Goal: Task Accomplishment & Management: Complete application form

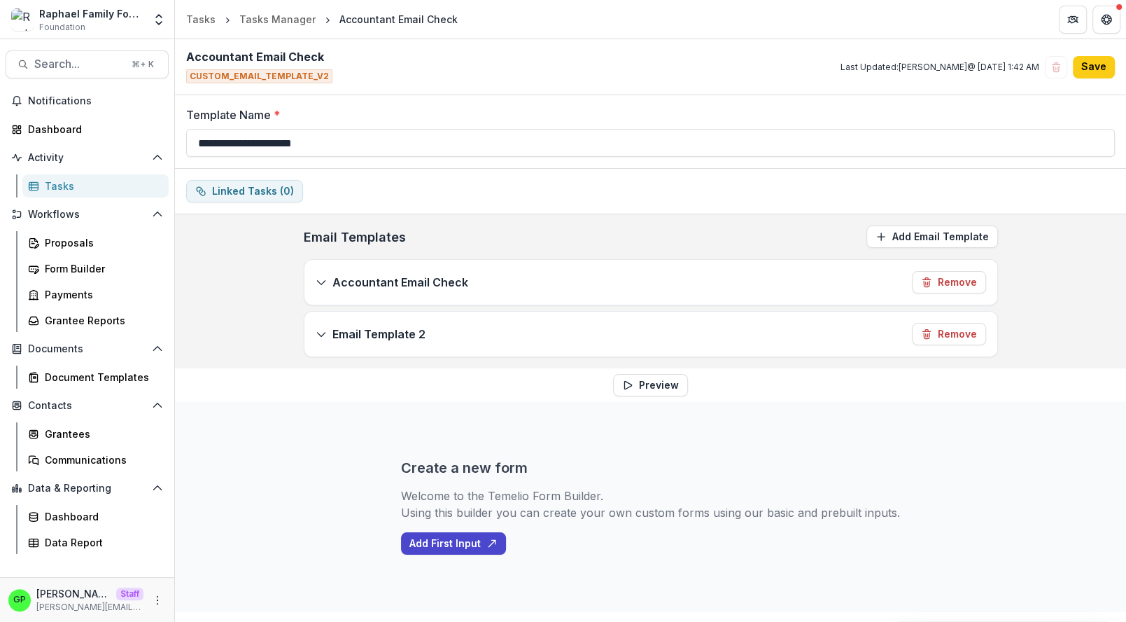
click at [483, 276] on div "Accountant Email Check Remove" at bounding box center [650, 282] width 693 height 45
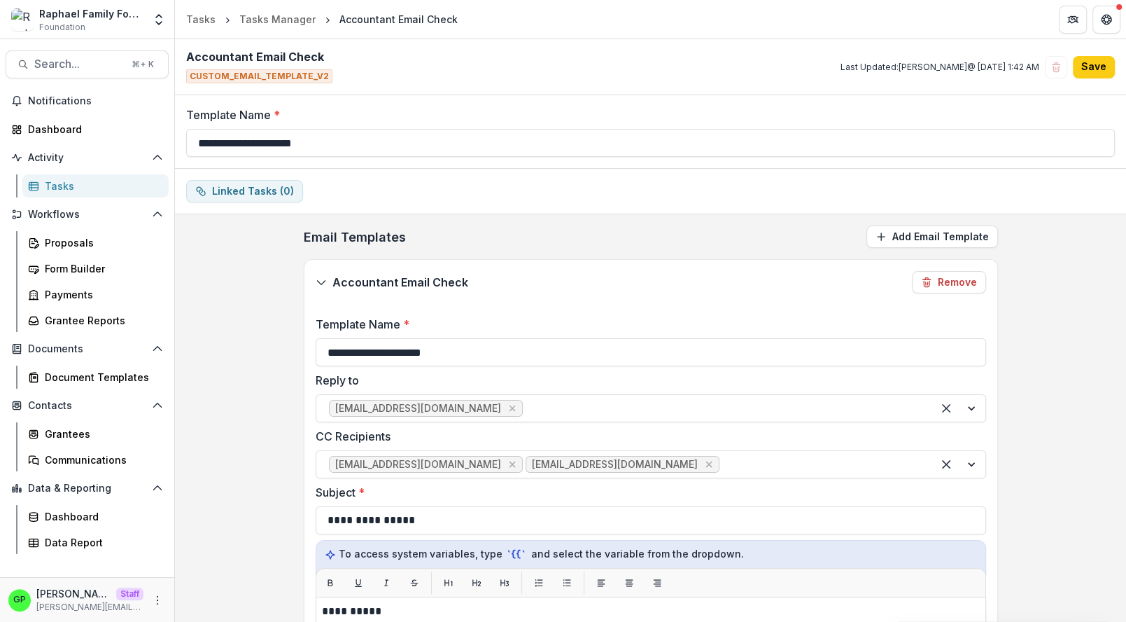
click at [483, 276] on div "Accountant Email Check Remove" at bounding box center [650, 282] width 693 height 45
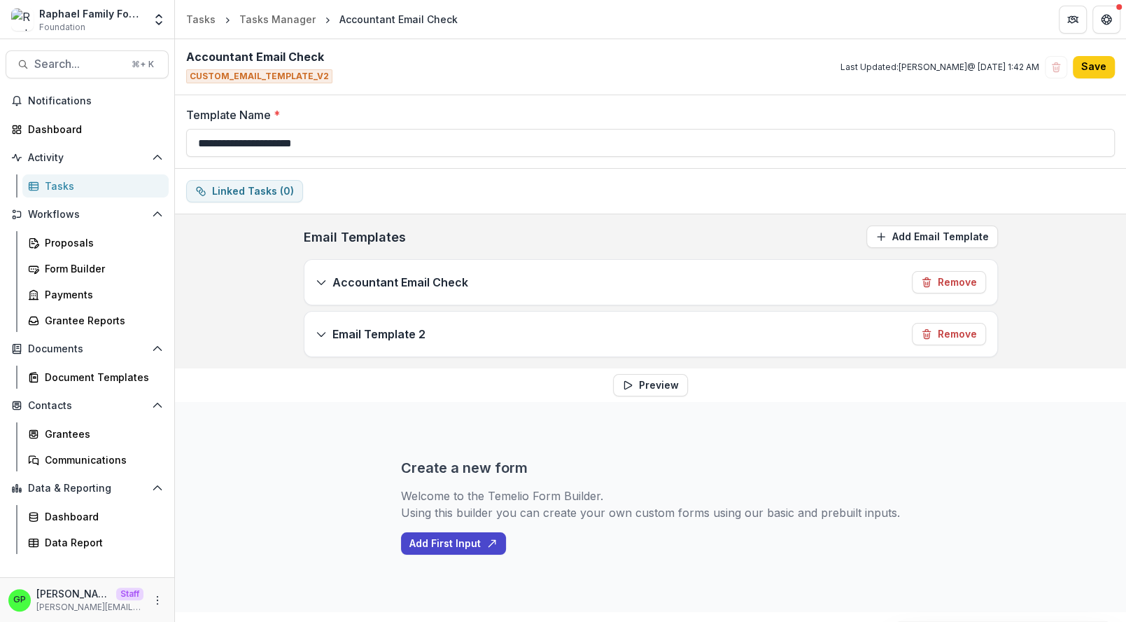
click at [651, 298] on div "Accountant Email Check Remove" at bounding box center [650, 282] width 693 height 45
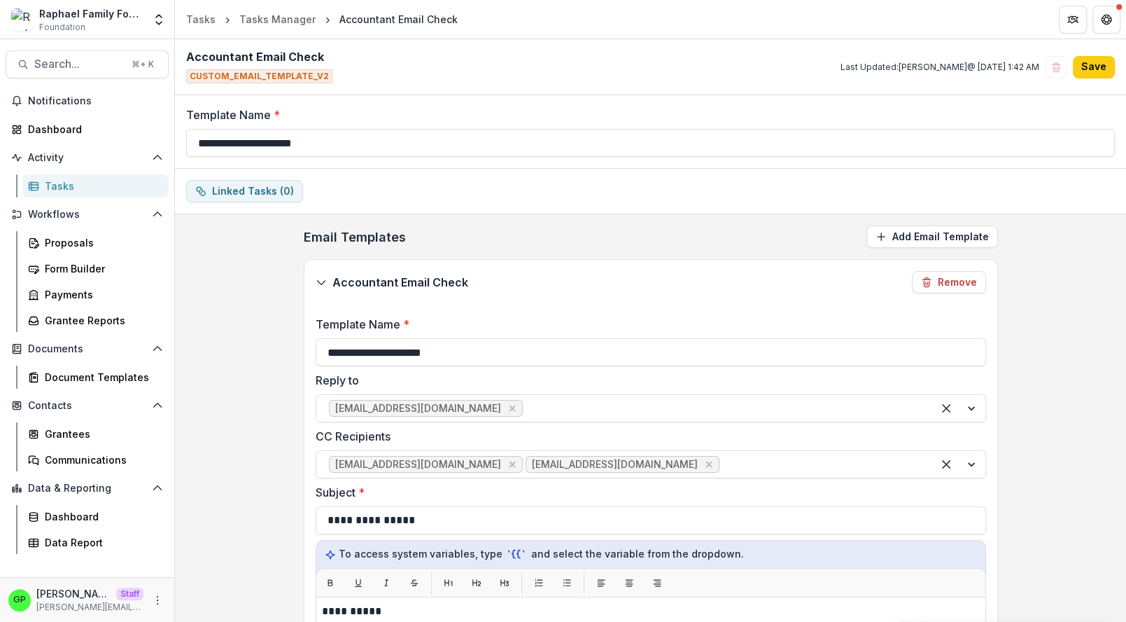
click at [642, 290] on div "Accountant Email Check Remove" at bounding box center [650, 282] width 693 height 45
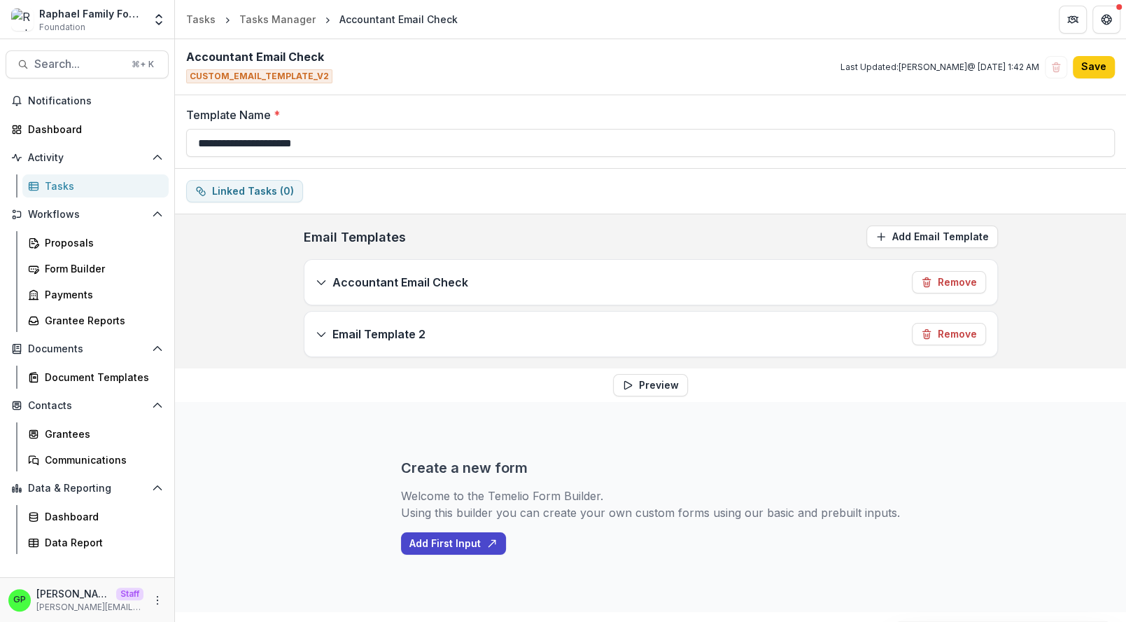
click at [572, 339] on div "Email Template 2 Remove" at bounding box center [650, 333] width 693 height 45
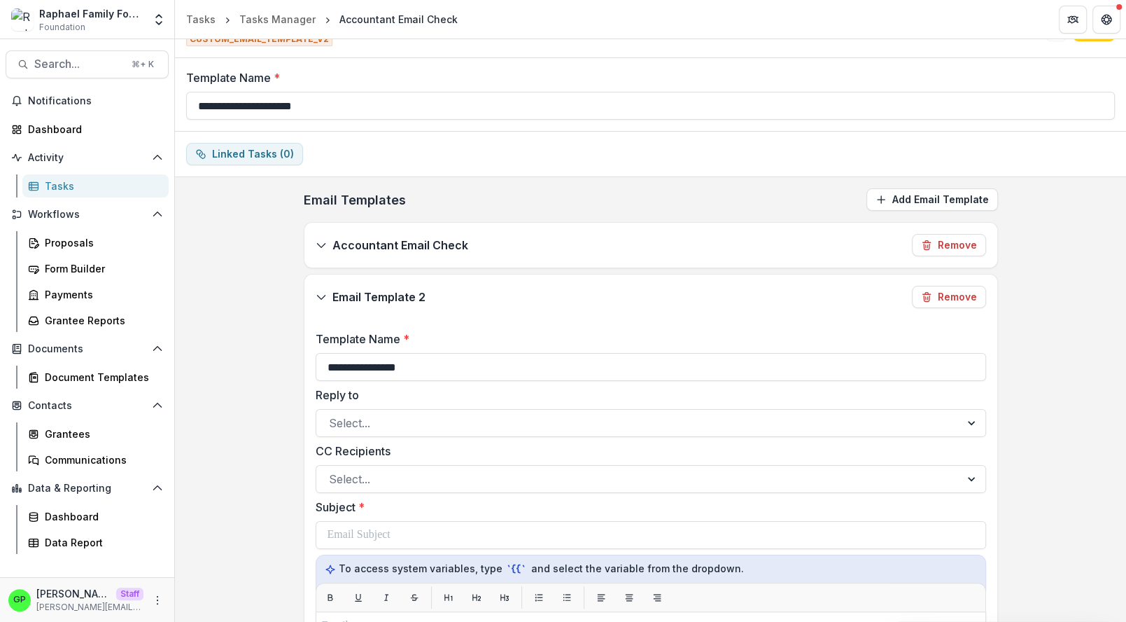
scroll to position [43, 0]
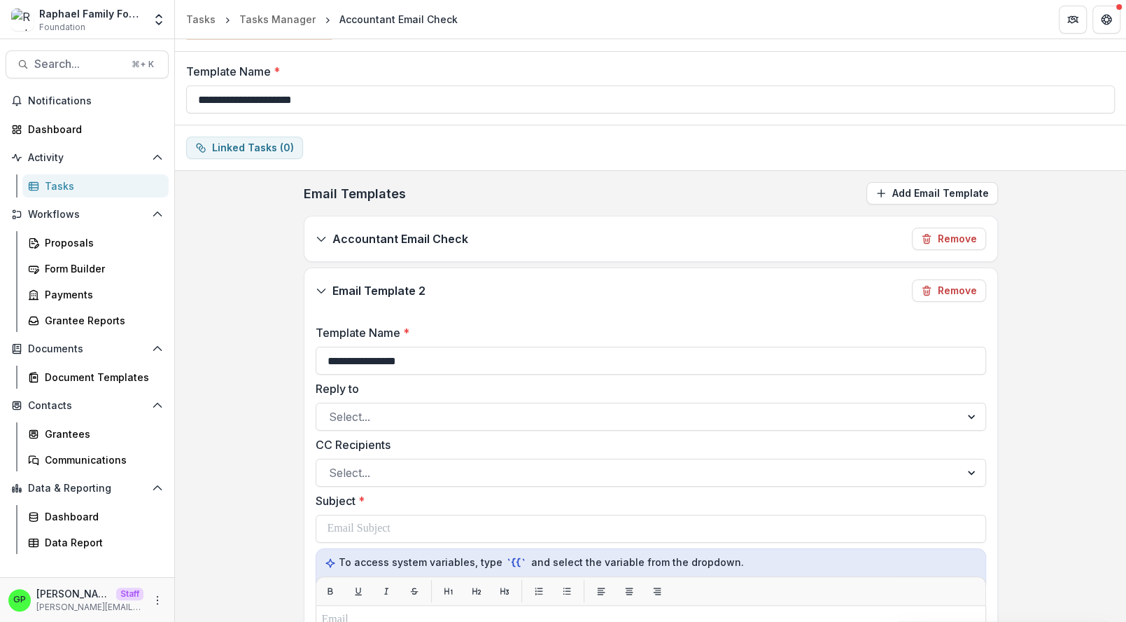
click at [505, 301] on div "Email Template 2 Remove" at bounding box center [650, 290] width 693 height 45
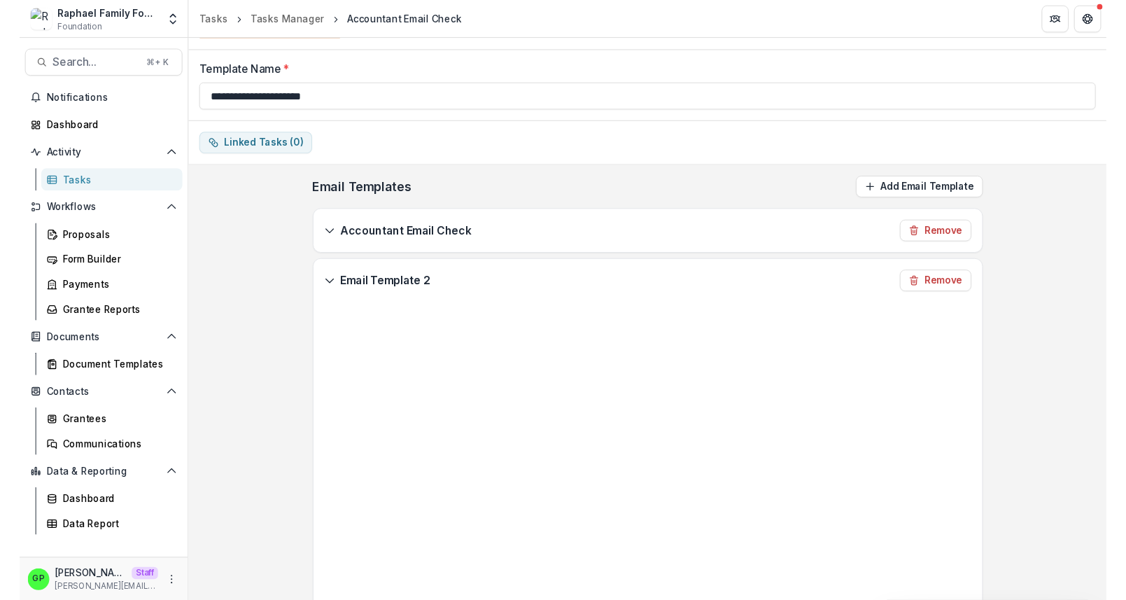
scroll to position [0, 0]
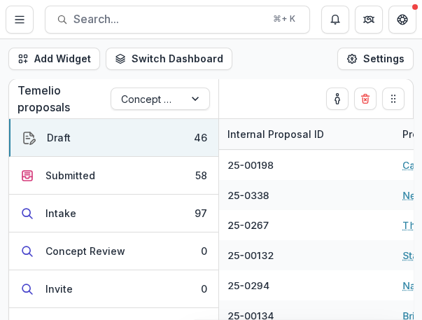
scroll to position [75, 0]
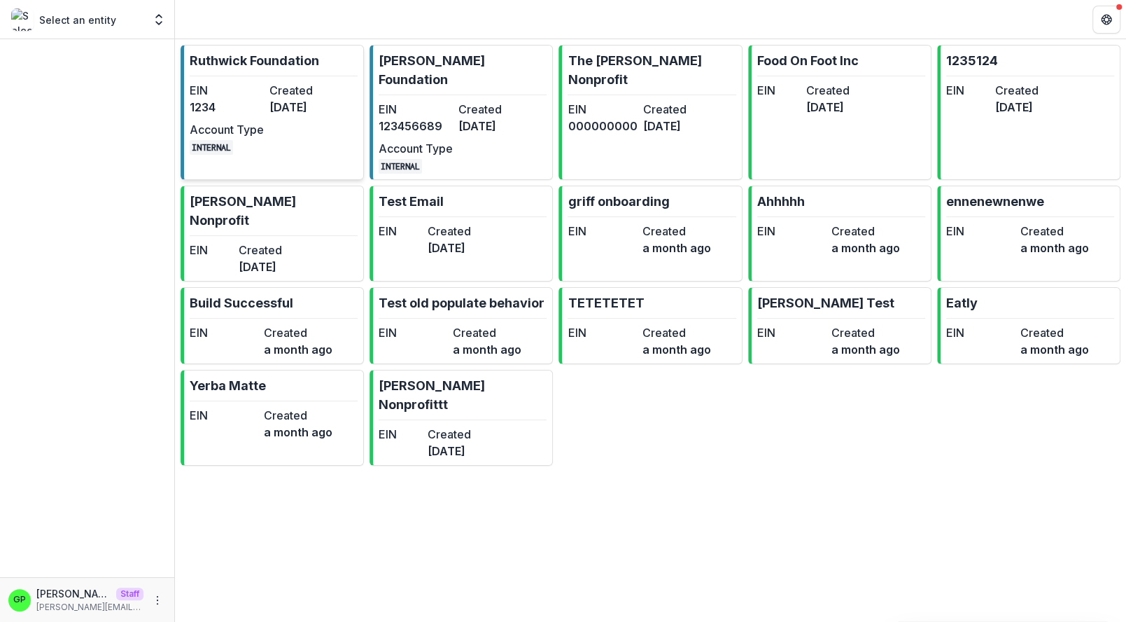
click at [292, 91] on dt "Created" at bounding box center [306, 90] width 74 height 17
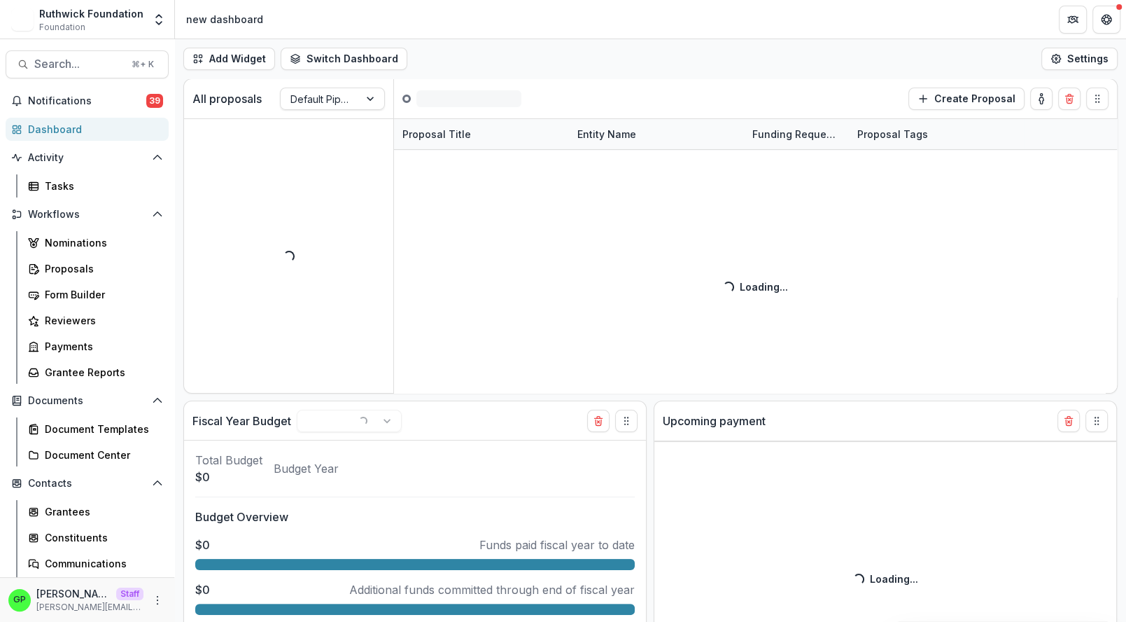
select select "******"
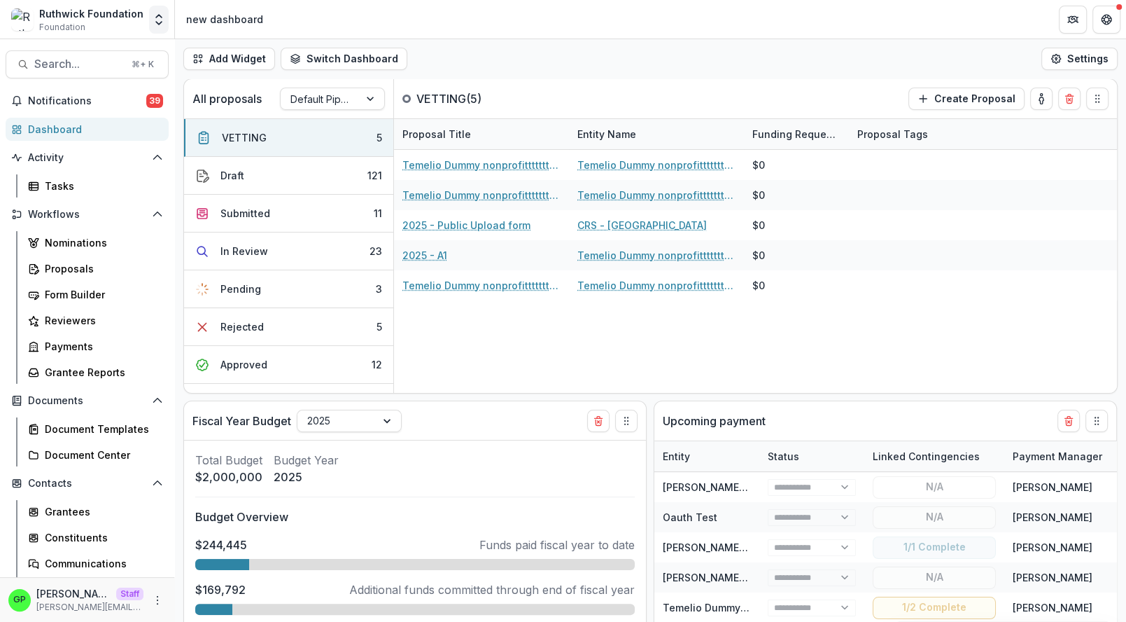
click at [164, 17] on icon "Open entity switcher" at bounding box center [159, 20] width 14 height 14
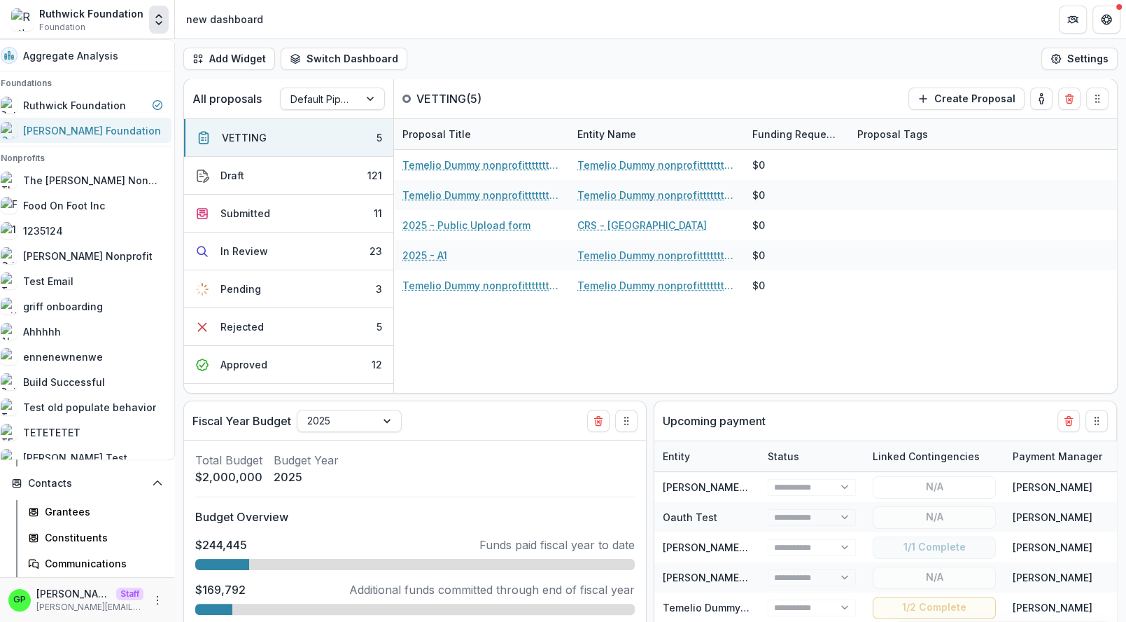
click at [90, 137] on div "[PERSON_NAME] Foundation" at bounding box center [92, 130] width 138 height 15
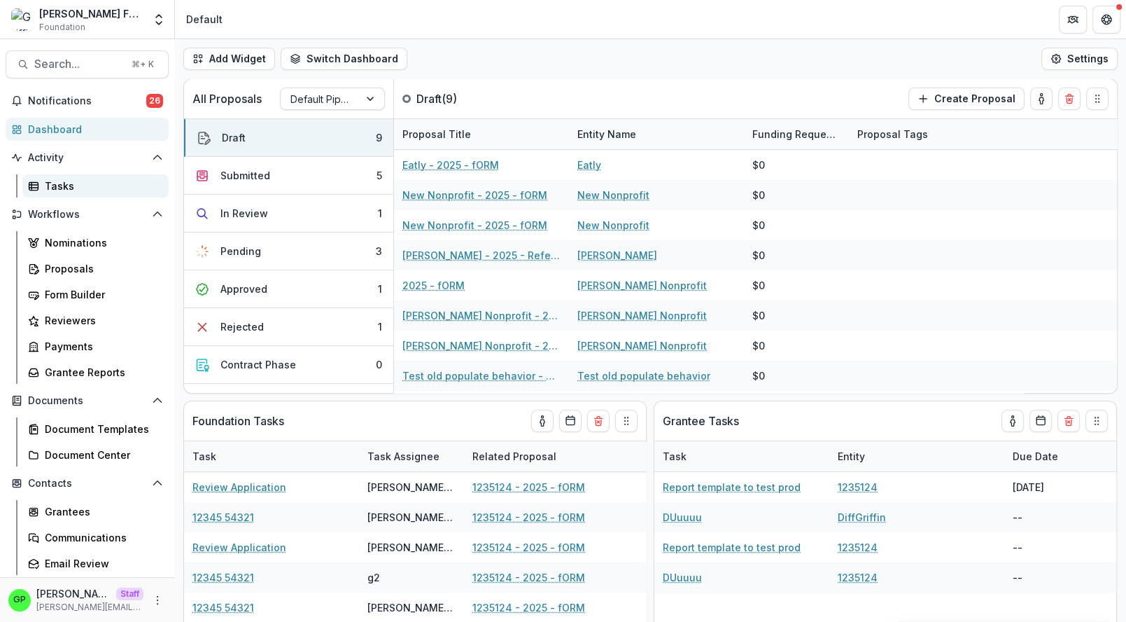
click at [71, 174] on link "Tasks" at bounding box center [95, 185] width 146 height 23
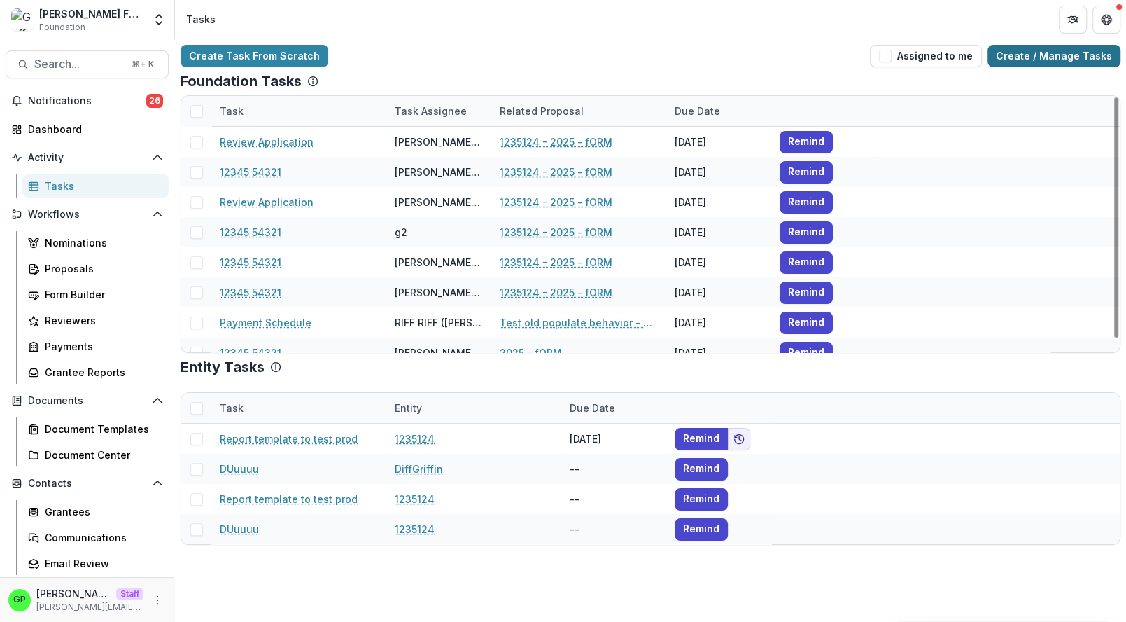
click at [1055, 57] on link "Create / Manage Tasks" at bounding box center [1054, 56] width 133 height 22
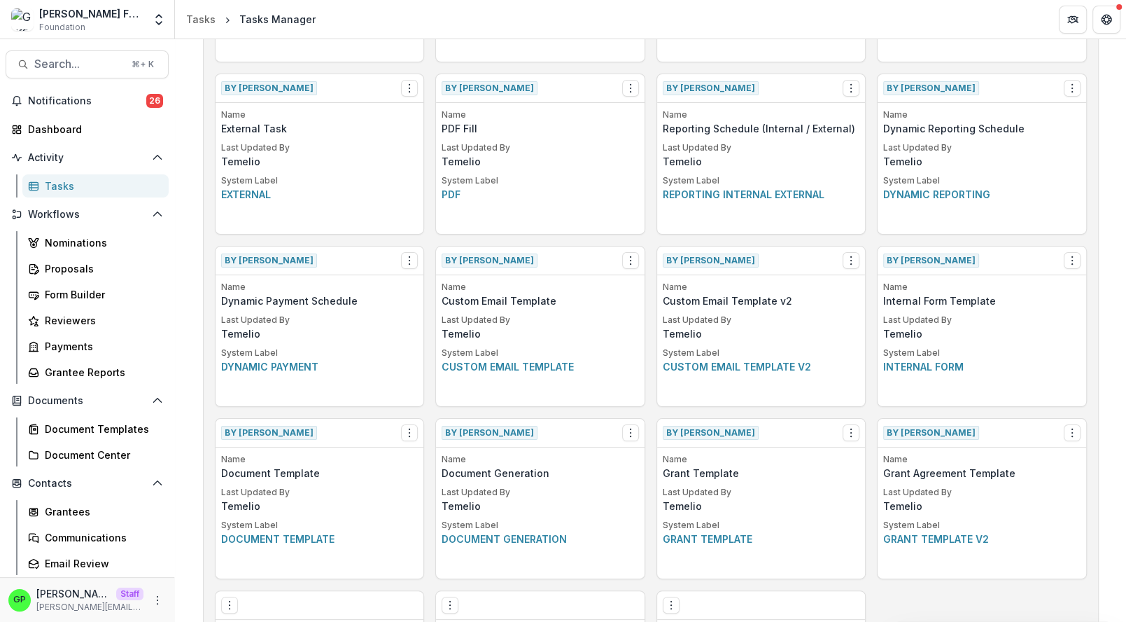
scroll to position [534, 0]
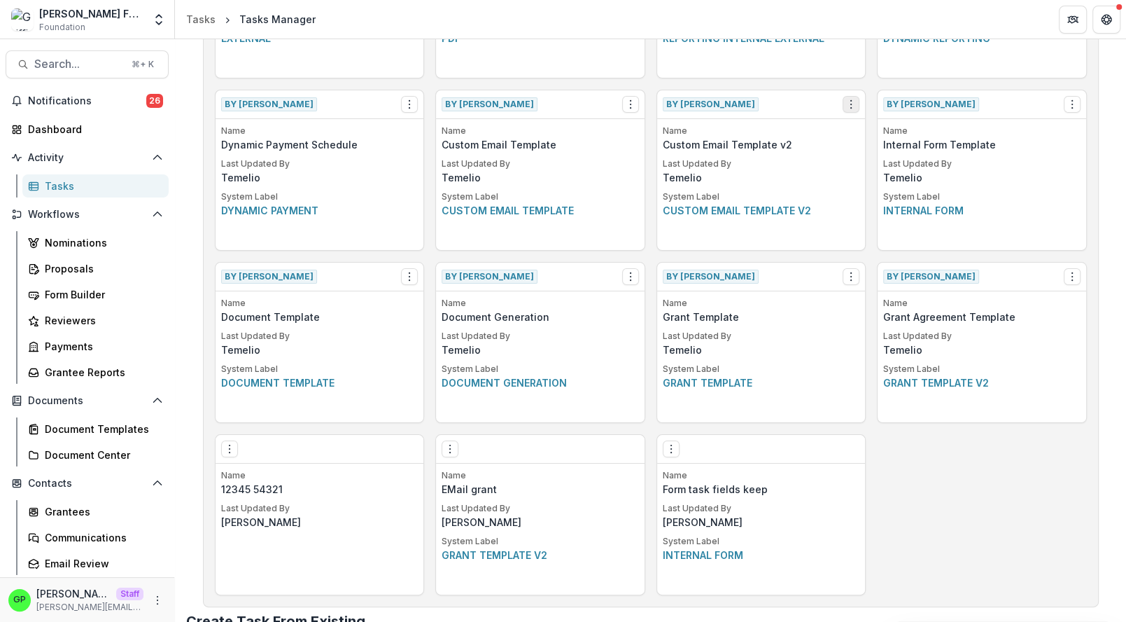
click at [848, 108] on button "Options" at bounding box center [851, 104] width 17 height 17
click at [888, 155] on button "Make a Copy" at bounding box center [932, 154] width 171 height 23
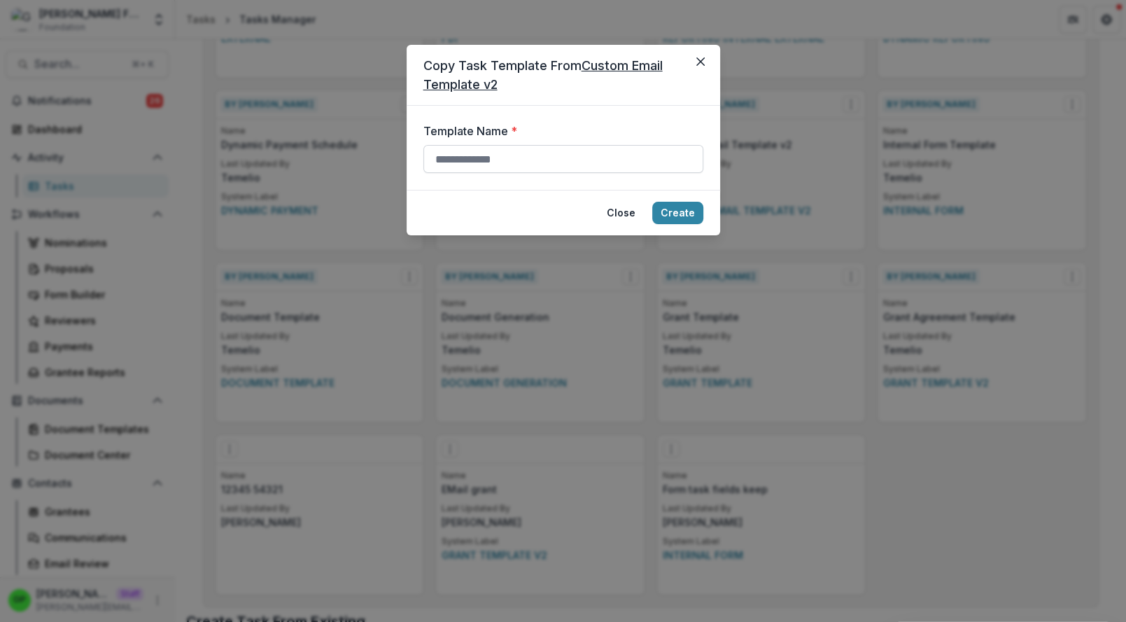
click at [446, 166] on input "Template Name *" at bounding box center [563, 159] width 280 height 28
type input "**********"
click at [691, 205] on button "Create" at bounding box center [677, 213] width 51 height 22
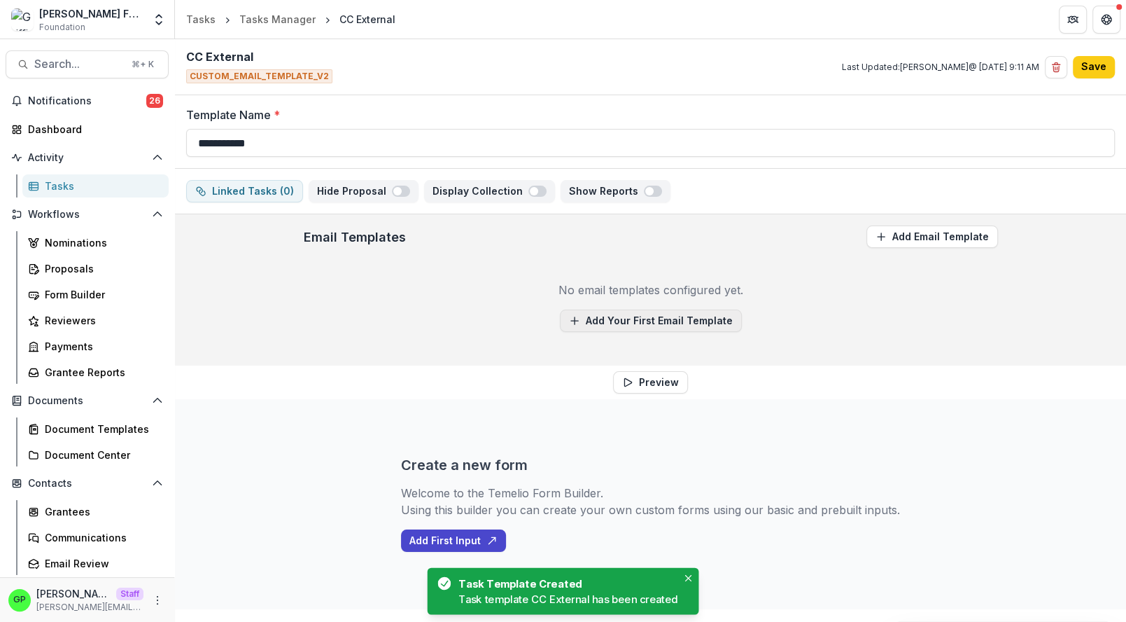
click at [596, 316] on button "Add Your First Email Template" at bounding box center [651, 320] width 182 height 22
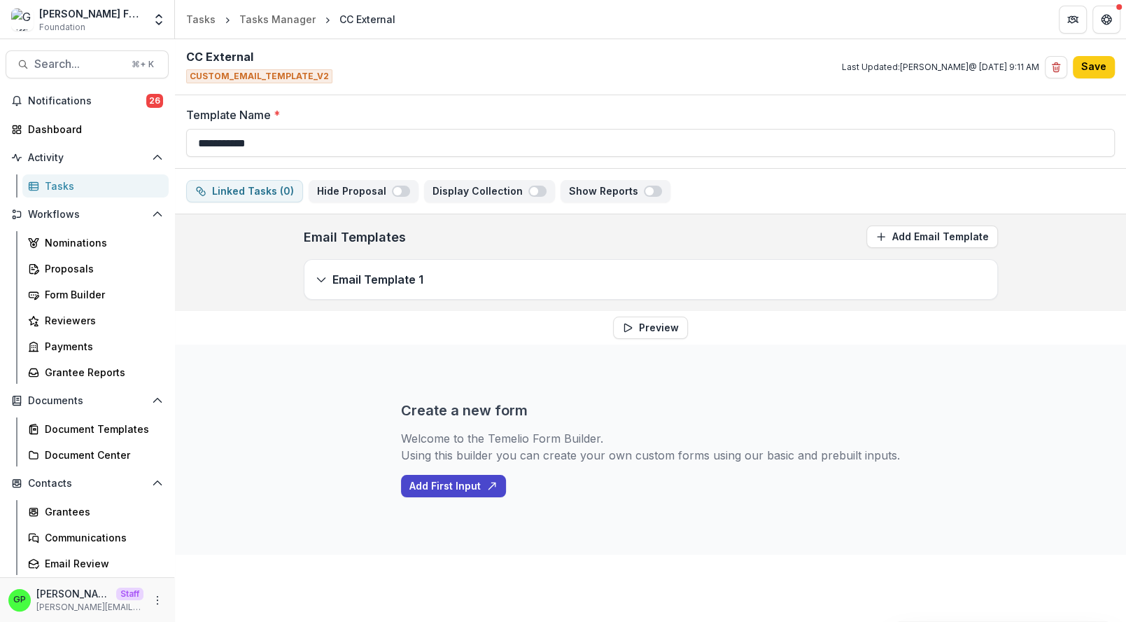
click at [445, 275] on div "Email Template 1" at bounding box center [650, 279] width 693 height 39
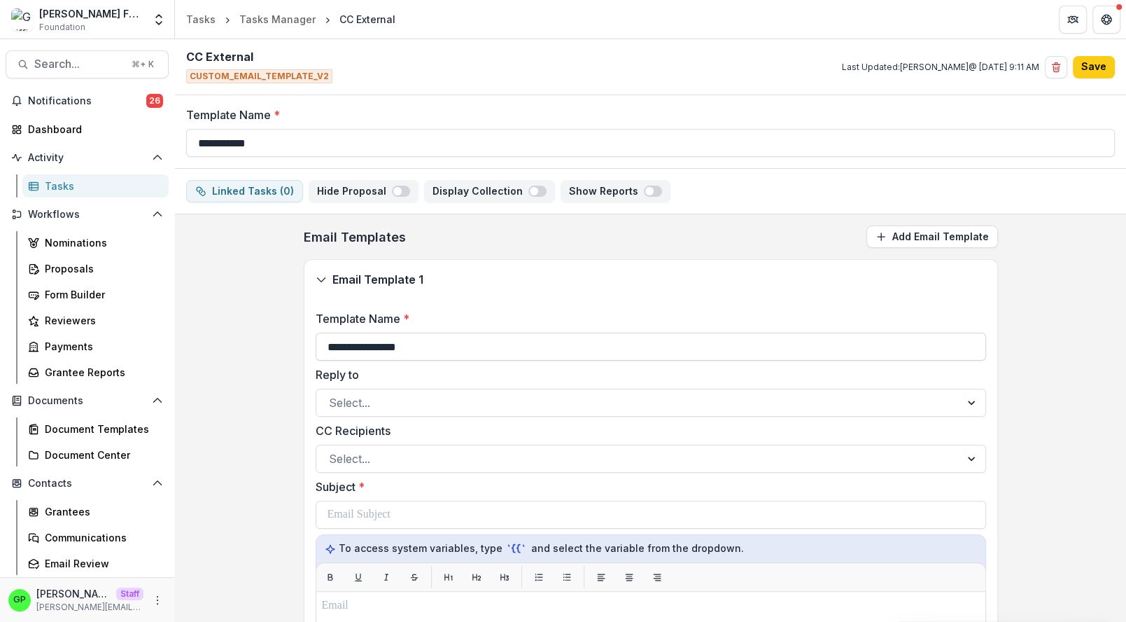
click at [440, 348] on input "**********" at bounding box center [651, 346] width 671 height 28
type input "**********"
click at [344, 439] on div "CC Recipients Select..." at bounding box center [651, 447] width 671 height 50
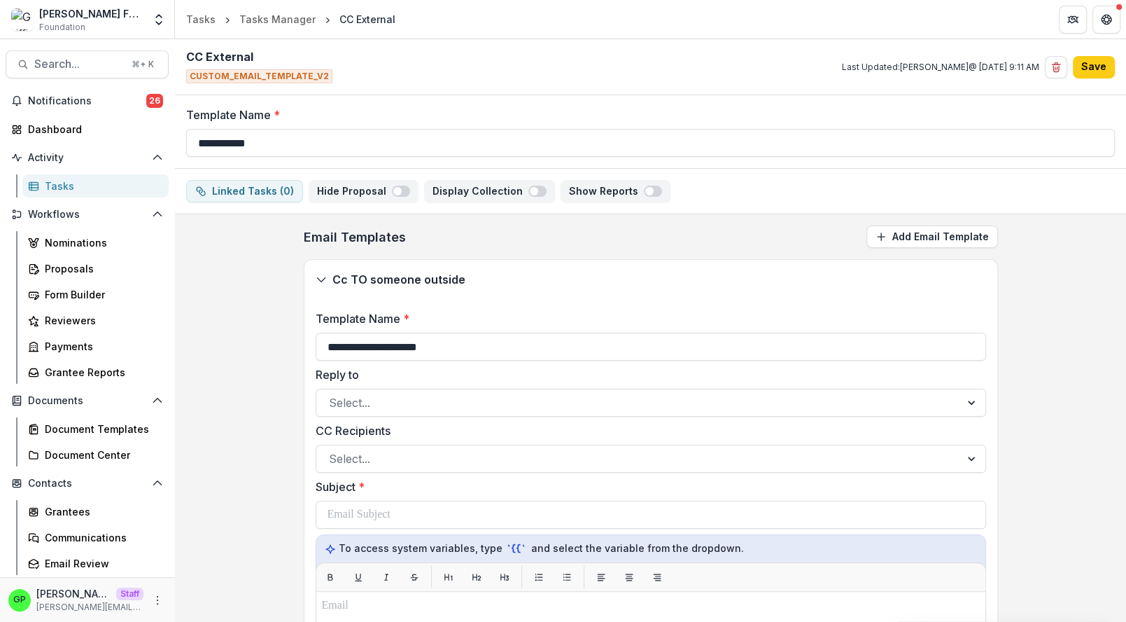
click at [360, 481] on span "*" at bounding box center [361, 486] width 6 height 14
click at [348, 463] on div at bounding box center [638, 459] width 619 height 20
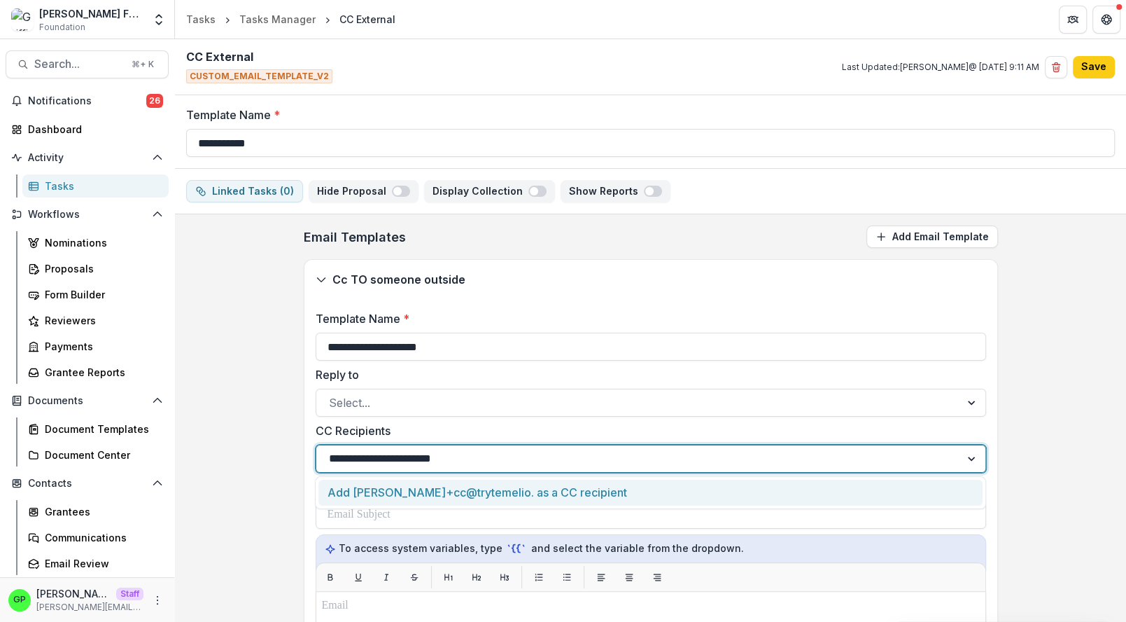
type input "**********"
click at [423, 491] on div "Add [PERSON_NAME][EMAIL_ADDRESS][DOMAIN_NAME] as a CC recipient" at bounding box center [650, 492] width 664 height 26
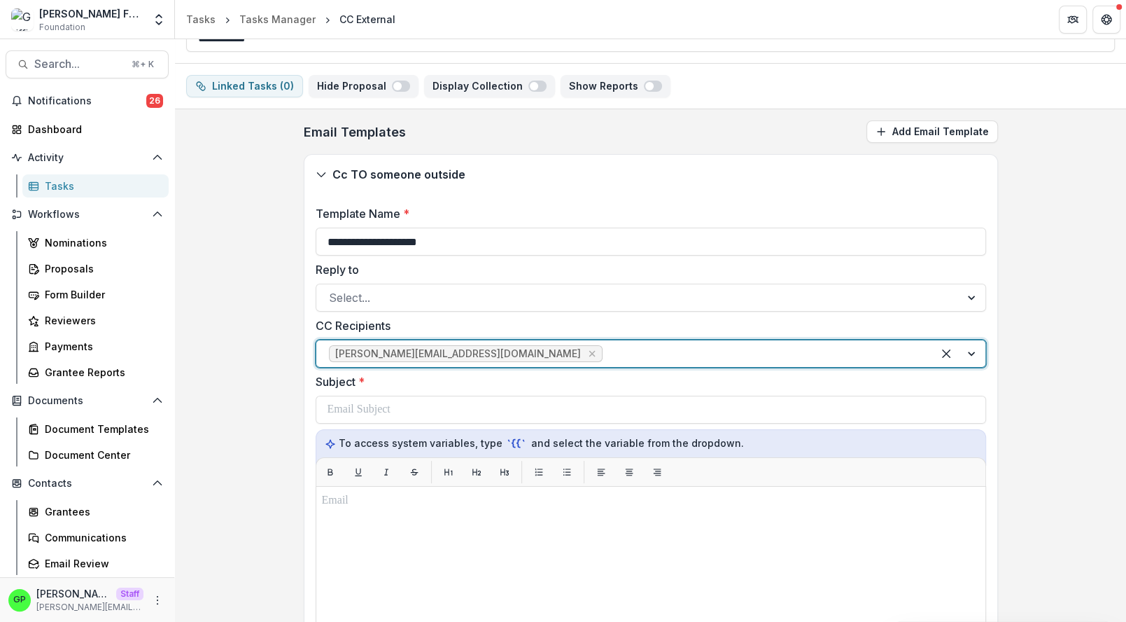
scroll to position [117, 0]
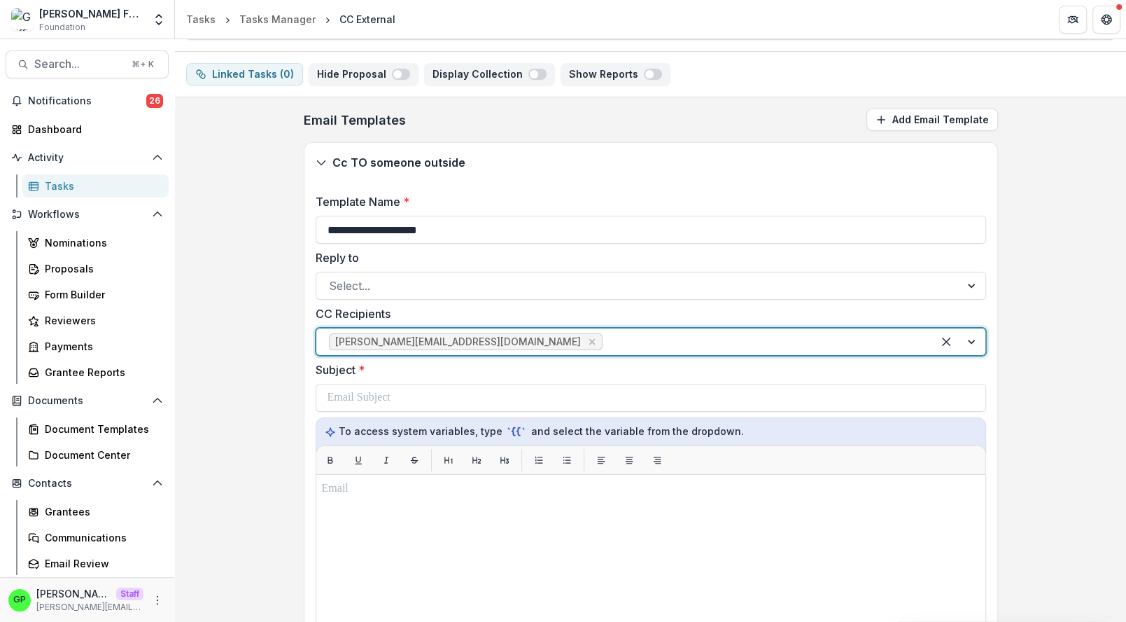
click at [365, 377] on div "Subject *" at bounding box center [651, 386] width 671 height 50
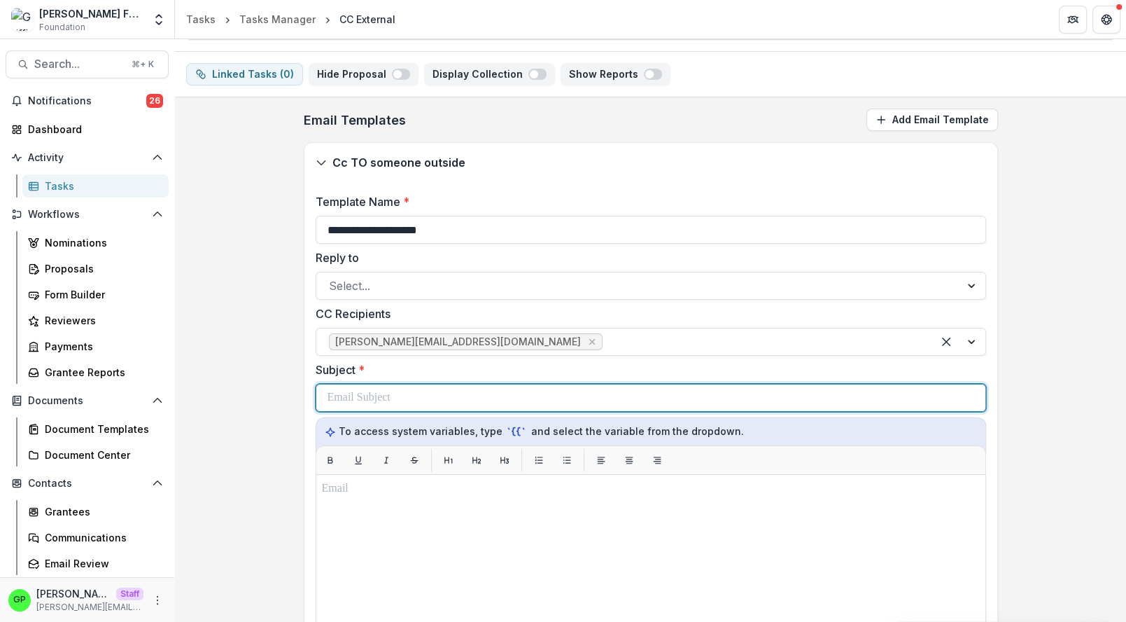
click at [365, 395] on p at bounding box center [359, 397] width 63 height 17
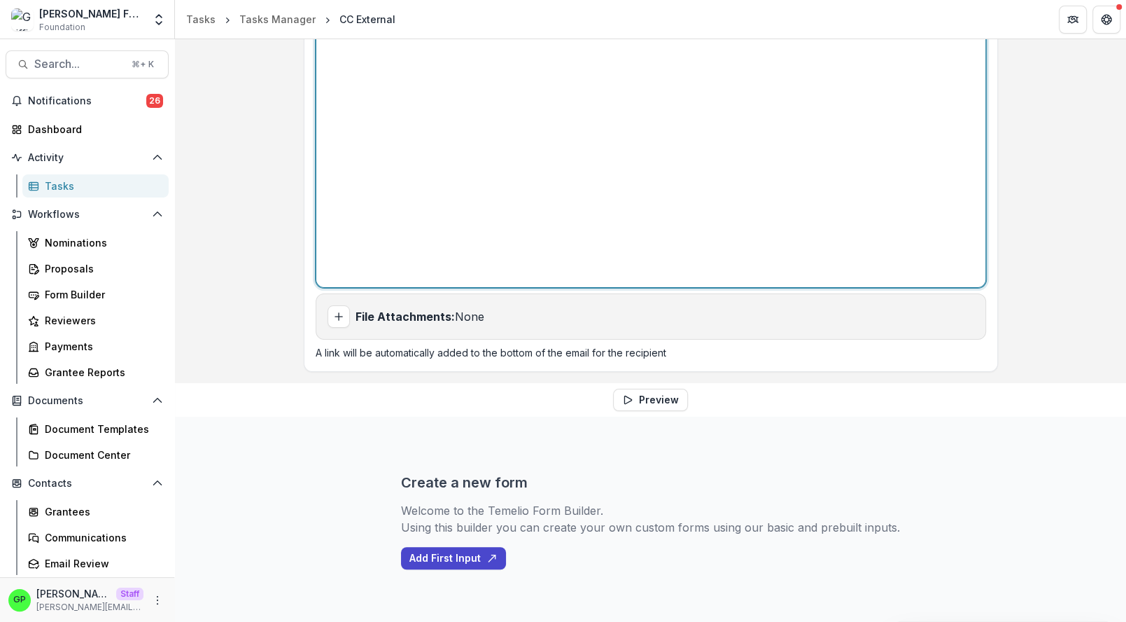
scroll to position [0, 0]
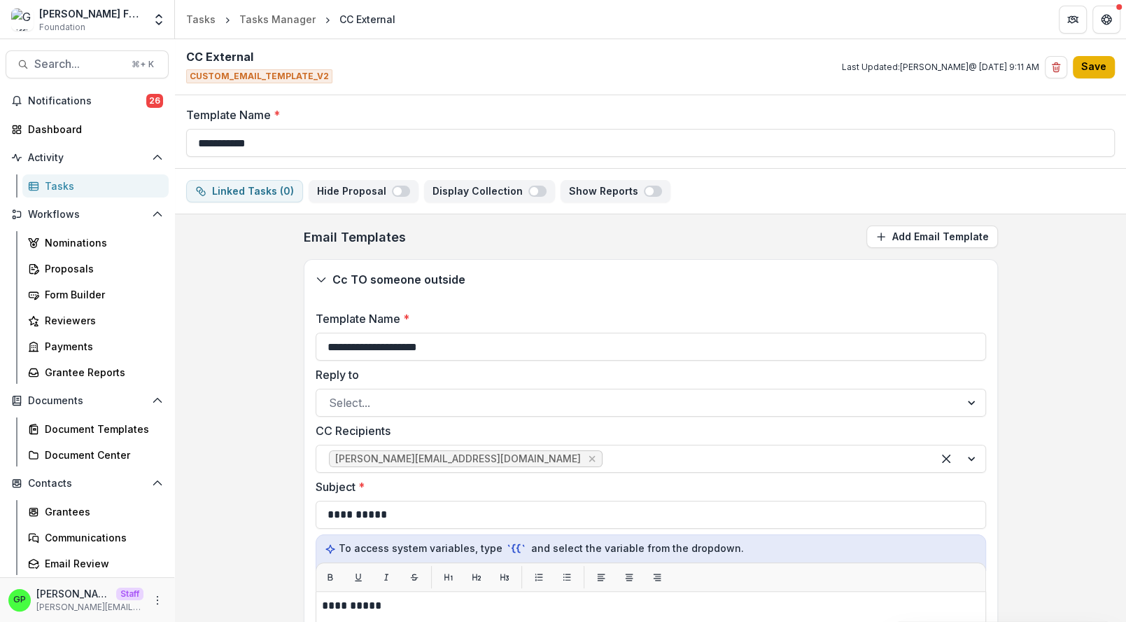
click at [1080, 66] on button "Save" at bounding box center [1094, 67] width 42 height 22
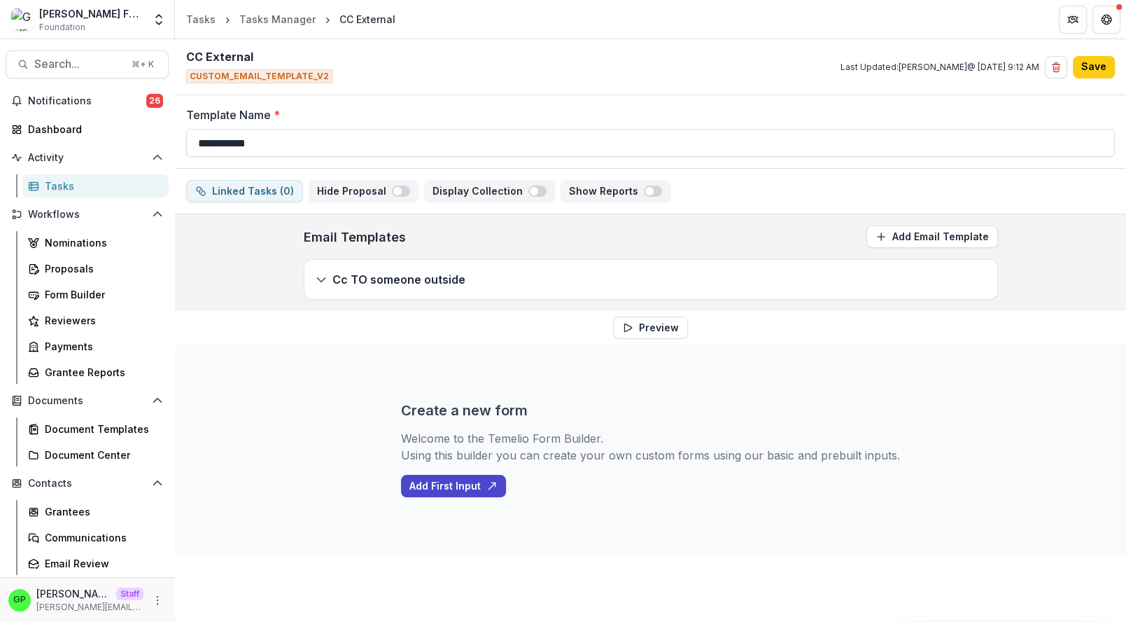
click at [61, 281] on div "Nominations Proposals Form Builder Reviewers Payments Grantee Reports" at bounding box center [95, 307] width 157 height 153
click at [59, 272] on div "Proposals" at bounding box center [101, 268] width 113 height 15
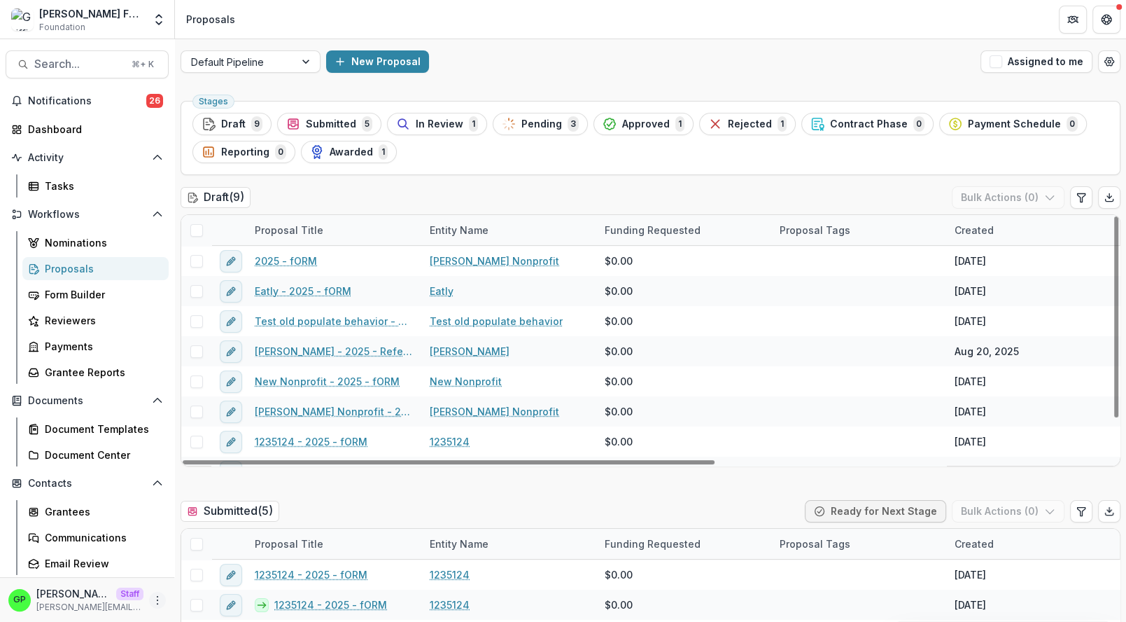
click at [157, 598] on icon "More" at bounding box center [157, 599] width 11 height 11
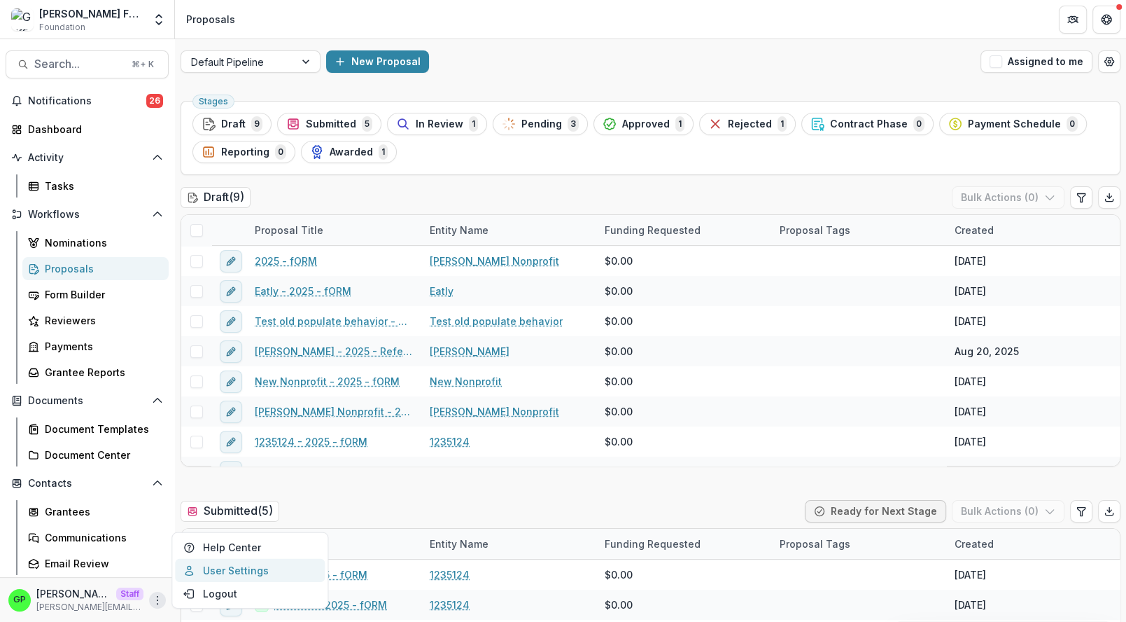
click at [198, 573] on link "User Settings" at bounding box center [250, 570] width 150 height 23
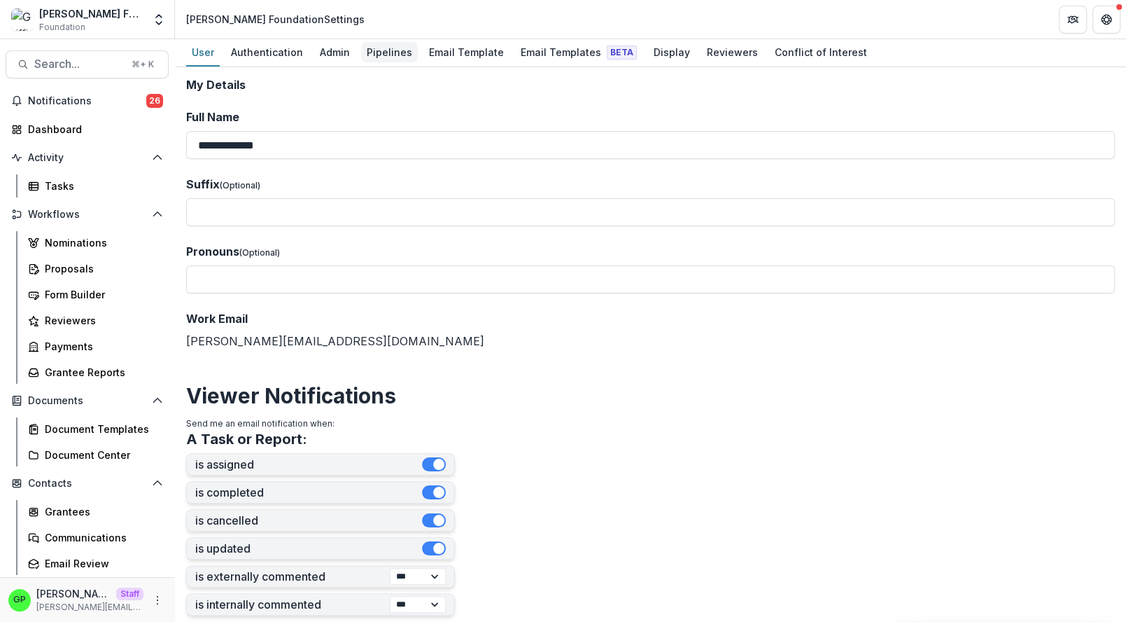
click at [361, 51] on div "Pipelines" at bounding box center [389, 52] width 57 height 20
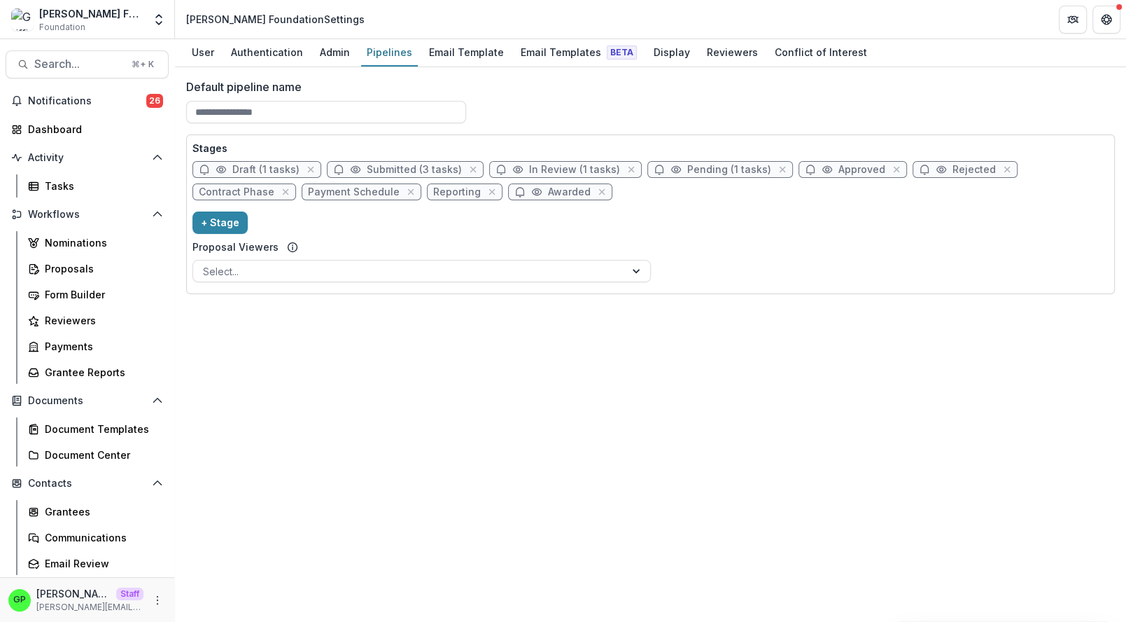
click at [274, 186] on span "Contract Phase" at bounding box center [237, 192] width 76 height 12
select select "********"
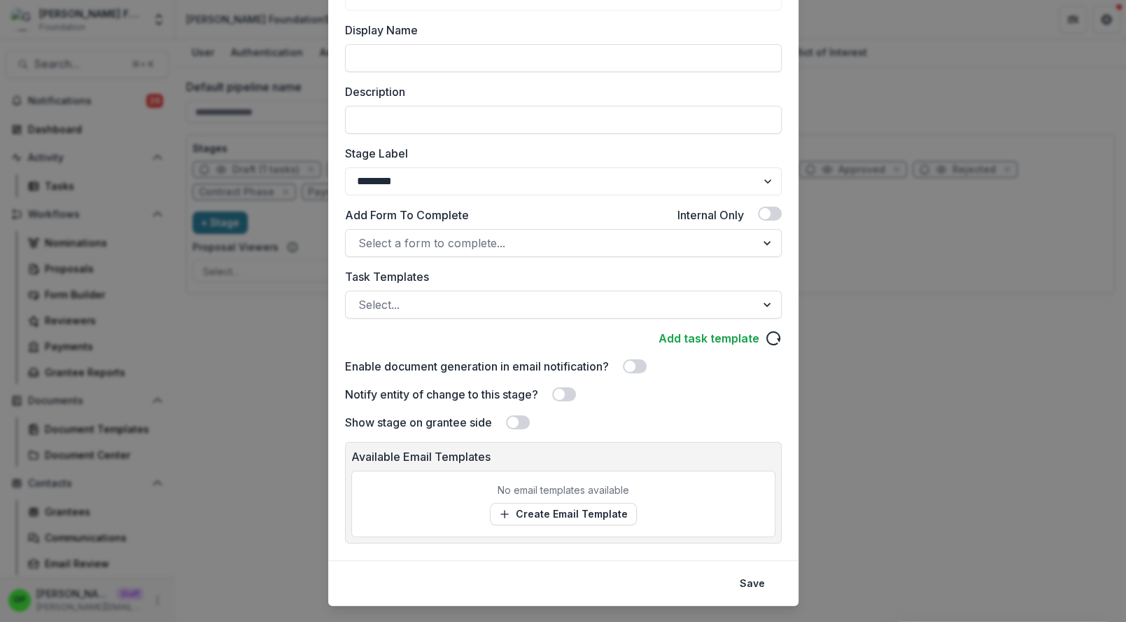
scroll to position [170, 0]
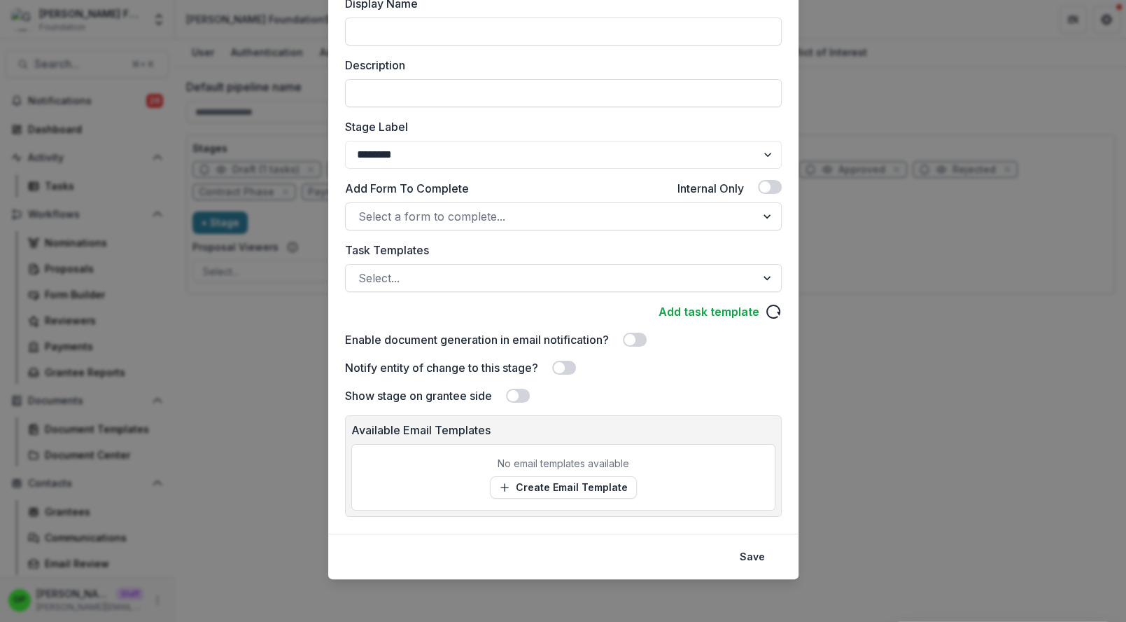
click at [576, 360] on div "Notify entity of change to this stage?" at bounding box center [563, 367] width 437 height 17
click at [565, 369] on span at bounding box center [559, 367] width 11 height 11
click at [568, 369] on span at bounding box center [564, 367] width 24 height 14
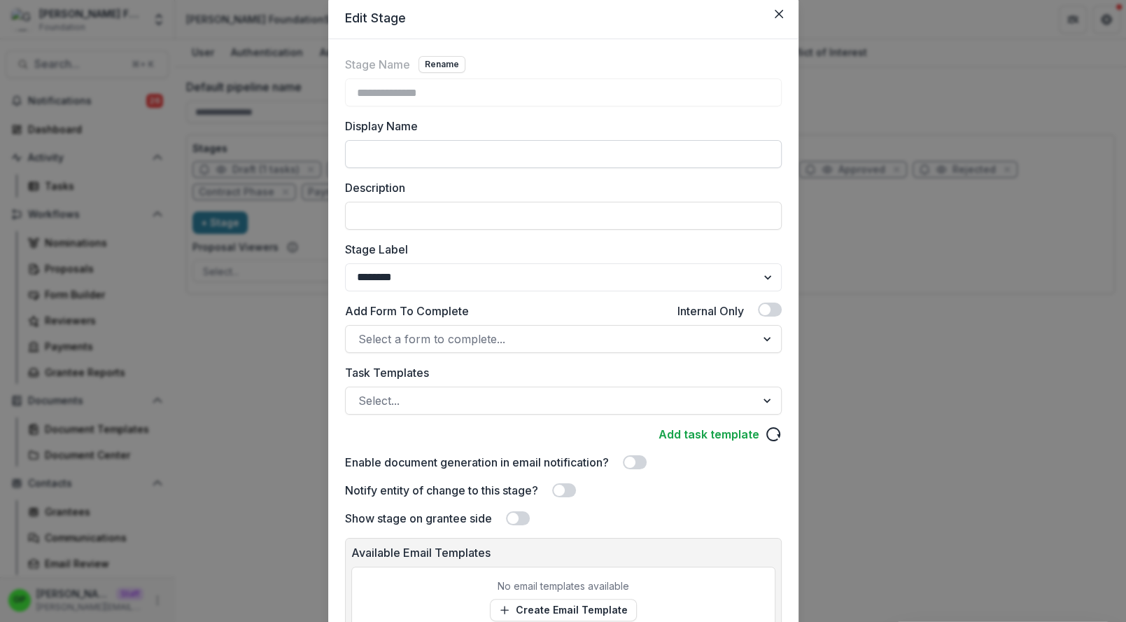
scroll to position [0, 0]
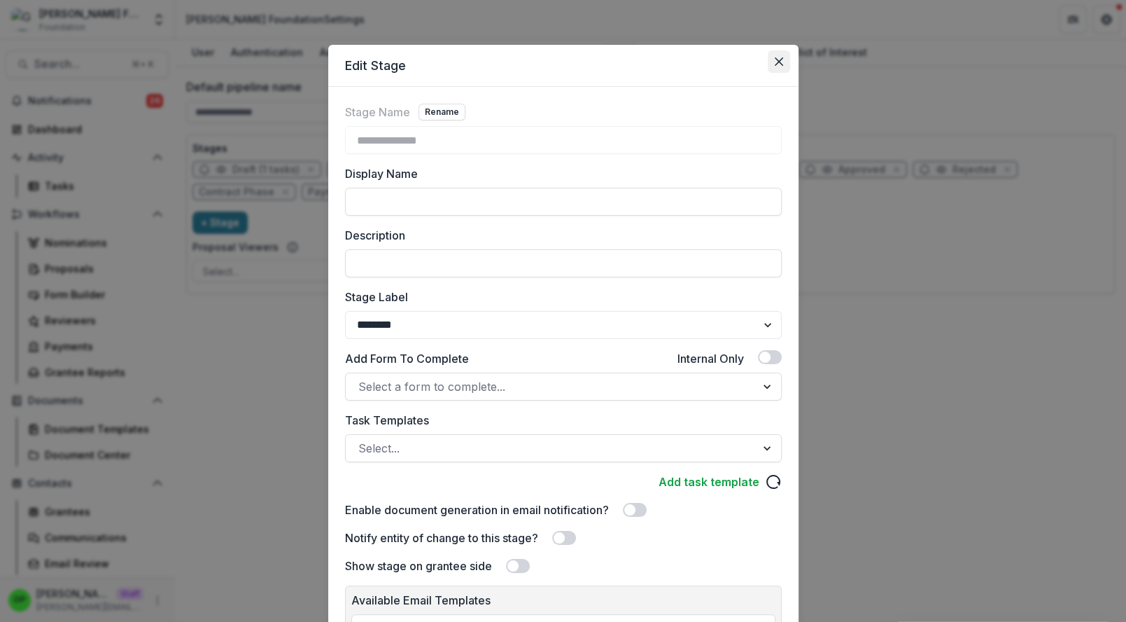
click at [773, 59] on button "Close" at bounding box center [779, 61] width 22 height 22
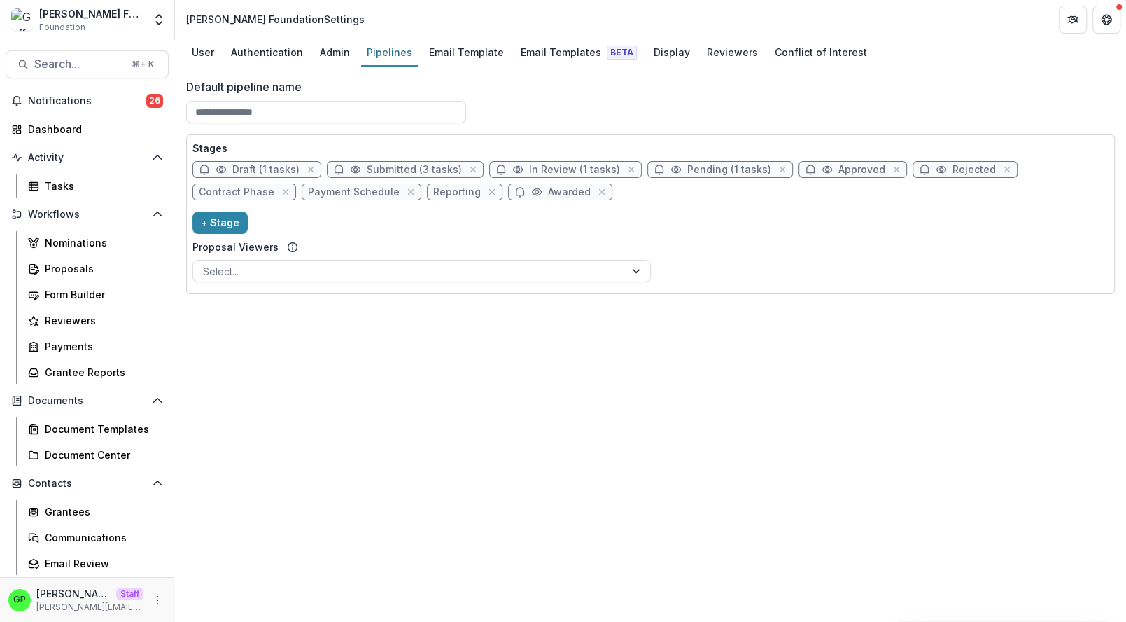
click at [567, 162] on span "In Review (1 tasks)" at bounding box center [565, 169] width 153 height 17
click at [567, 165] on span "In Review (1 tasks)" at bounding box center [574, 170] width 91 height 12
select select "******"
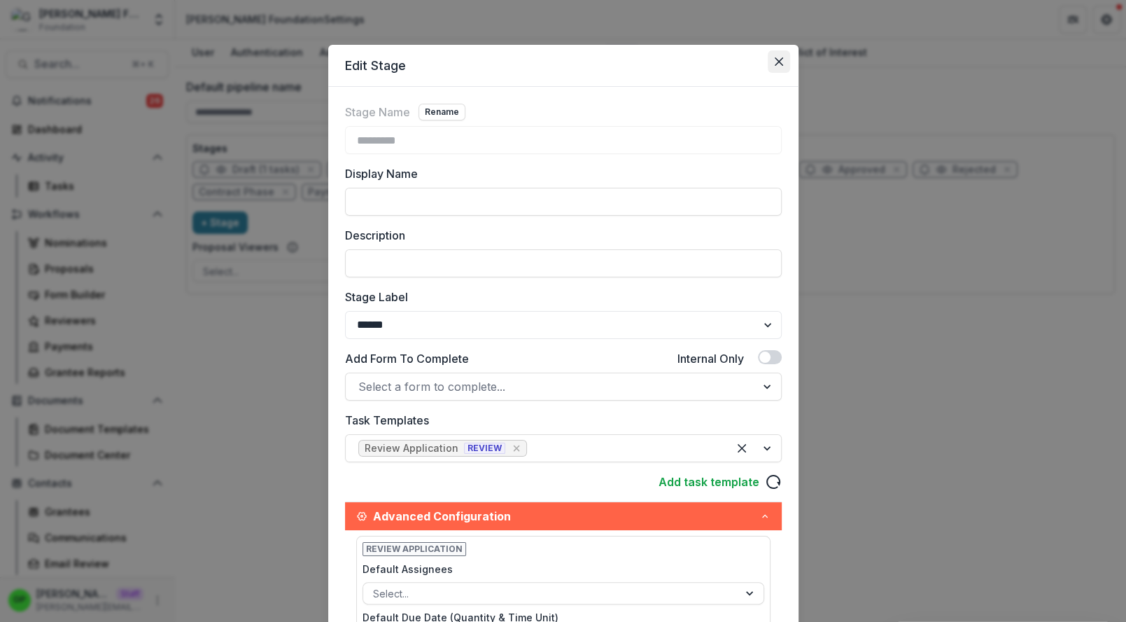
click at [779, 70] on button "Close" at bounding box center [779, 61] width 22 height 22
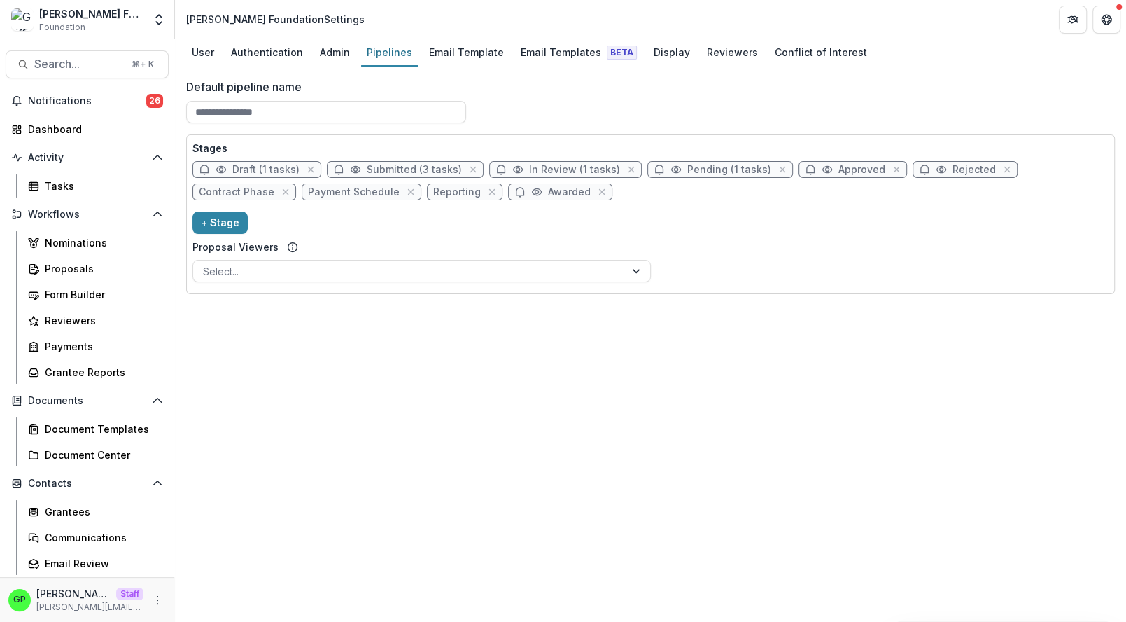
click at [278, 167] on span "Draft (1 tasks)" at bounding box center [265, 170] width 67 height 12
select select "*****"
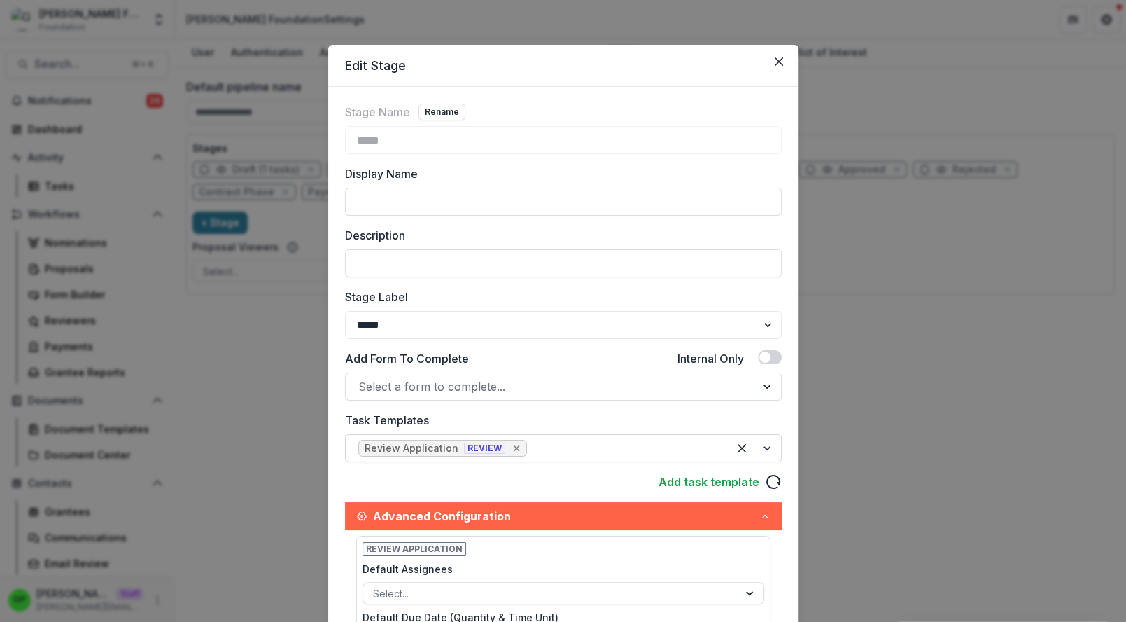
click at [511, 442] on icon "Remove [object Object]" at bounding box center [516, 447] width 11 height 11
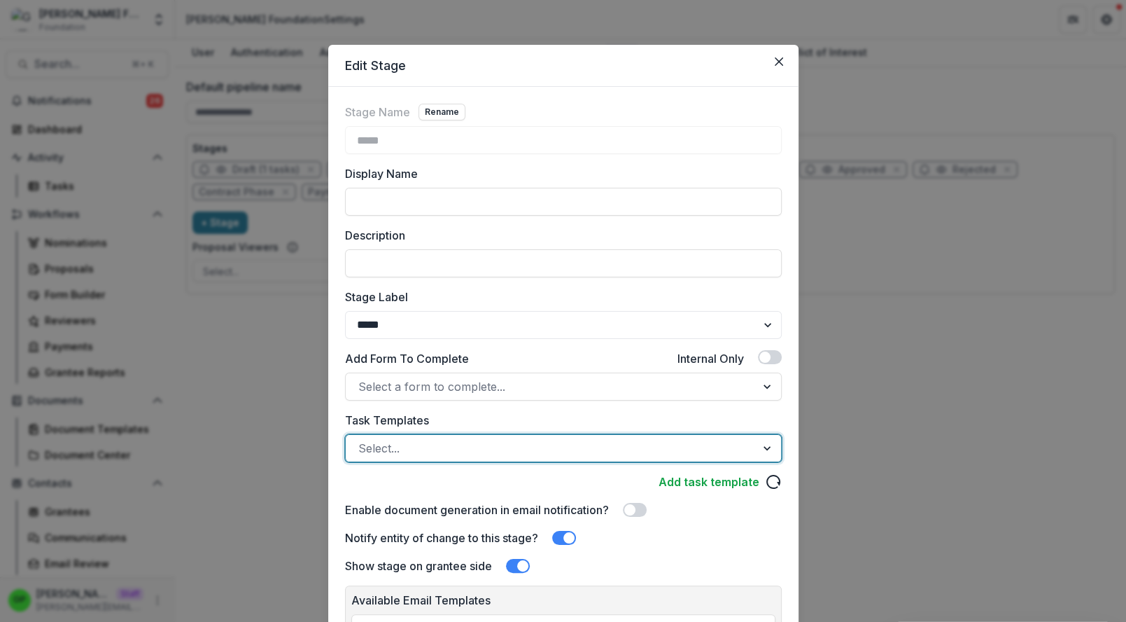
click at [509, 442] on div at bounding box center [550, 448] width 385 height 20
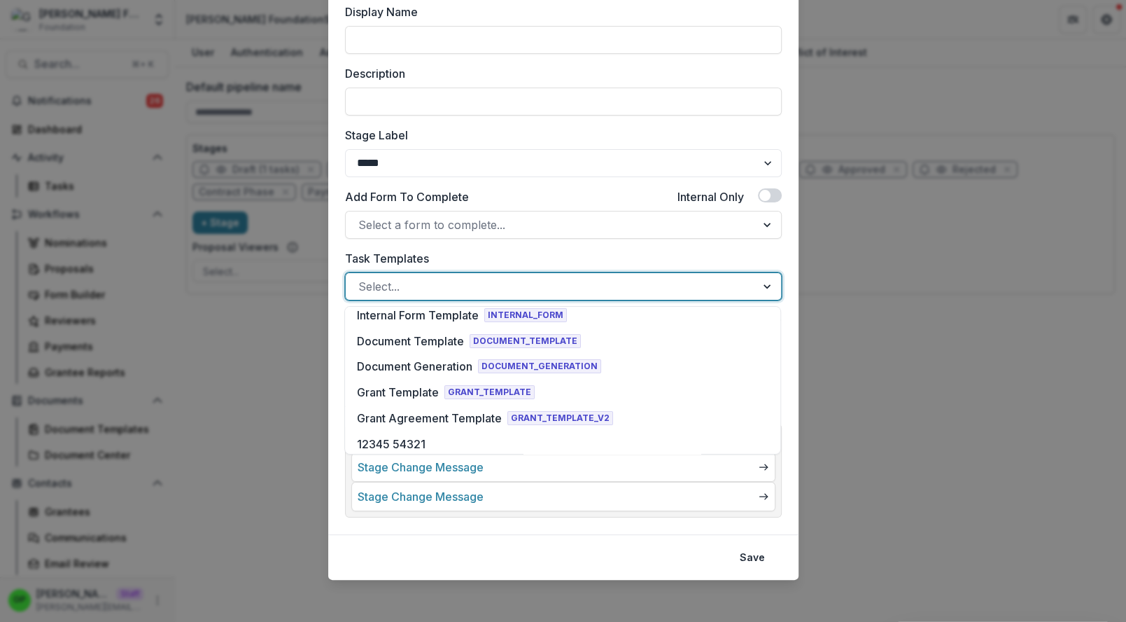
scroll to position [449, 0]
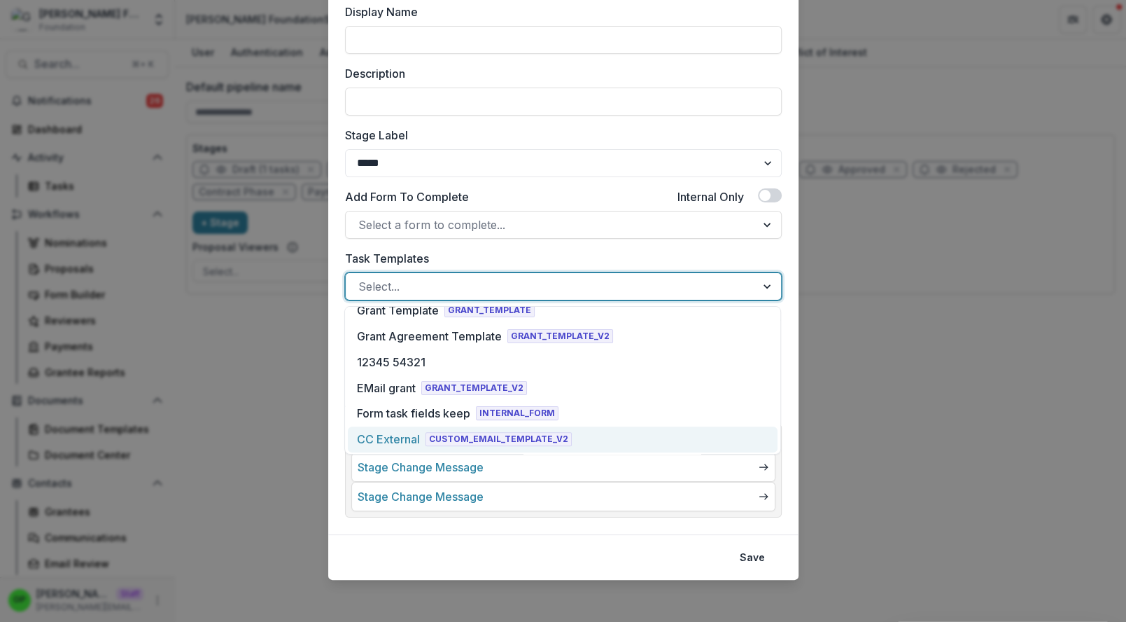
click at [515, 440] on span "CUSTOM_EMAIL_TEMPLATE_V2" at bounding box center [499, 439] width 146 height 14
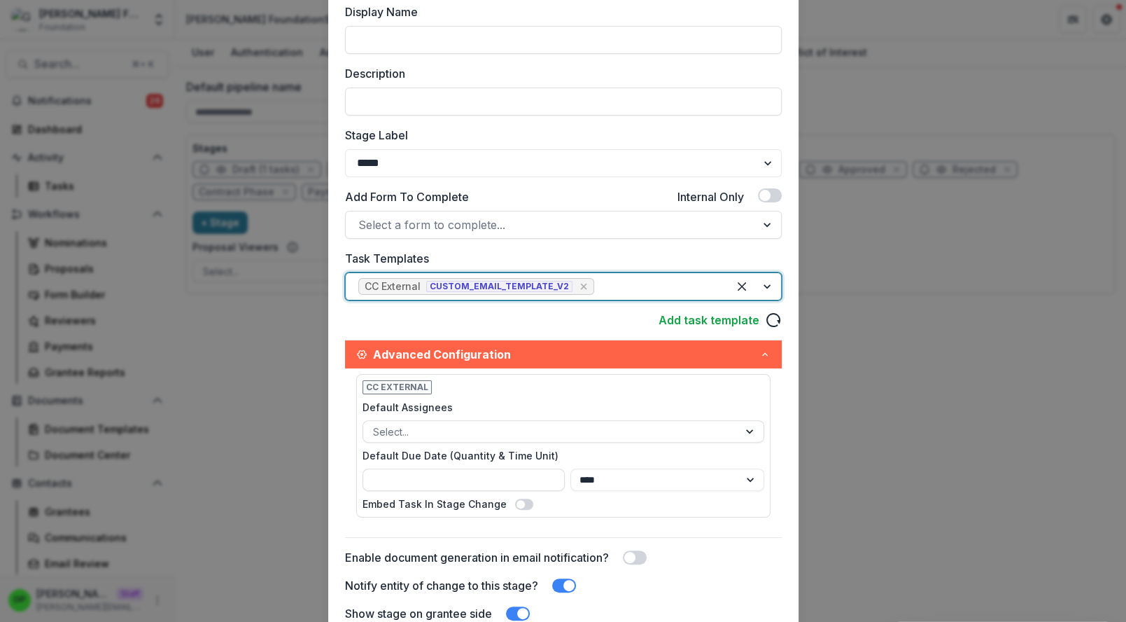
scroll to position [369, 0]
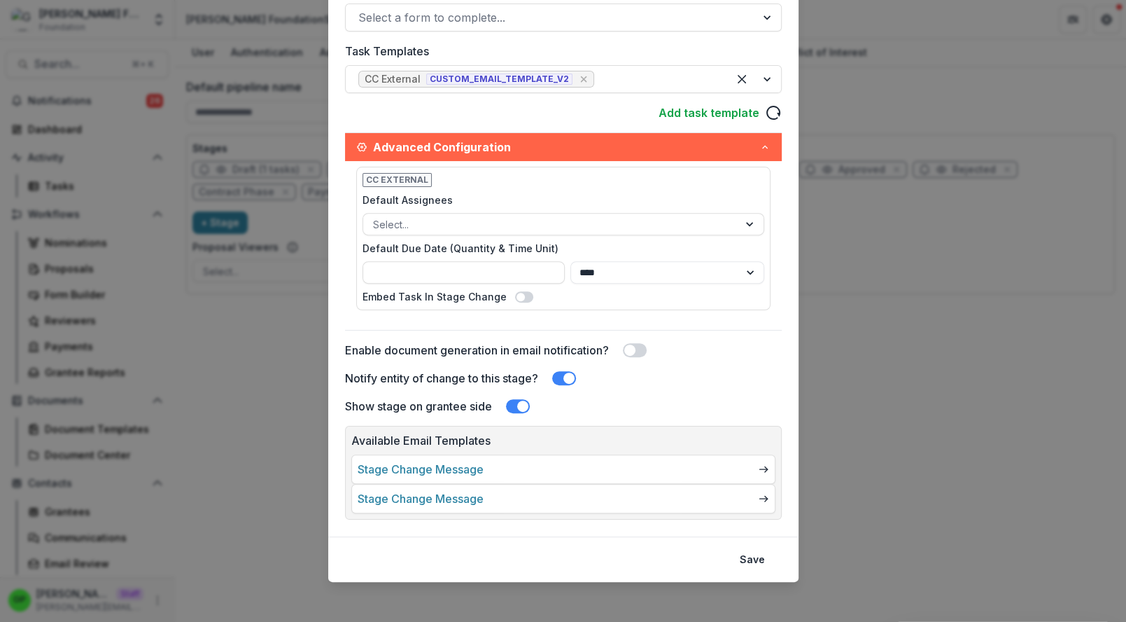
click at [753, 536] on footer "Save" at bounding box center [563, 558] width 470 height 45
click at [753, 543] on footer "Save" at bounding box center [563, 558] width 470 height 45
click at [748, 565] on button "Save" at bounding box center [752, 559] width 42 height 22
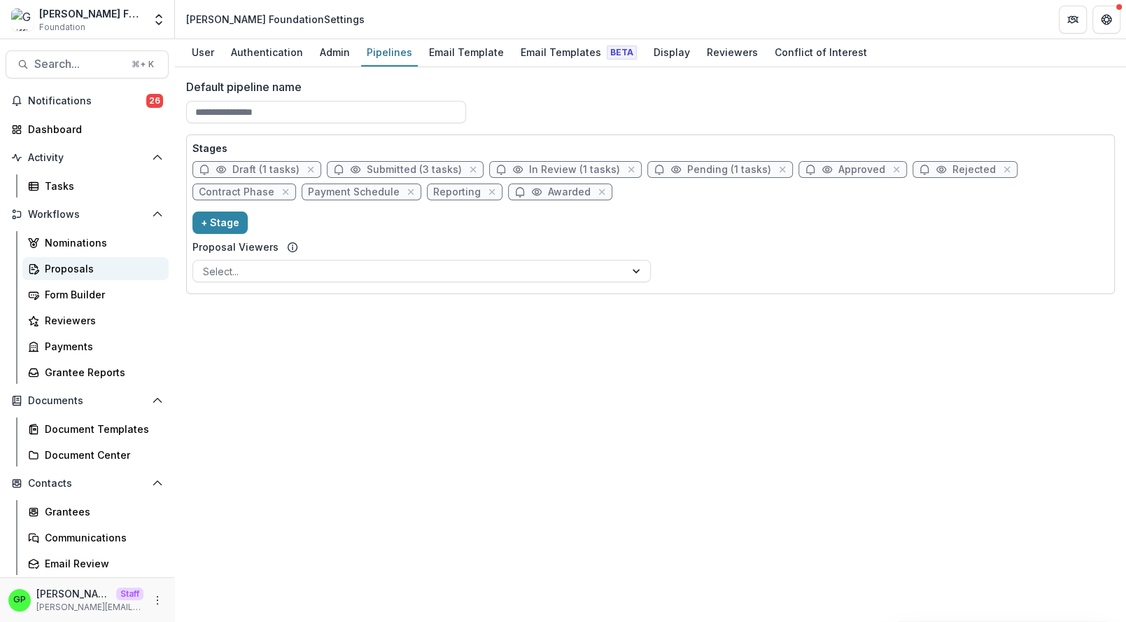
click at [73, 260] on link "Proposals" at bounding box center [95, 268] width 146 height 23
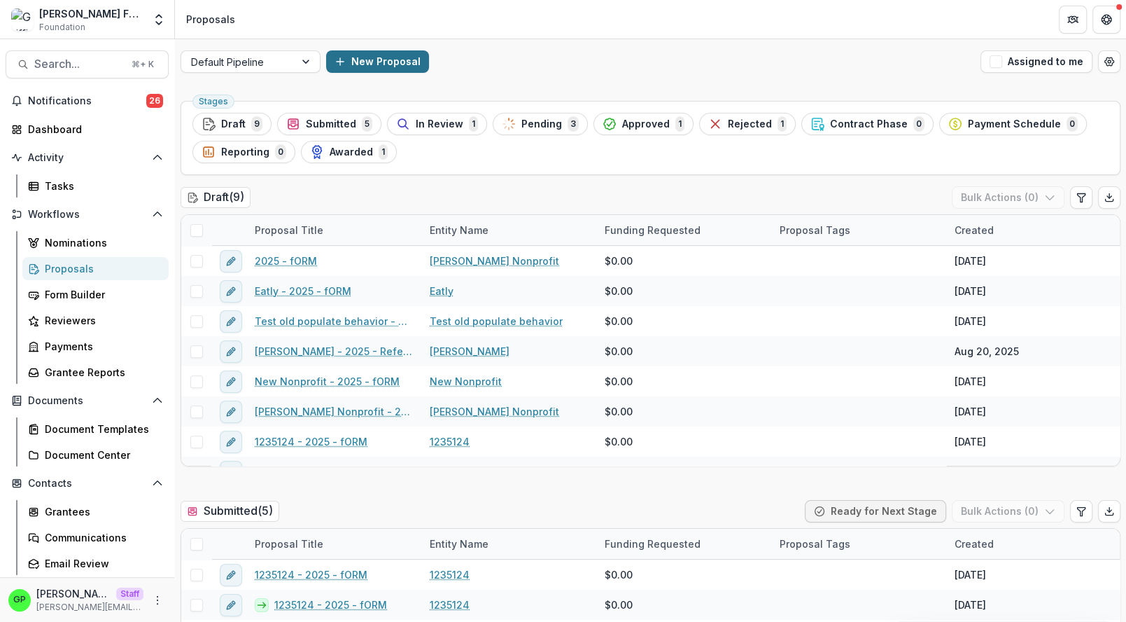
click at [372, 59] on button "New Proposal" at bounding box center [377, 61] width 103 height 22
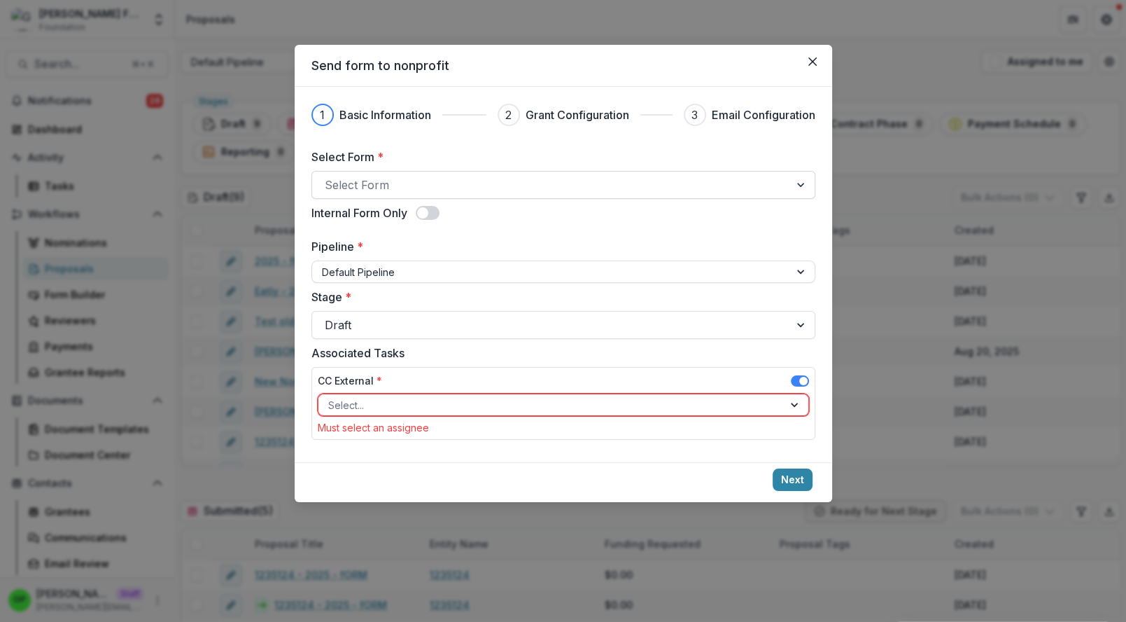
click at [390, 191] on div at bounding box center [551, 185] width 452 height 20
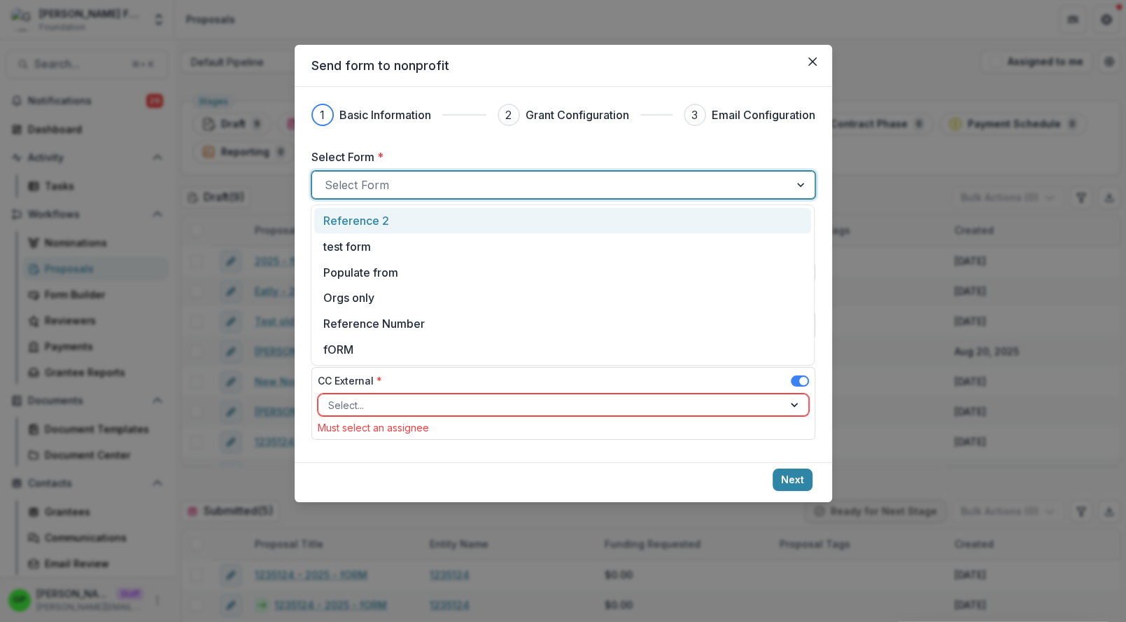
click at [391, 223] on div "Reference 2" at bounding box center [562, 220] width 479 height 17
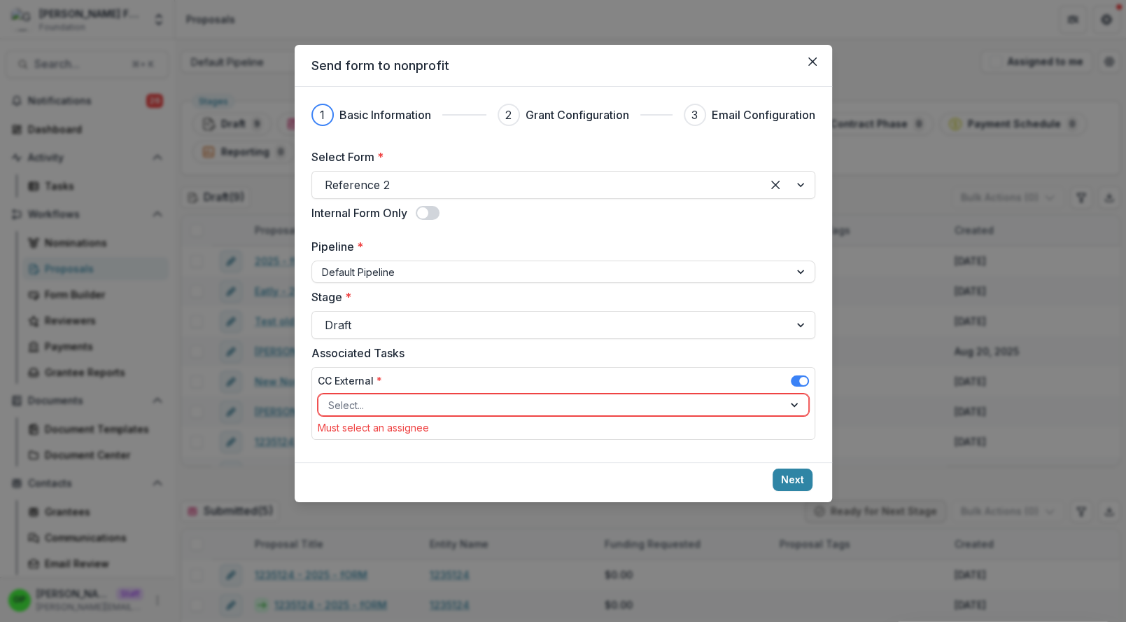
click at [410, 416] on div "CC External * Select... Must select an assignee" at bounding box center [563, 403] width 491 height 60
click at [405, 411] on div at bounding box center [550, 404] width 445 height 17
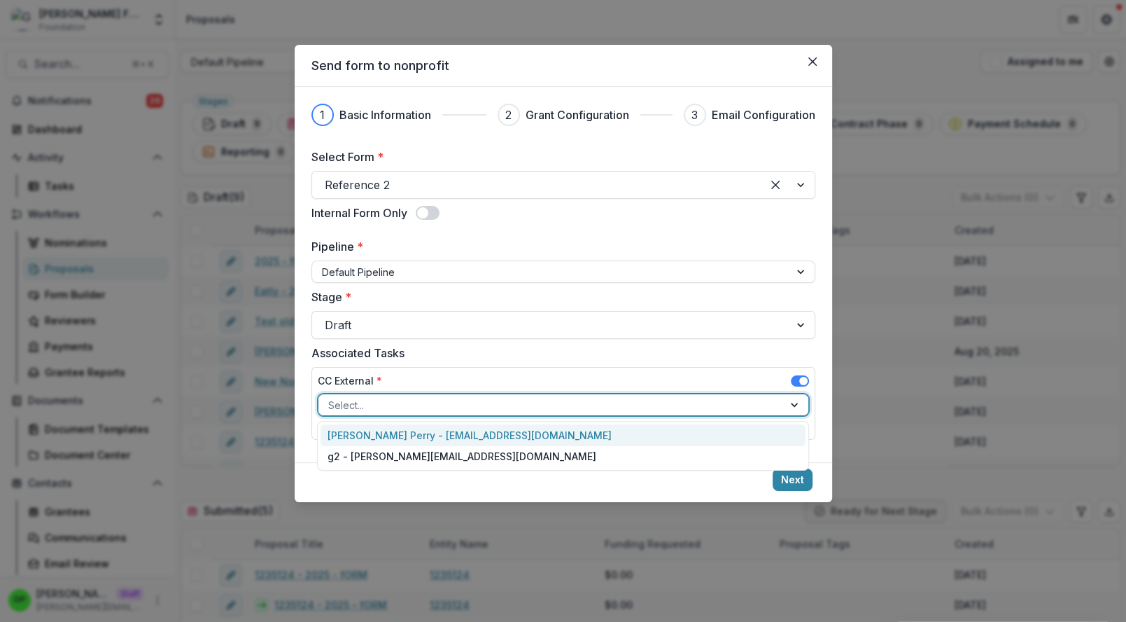
click at [407, 437] on div "[PERSON_NAME] Perry - [EMAIL_ADDRESS][DOMAIN_NAME]" at bounding box center [563, 435] width 485 height 22
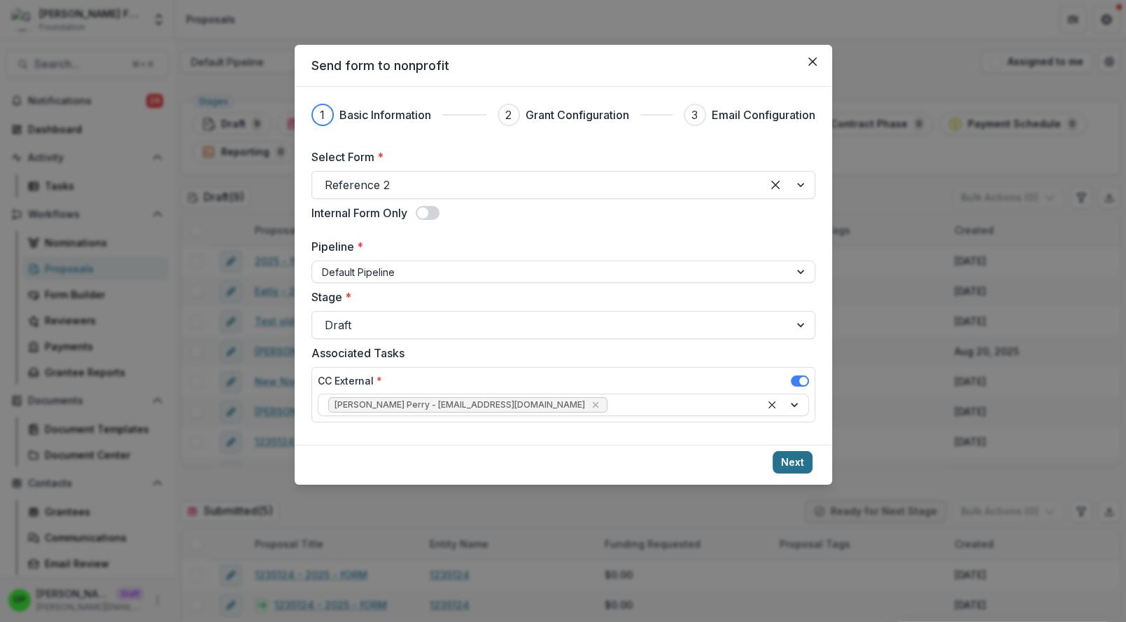
click at [802, 465] on button "Next" at bounding box center [793, 462] width 40 height 22
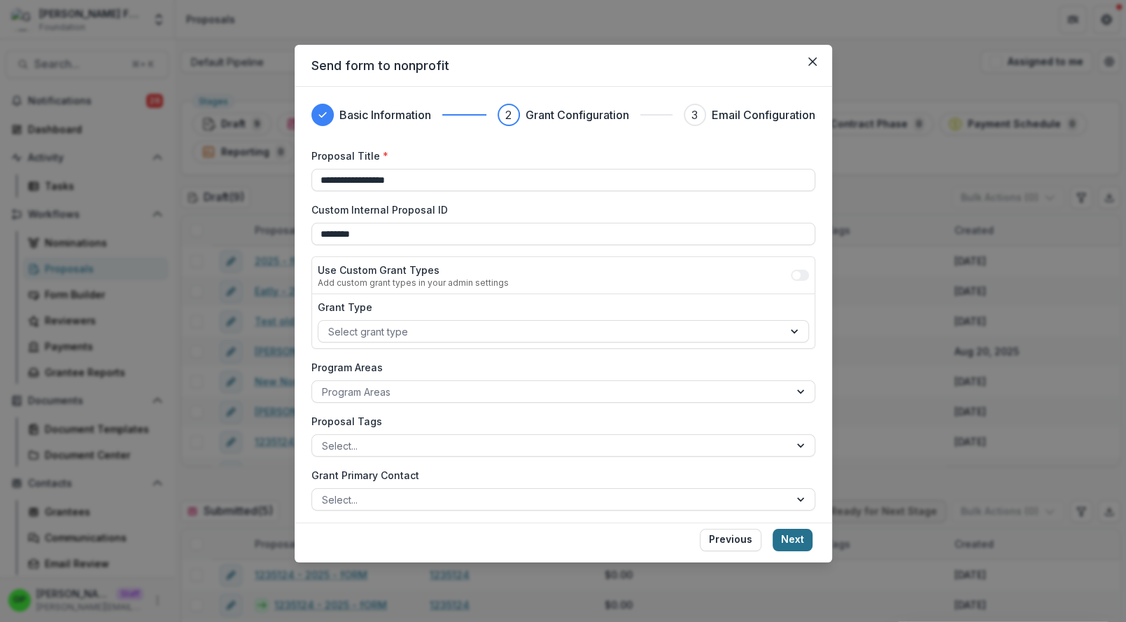
click at [806, 530] on button "Next" at bounding box center [793, 539] width 40 height 22
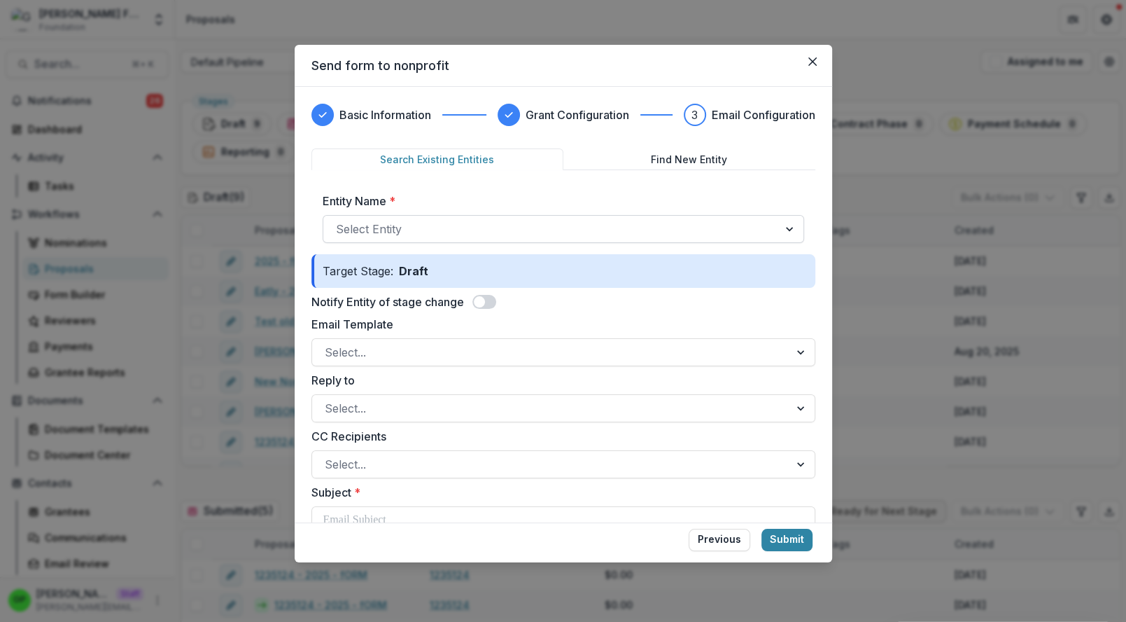
click at [433, 232] on div at bounding box center [551, 229] width 430 height 20
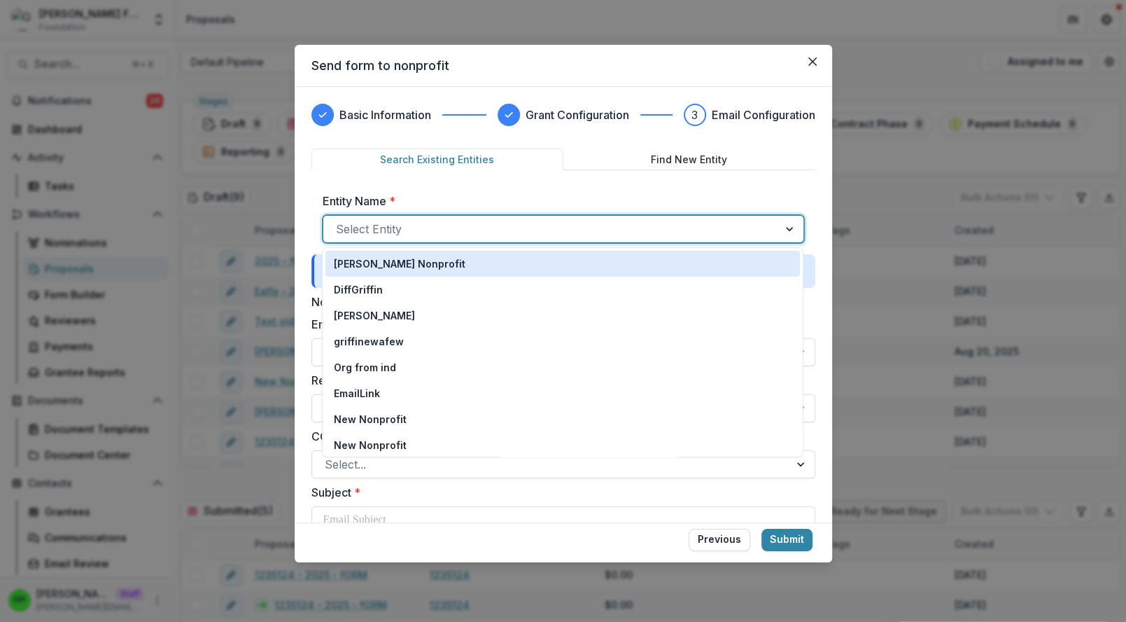
click at [413, 250] on div "[PERSON_NAME] Nonprofit DiffGriffin [PERSON_NAME] griffinewafew Org from ind Em…" at bounding box center [563, 352] width 482 height 210
click at [413, 258] on div "[PERSON_NAME] Nonprofit" at bounding box center [563, 263] width 458 height 15
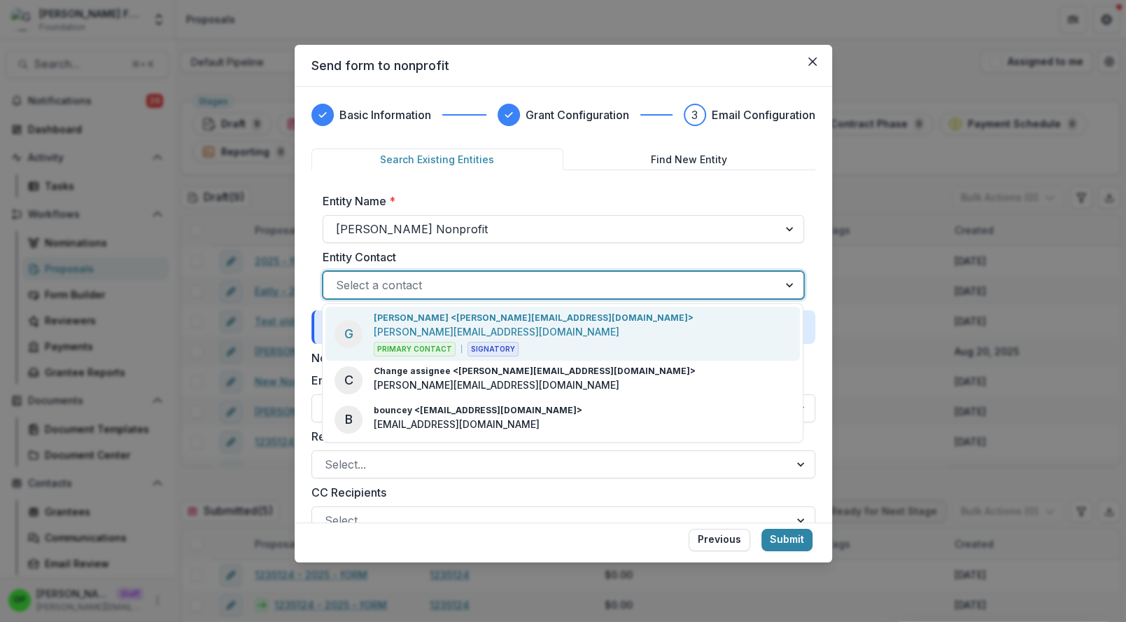
click at [413, 271] on div "Select a contact" at bounding box center [564, 285] width 482 height 28
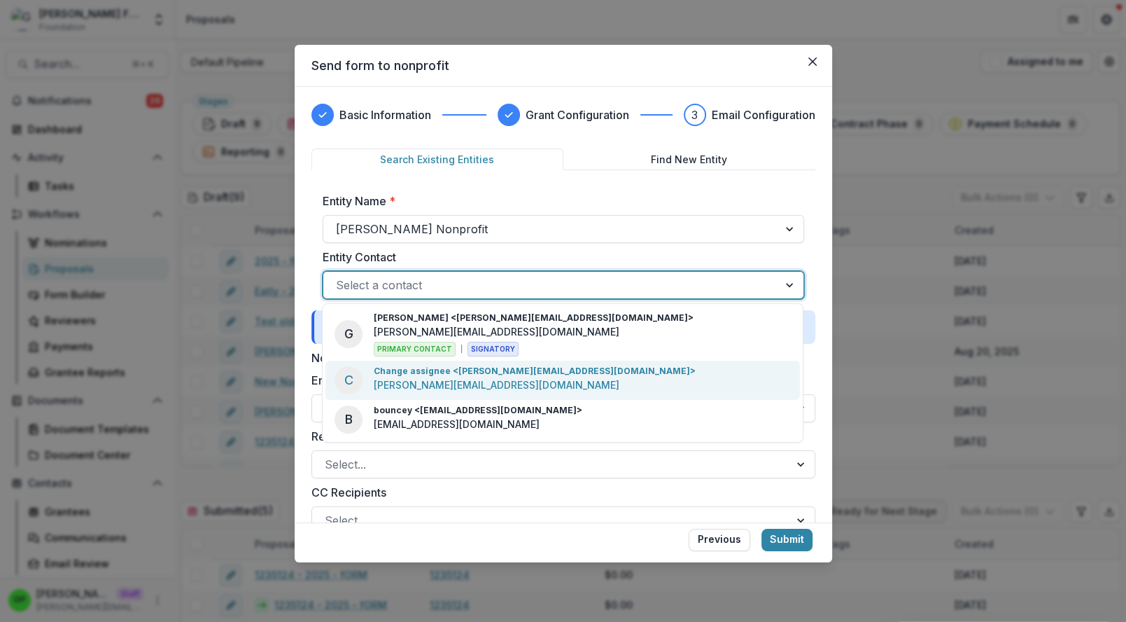
click at [426, 370] on p "Change assignee <[PERSON_NAME][EMAIL_ADDRESS][DOMAIN_NAME]>" at bounding box center [535, 371] width 322 height 13
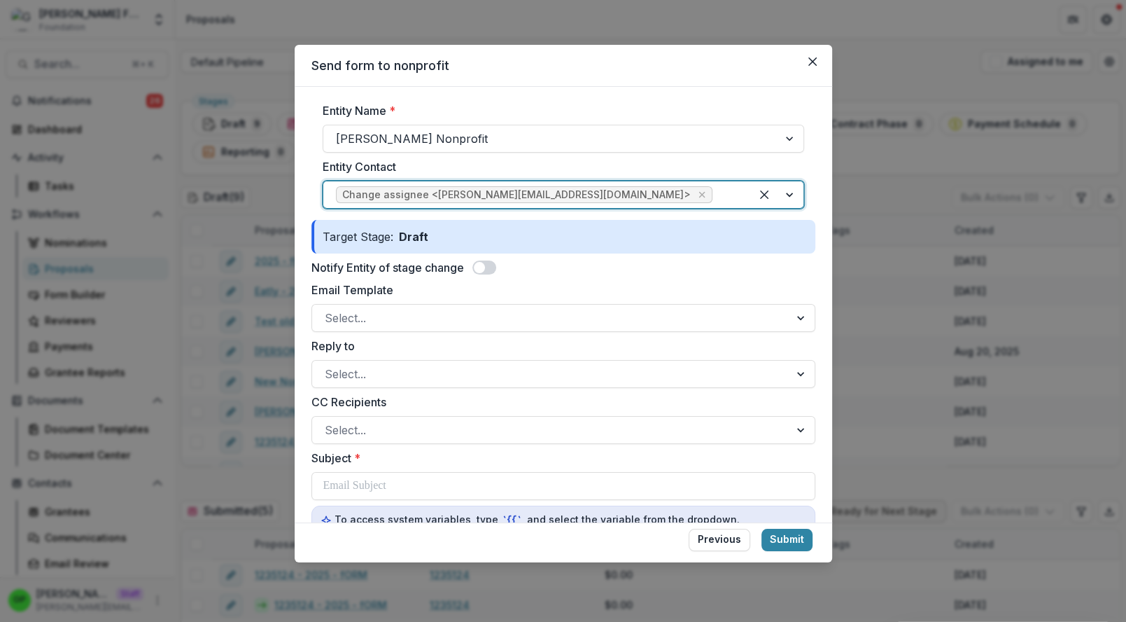
scroll to position [121, 0]
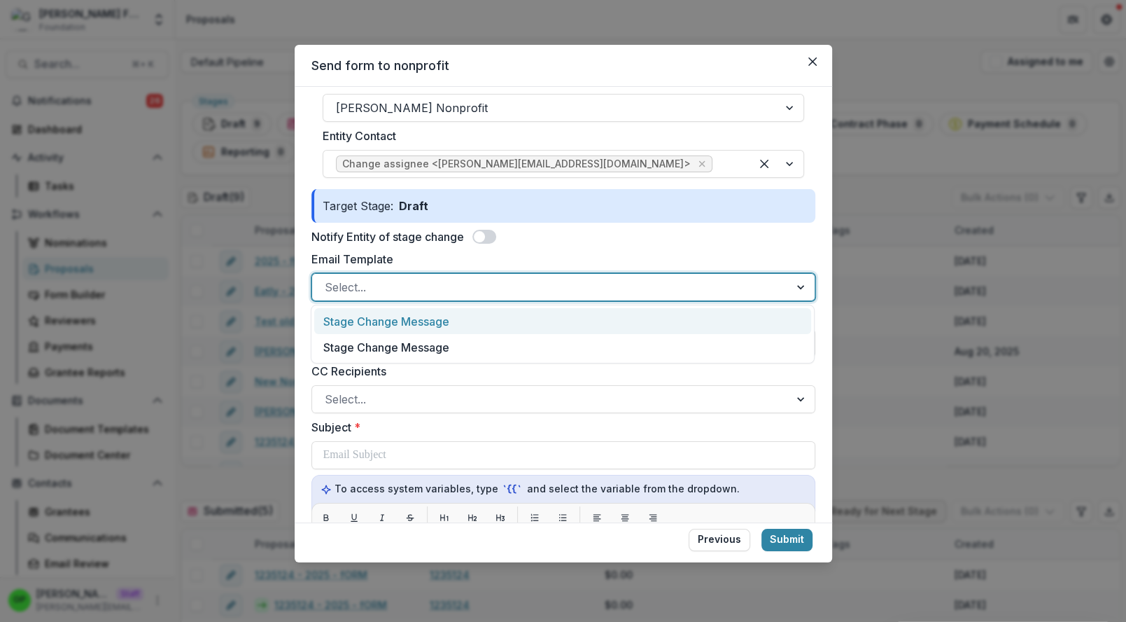
click at [448, 289] on div at bounding box center [551, 287] width 452 height 20
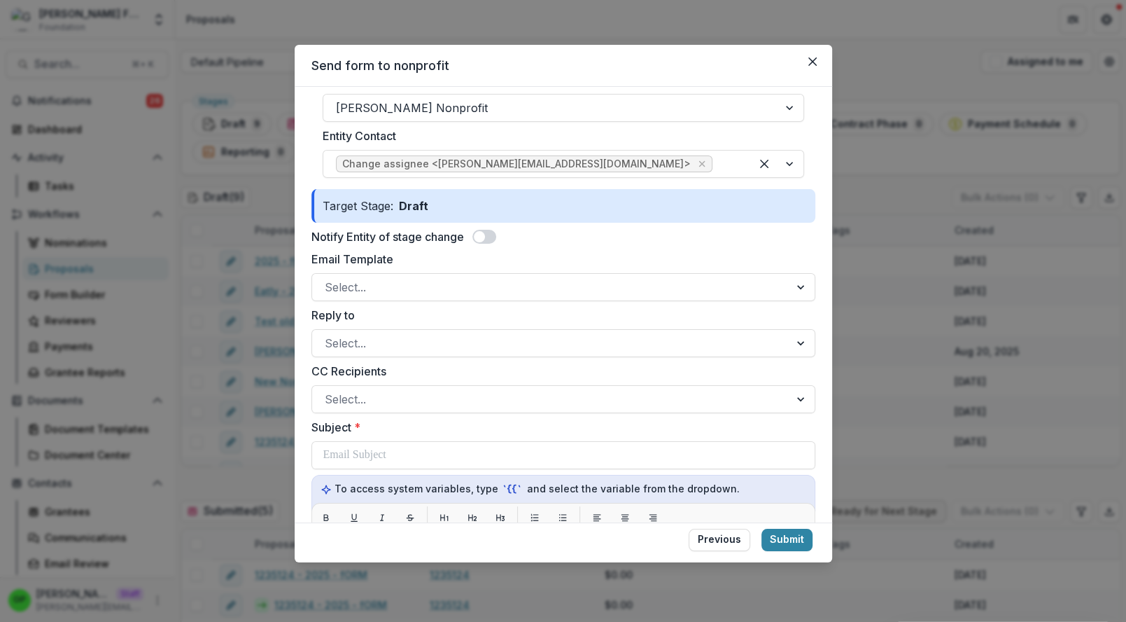
click at [492, 230] on span at bounding box center [484, 237] width 24 height 14
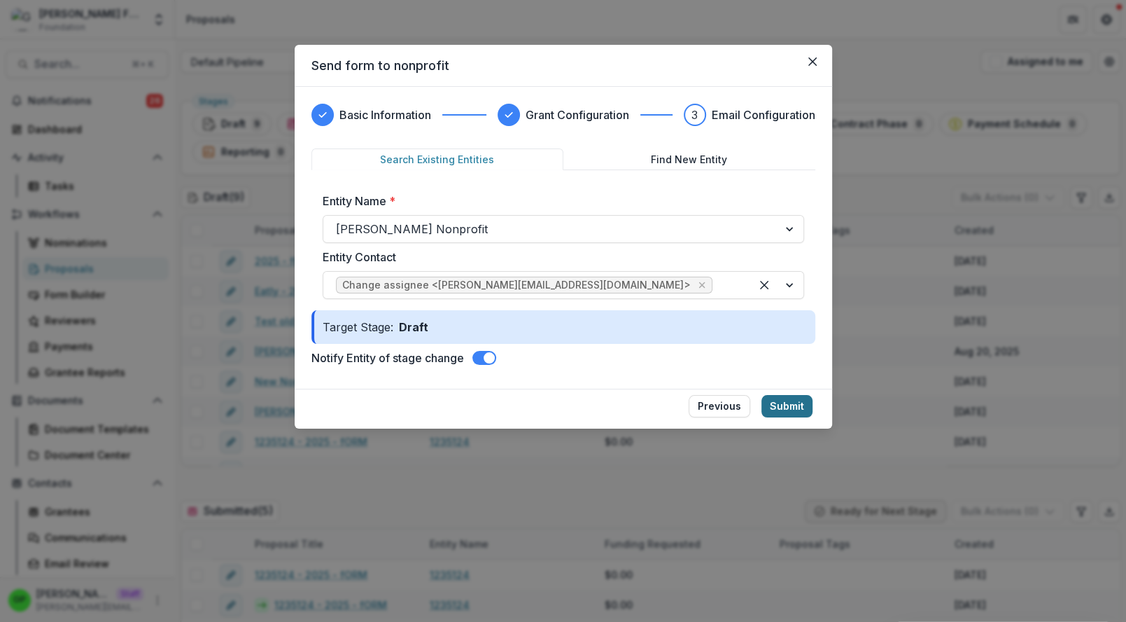
click at [797, 410] on button "Submit" at bounding box center [787, 406] width 51 height 22
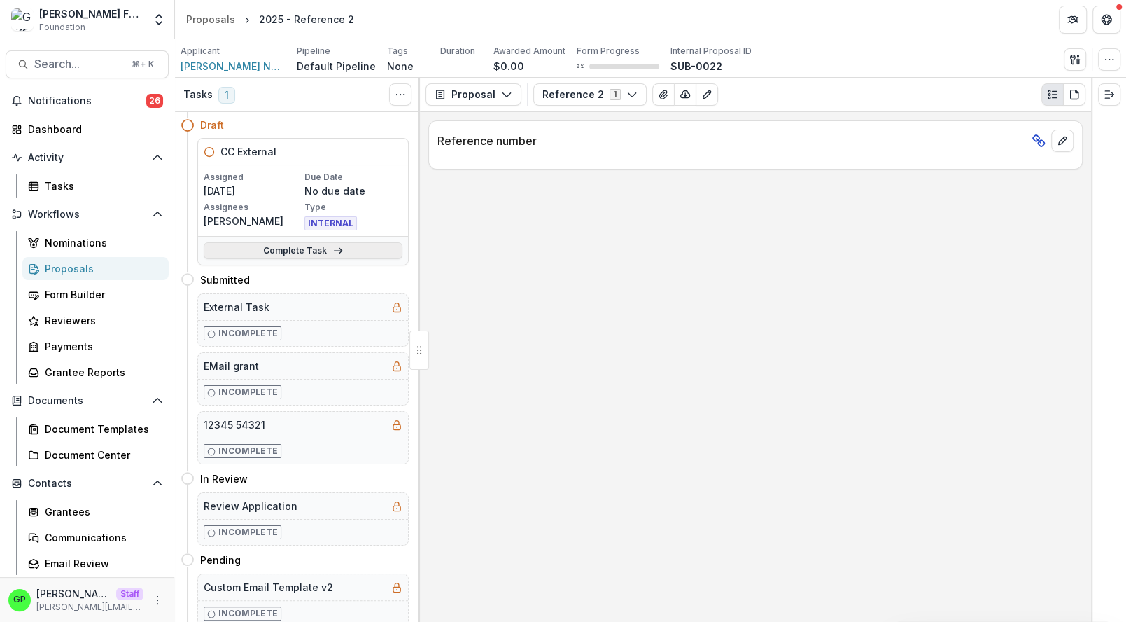
click at [300, 257] on link "Complete Task" at bounding box center [303, 250] width 199 height 17
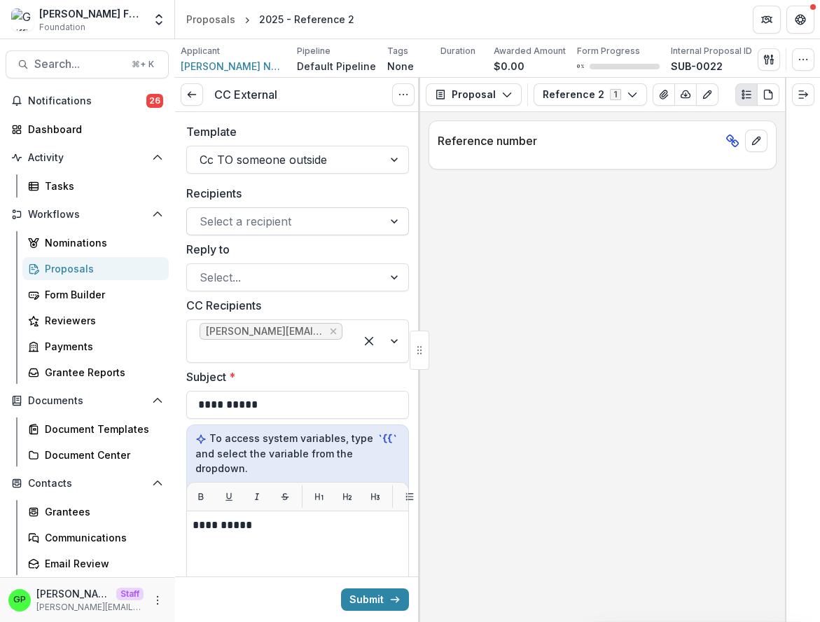
click at [256, 214] on div at bounding box center [284, 221] width 171 height 20
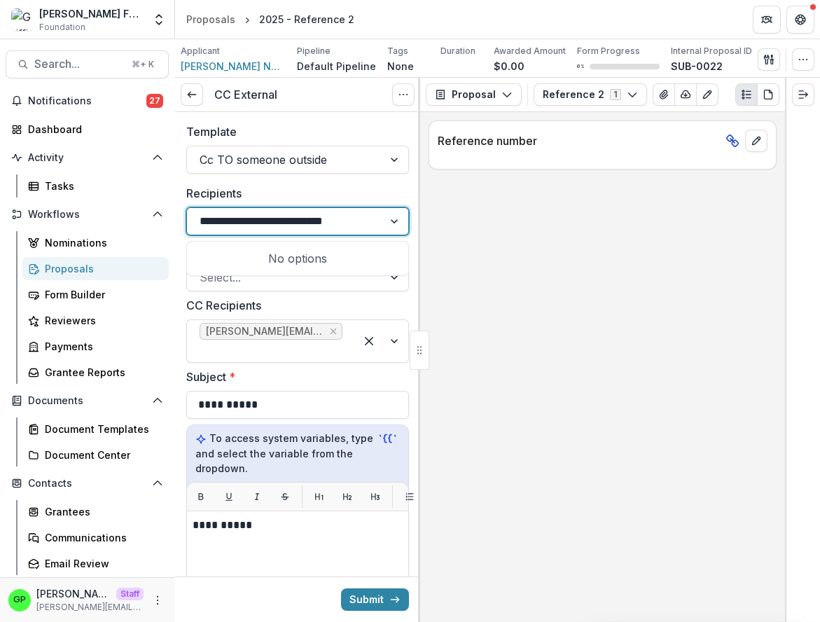
type input "**********"
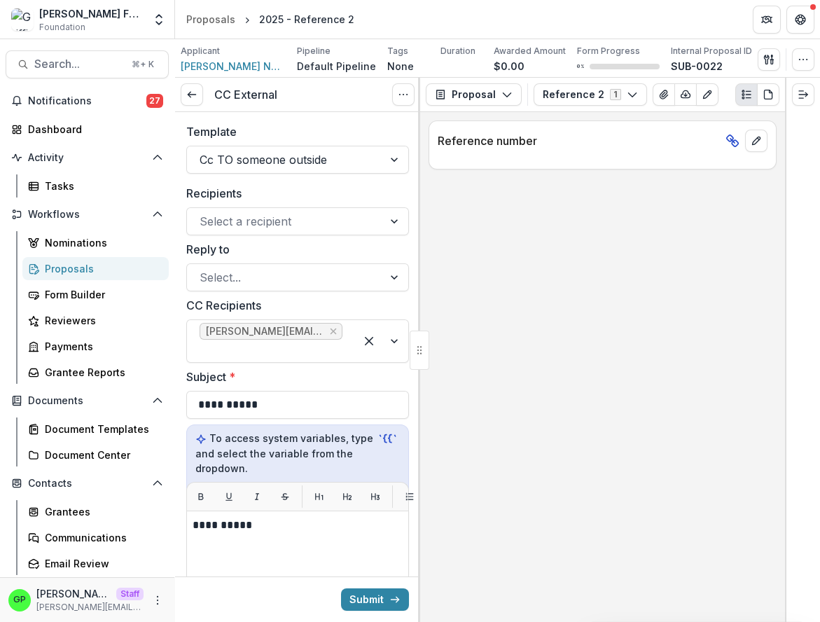
click at [358, 302] on label "CC Recipients" at bounding box center [293, 305] width 214 height 17
click at [203, 342] on input "CC Recipients" at bounding box center [200, 350] width 3 height 17
click at [292, 202] on div "Recipients Select a recipient" at bounding box center [297, 210] width 223 height 50
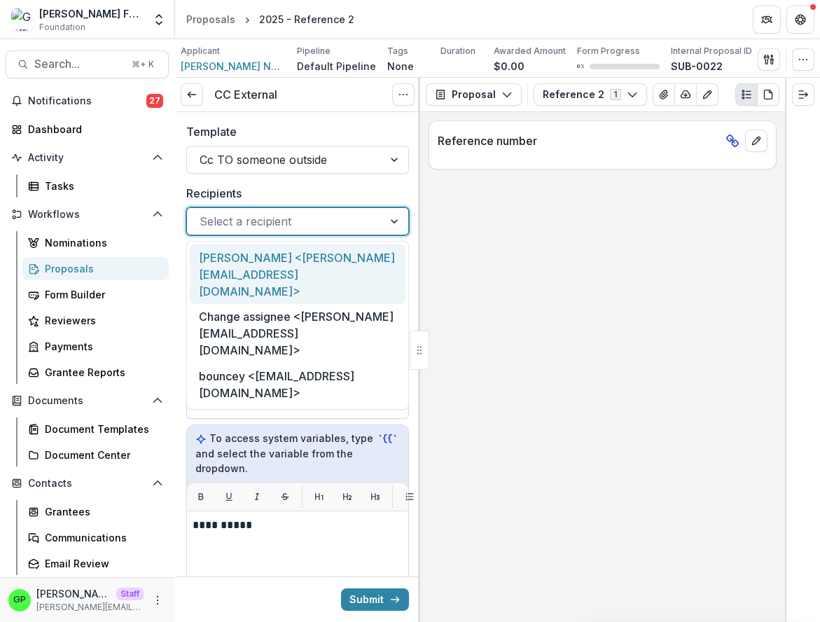
click at [292, 233] on div "Select a recipient" at bounding box center [297, 221] width 223 height 28
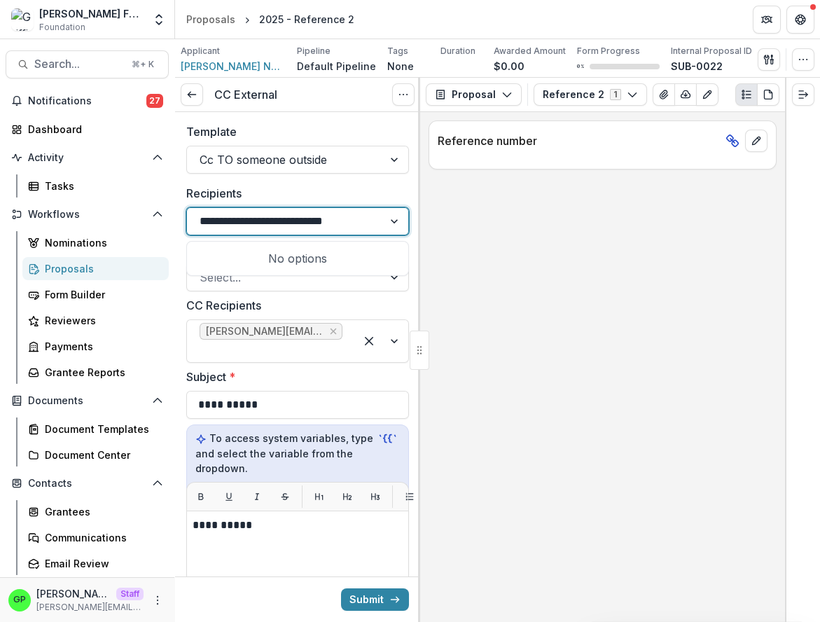
type input "**********"
click at [341, 588] on button "Submit" at bounding box center [375, 599] width 68 height 22
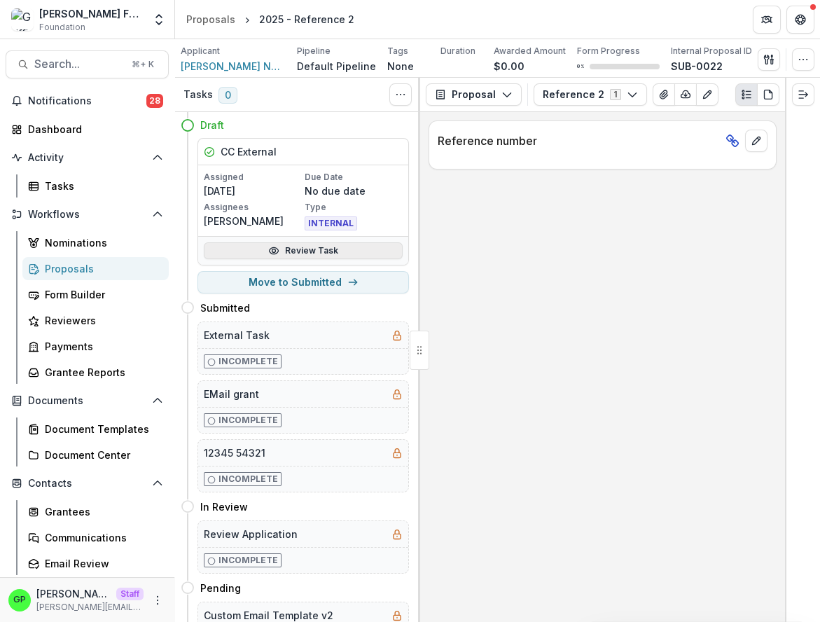
click at [337, 244] on link "Review Task" at bounding box center [303, 250] width 199 height 17
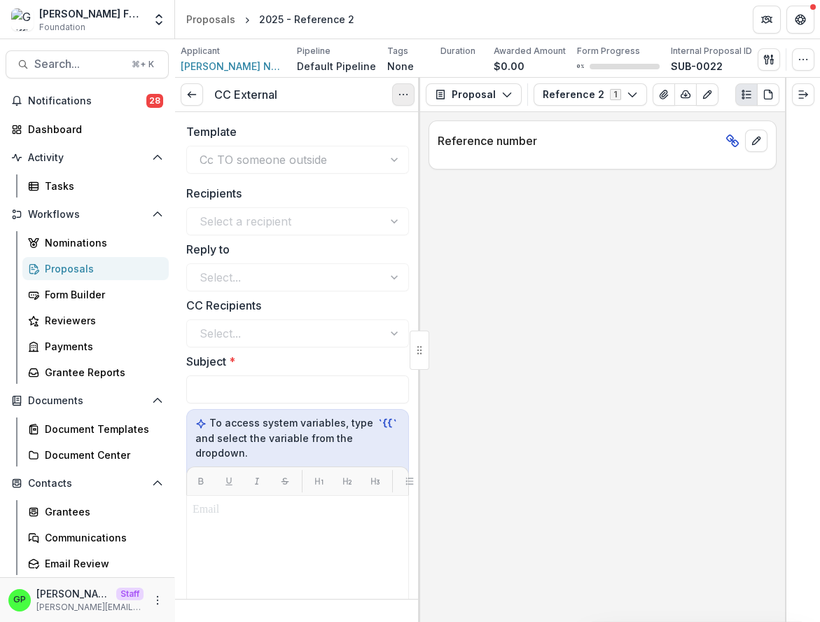
click at [400, 94] on circle "Options" at bounding box center [399, 94] width 1 height 1
click at [357, 160] on button "Reopen Task" at bounding box center [336, 155] width 150 height 23
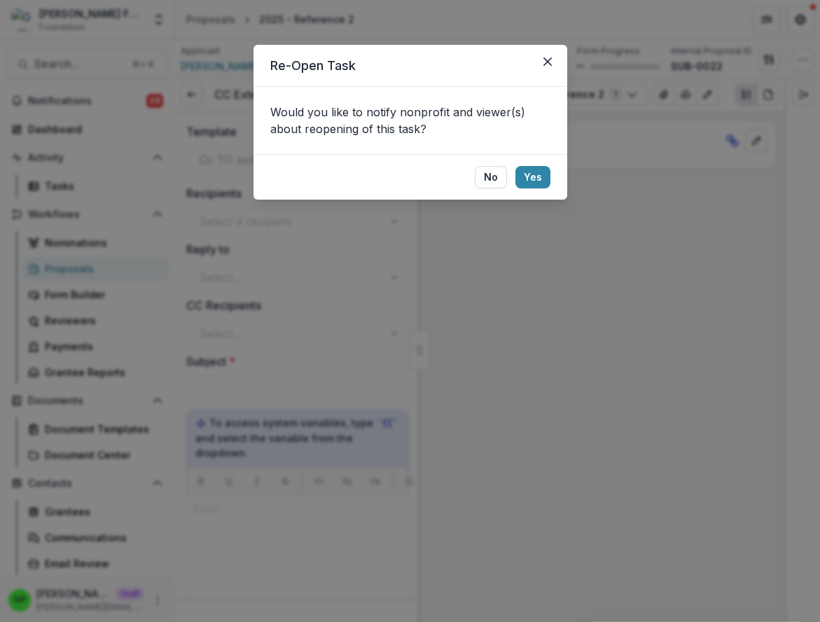
click at [538, 164] on footer "No Yes" at bounding box center [410, 176] width 314 height 45
click at [538, 191] on footer "No Yes" at bounding box center [410, 176] width 314 height 45
click at [538, 178] on button "Yes" at bounding box center [532, 177] width 35 height 22
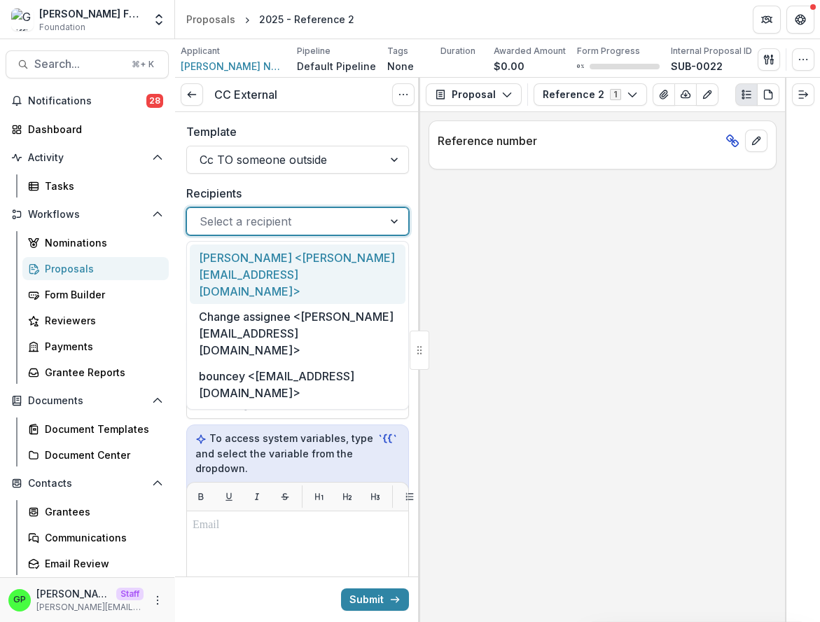
click at [289, 218] on div at bounding box center [284, 221] width 171 height 20
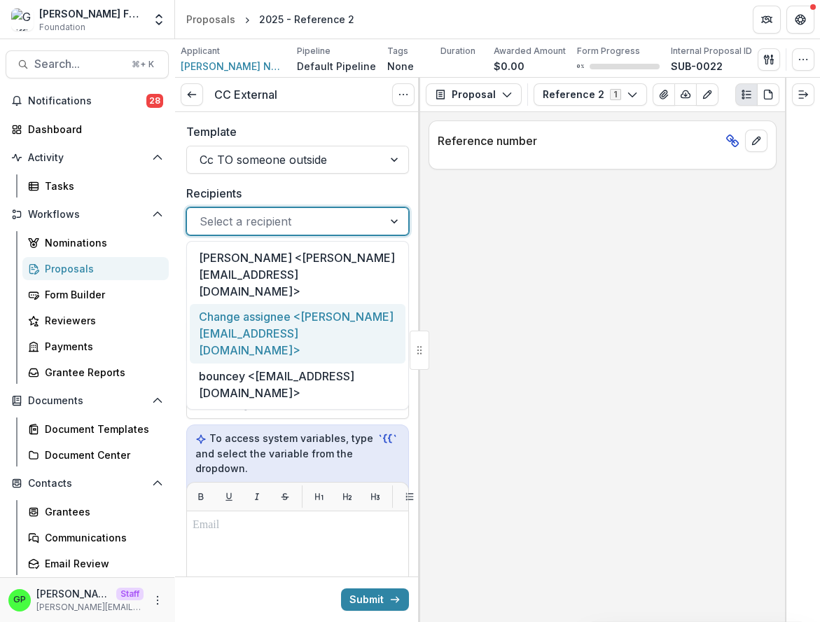
click at [314, 304] on div "Change assignee <[PERSON_NAME][EMAIL_ADDRESS][DOMAIN_NAME]>" at bounding box center [298, 333] width 216 height 59
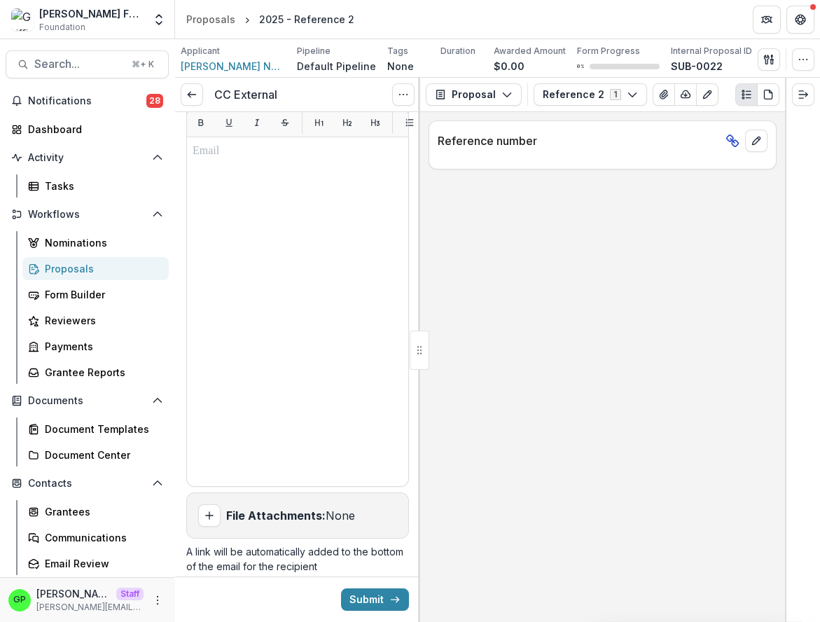
scroll to position [134, 0]
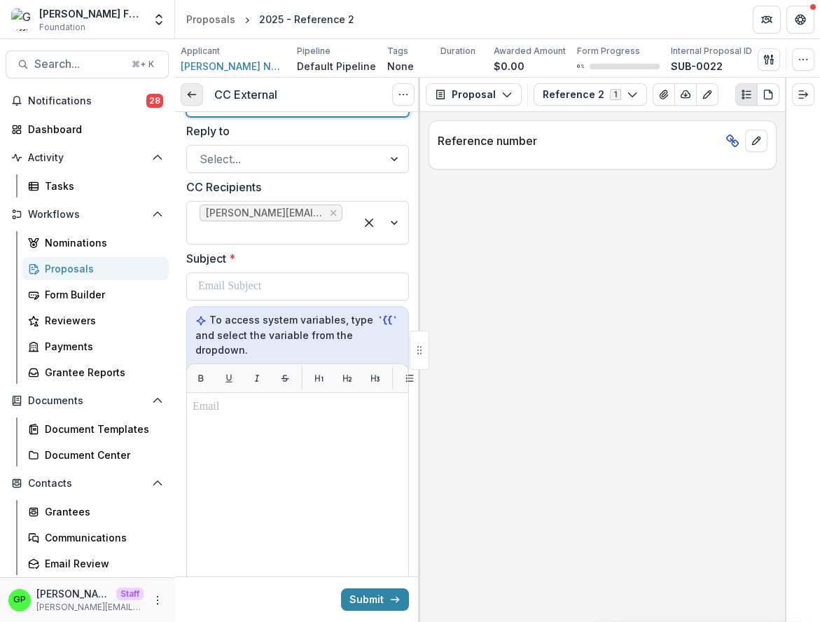
click at [190, 99] on icon at bounding box center [191, 94] width 11 height 11
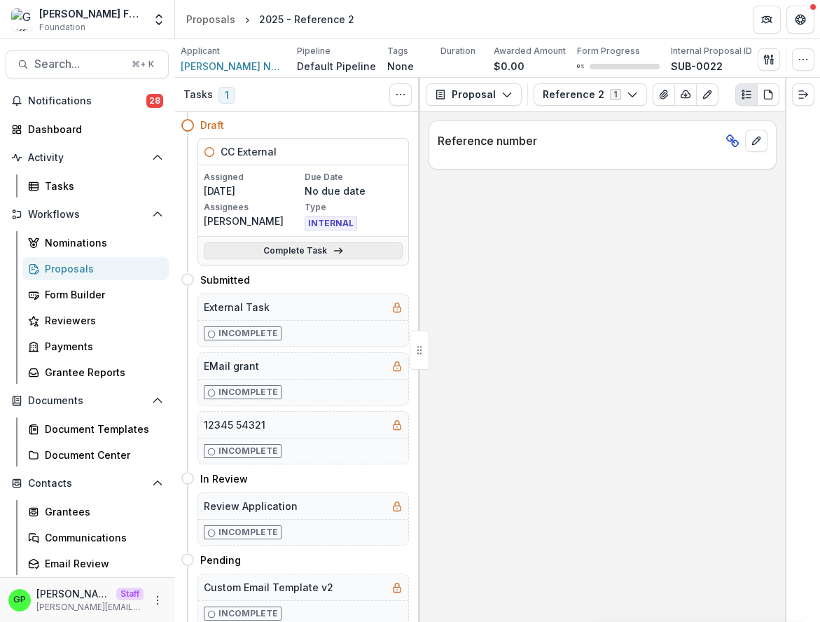
click at [330, 251] on link "Complete Task" at bounding box center [303, 250] width 199 height 17
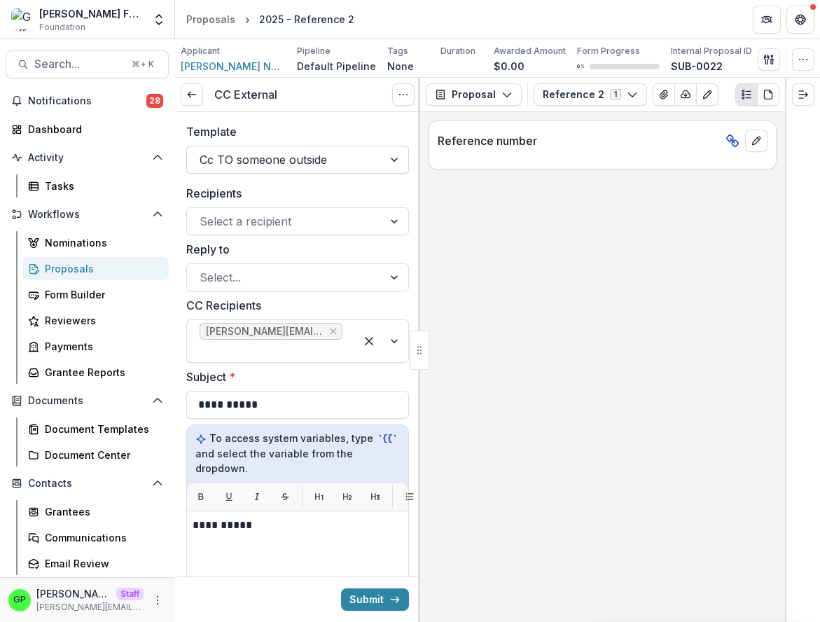
click at [259, 160] on div at bounding box center [284, 160] width 171 height 20
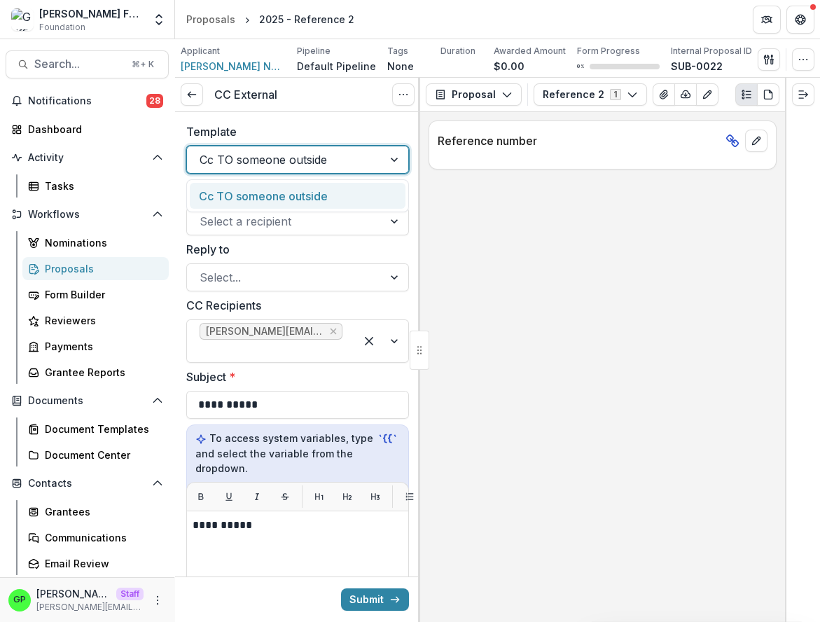
click at [259, 160] on div at bounding box center [284, 160] width 171 height 20
click at [253, 171] on div "Cc TO someone outside" at bounding box center [297, 160] width 223 height 28
click at [253, 199] on div "Cc TO someone outside" at bounding box center [298, 196] width 216 height 26
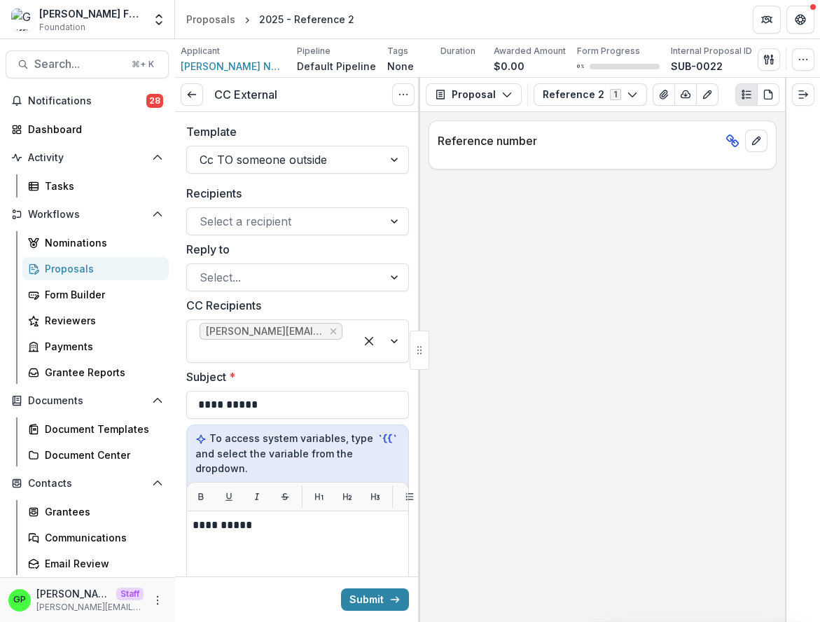
click at [256, 202] on div "Recipients Select a recipient" at bounding box center [297, 210] width 223 height 50
click at [256, 213] on div at bounding box center [284, 221] width 171 height 20
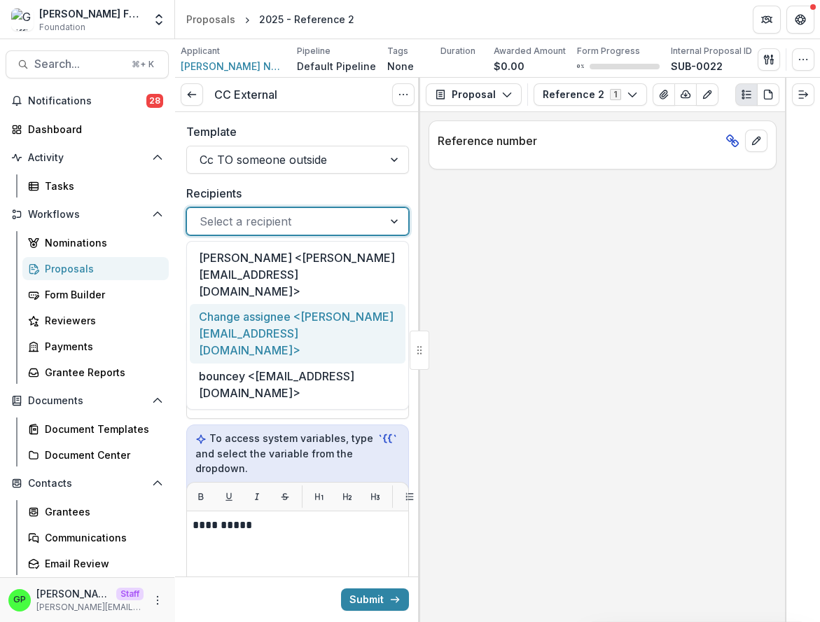
click at [295, 311] on div "Change assignee <[PERSON_NAME][EMAIL_ADDRESS][DOMAIN_NAME]>" at bounding box center [298, 333] width 216 height 59
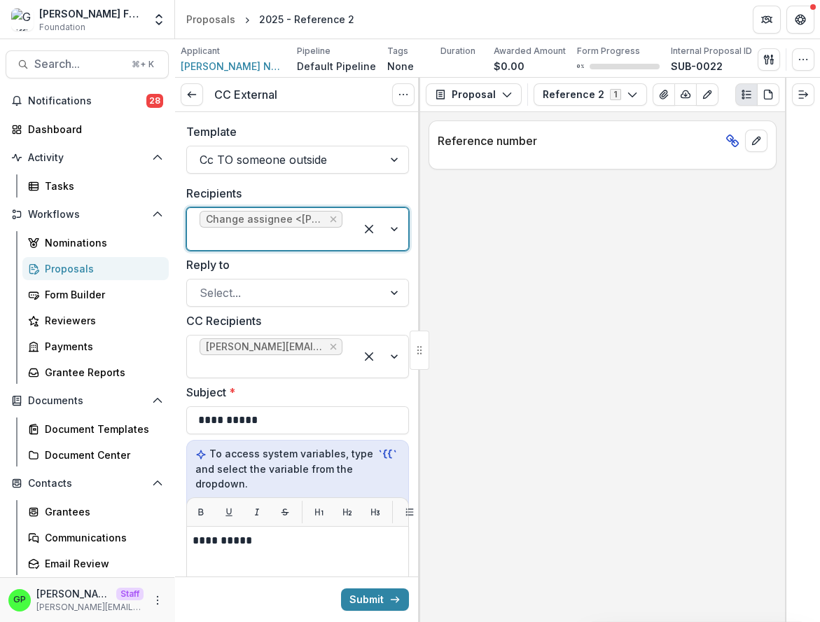
scroll to position [389, 0]
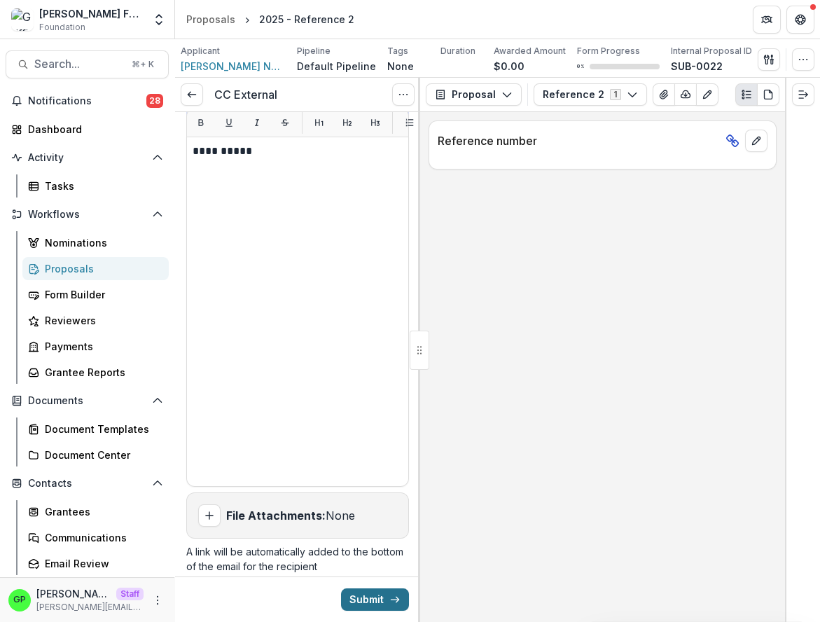
click at [397, 602] on icon "submit" at bounding box center [394, 599] width 11 height 11
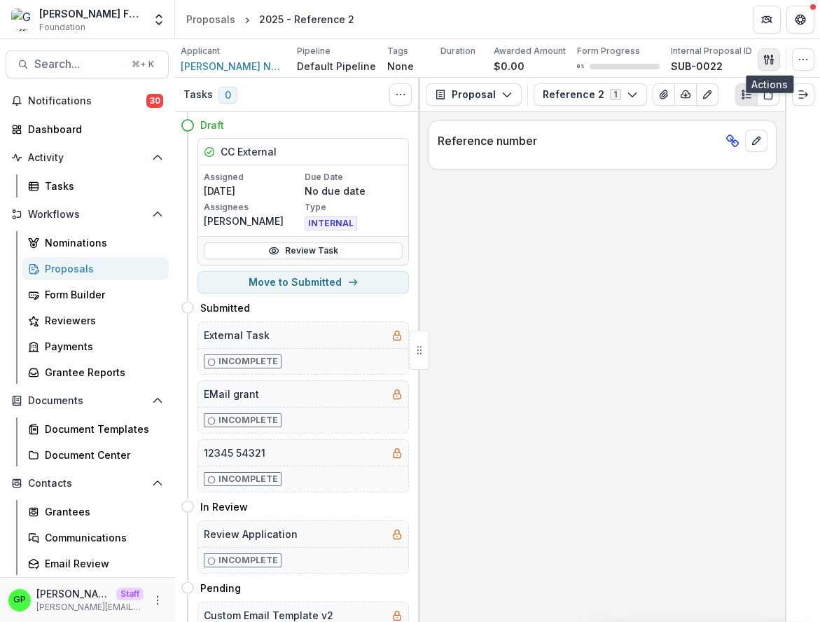
click at [774, 62] on icon "button" at bounding box center [768, 59] width 11 height 11
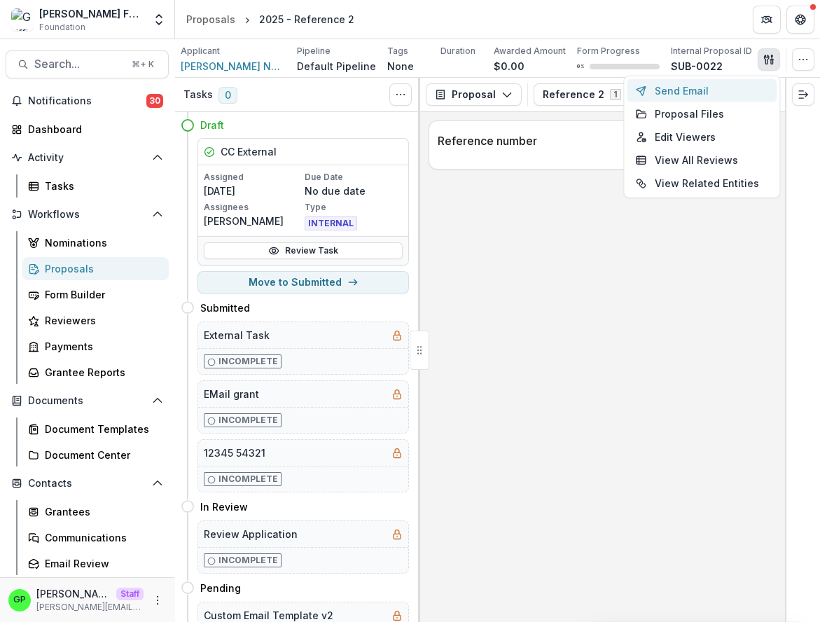
click at [722, 90] on button "Send Email" at bounding box center [701, 90] width 150 height 23
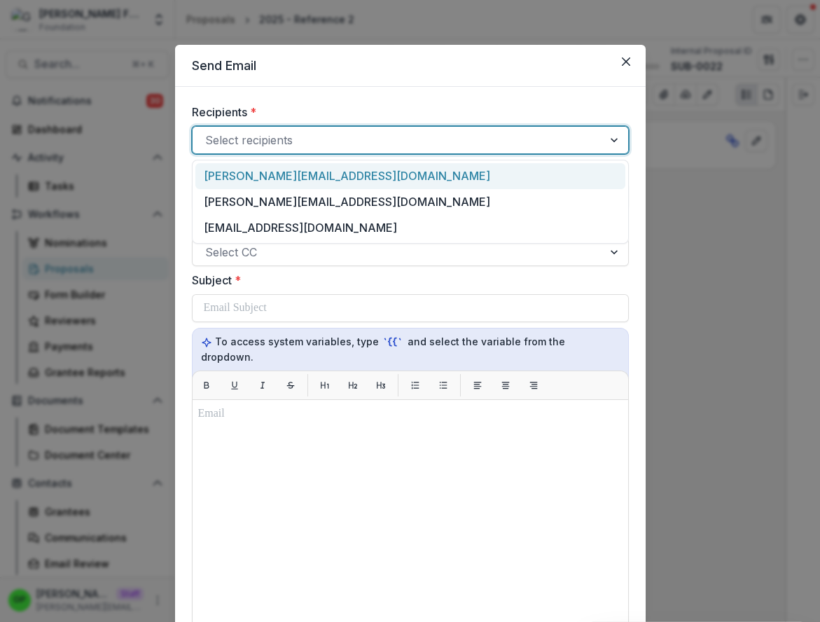
click at [421, 136] on div at bounding box center [397, 140] width 385 height 20
type input "*"
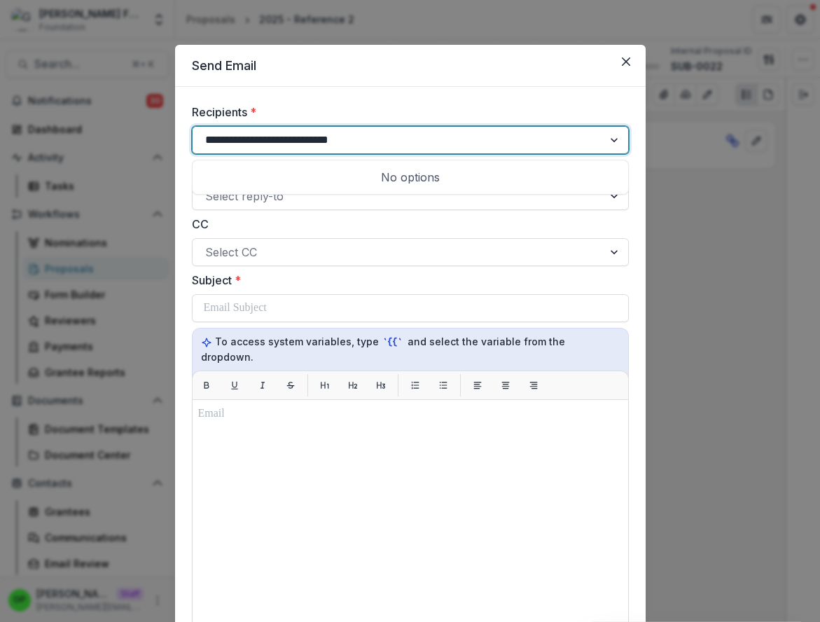
type input "**********"
click at [626, 50] on header "Send Email" at bounding box center [410, 66] width 470 height 42
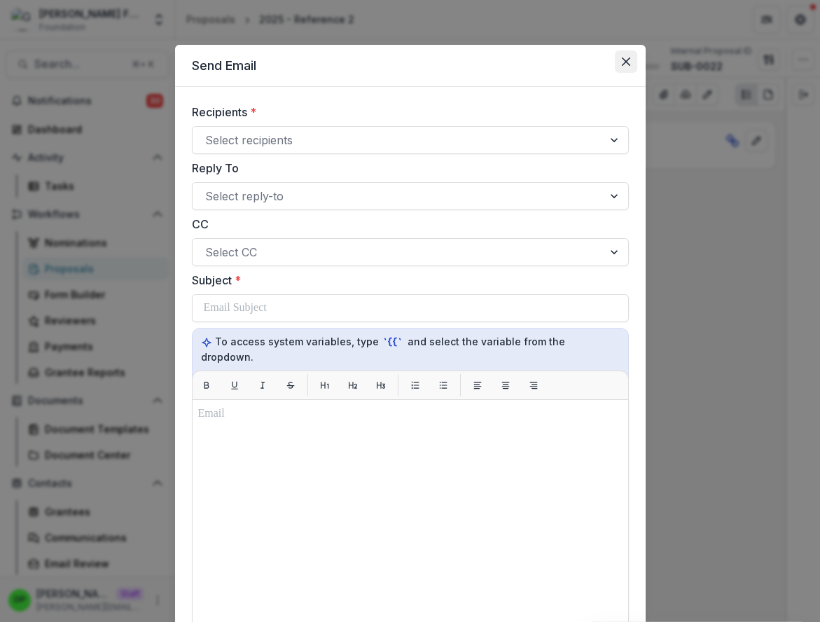
click at [626, 54] on button "Close" at bounding box center [626, 61] width 22 height 22
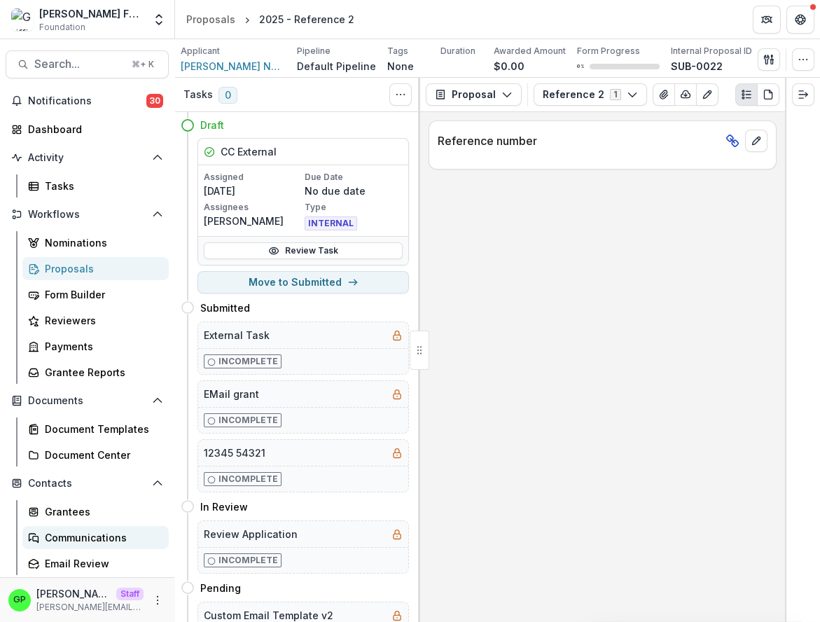
click at [120, 533] on div "Communications" at bounding box center [101, 537] width 113 height 15
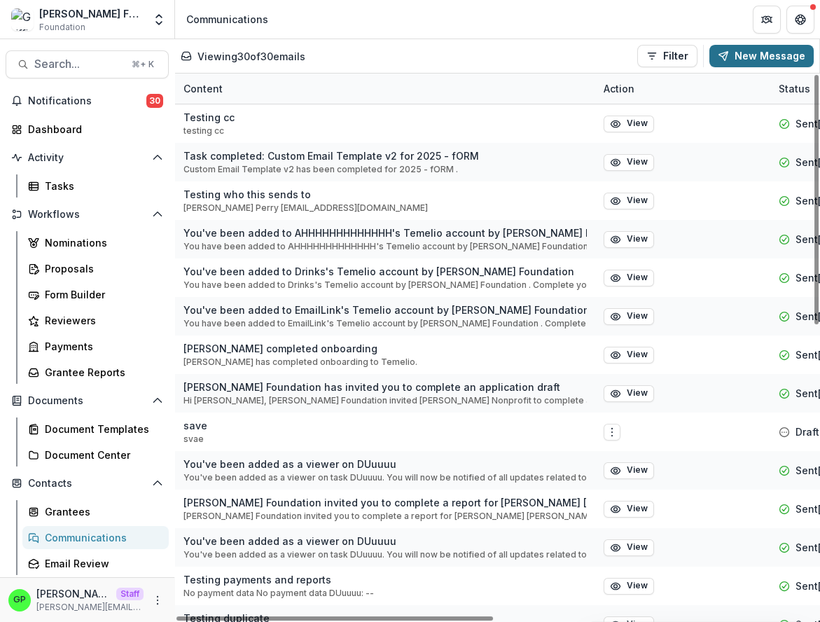
click at [757, 56] on button "New Message" at bounding box center [761, 56] width 104 height 22
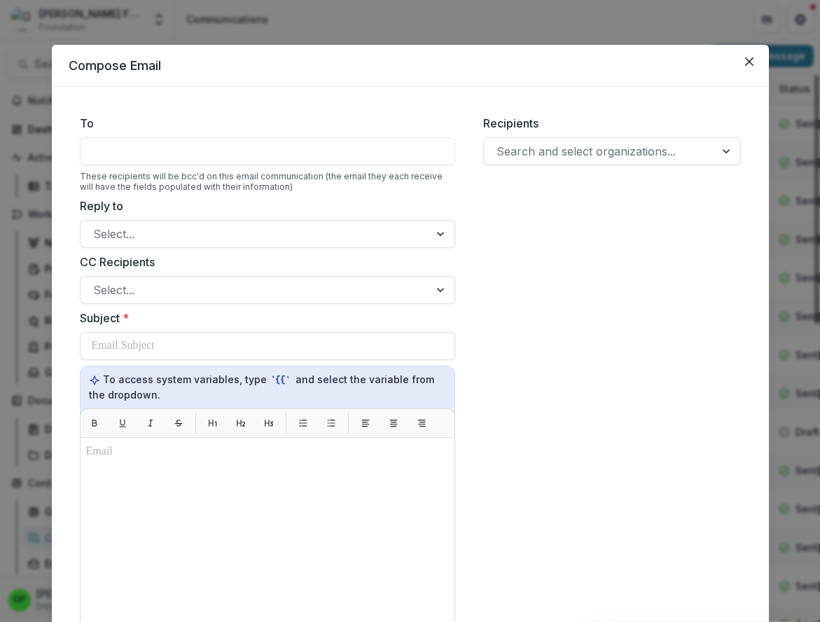
click at [298, 146] on div at bounding box center [267, 151] width 375 height 28
click at [297, 160] on div at bounding box center [267, 151] width 375 height 28
click at [552, 134] on div "Recipients Search and select organizations..." at bounding box center [612, 140] width 258 height 50
click at [562, 143] on div at bounding box center [599, 151] width 206 height 20
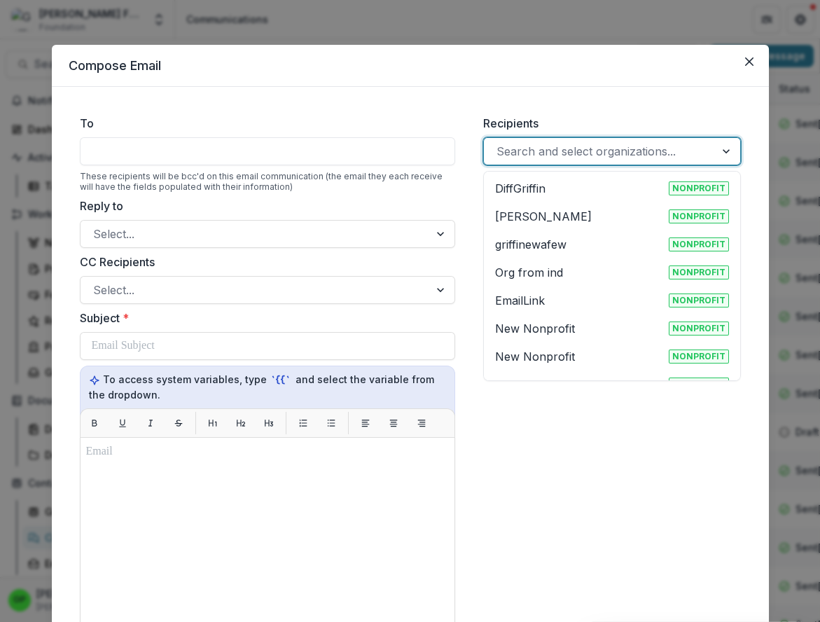
click at [562, 143] on div at bounding box center [599, 151] width 206 height 20
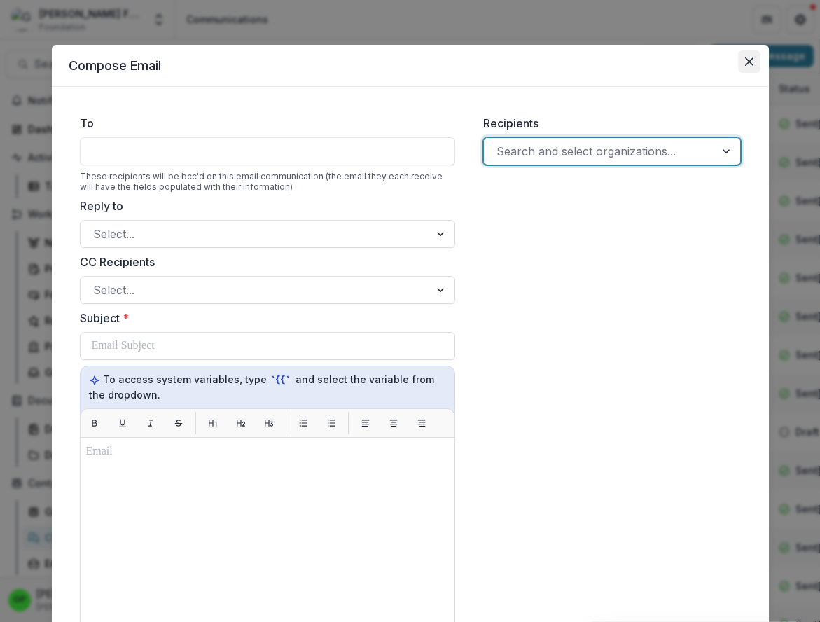
click at [750, 69] on button "Close" at bounding box center [749, 61] width 22 height 22
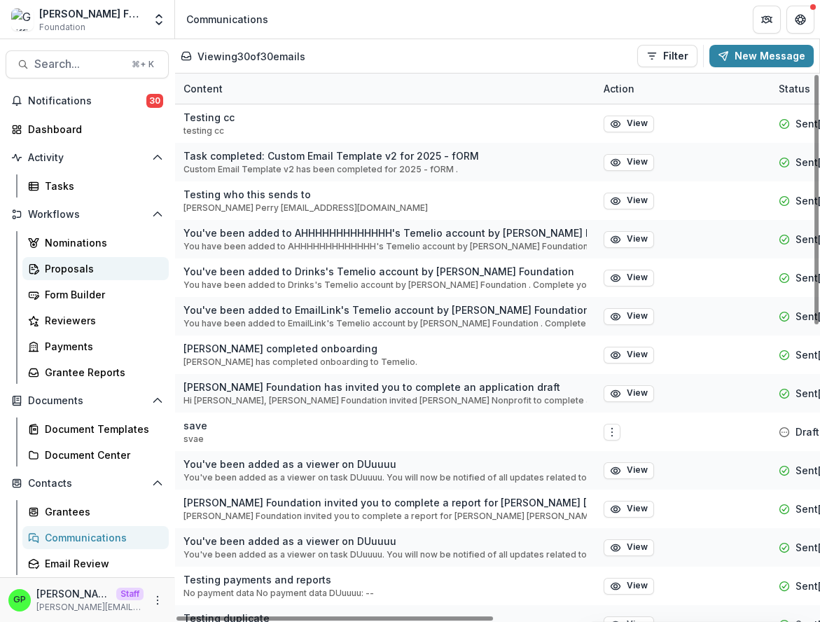
click at [111, 270] on div "Proposals" at bounding box center [101, 268] width 113 height 15
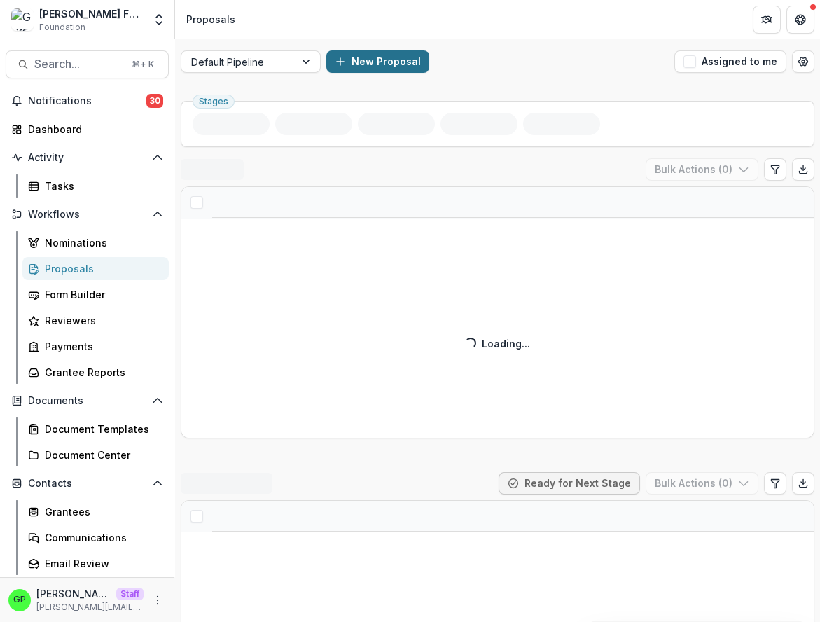
click at [344, 55] on button "New Proposal" at bounding box center [377, 61] width 103 height 22
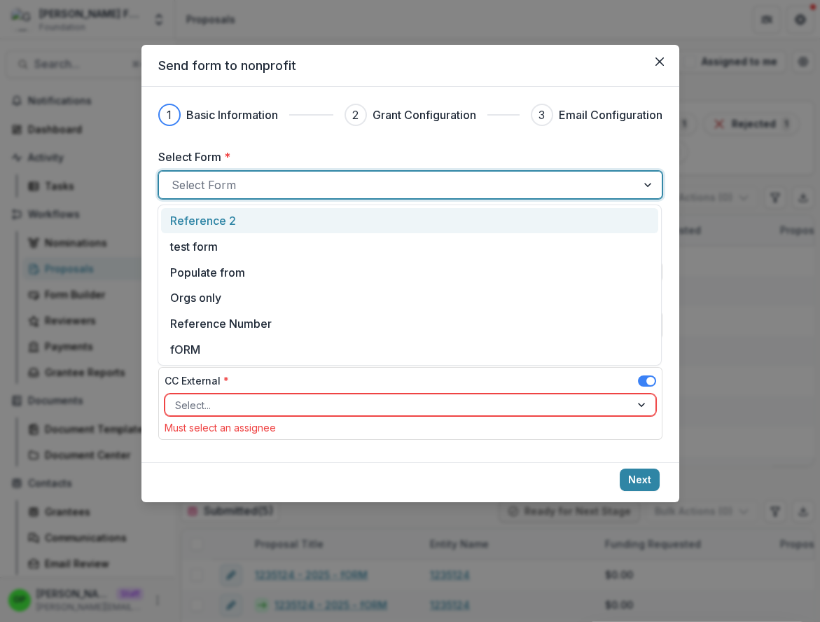
click at [279, 195] on div "Select Form" at bounding box center [397, 185] width 477 height 22
click at [249, 225] on div "Reference 2" at bounding box center [409, 220] width 479 height 17
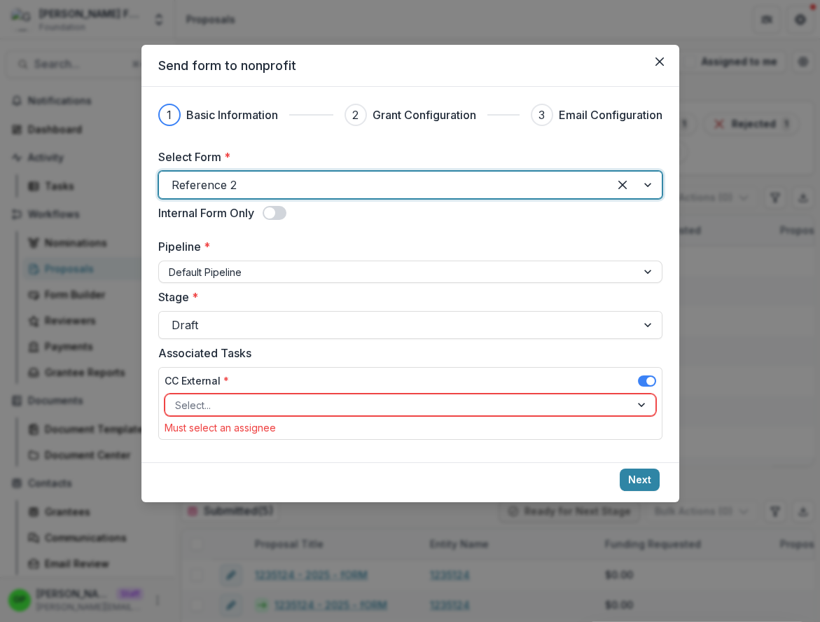
click at [649, 379] on span at bounding box center [650, 381] width 8 height 8
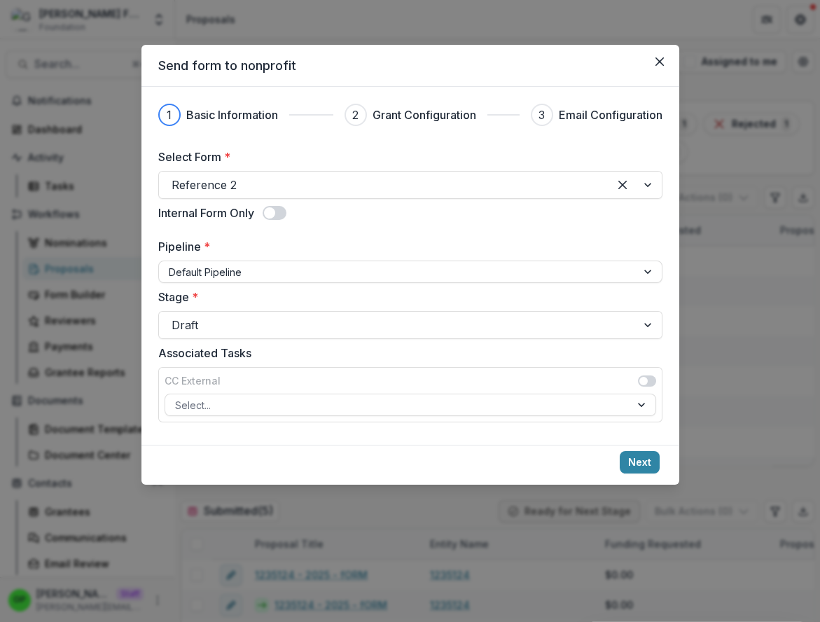
click at [643, 475] on footer "Next" at bounding box center [410, 464] width 538 height 40
click at [638, 461] on button "Next" at bounding box center [639, 462] width 40 height 22
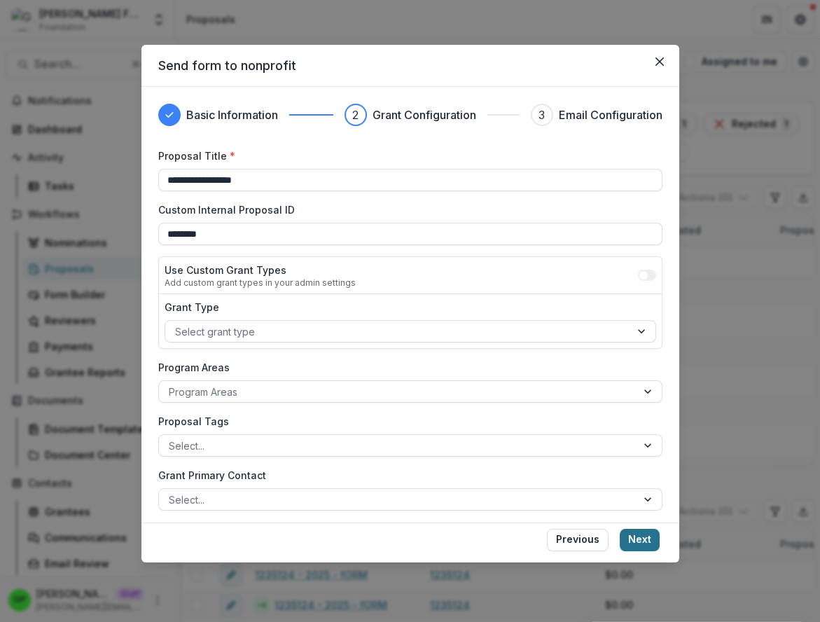
click at [641, 541] on button "Next" at bounding box center [639, 539] width 40 height 22
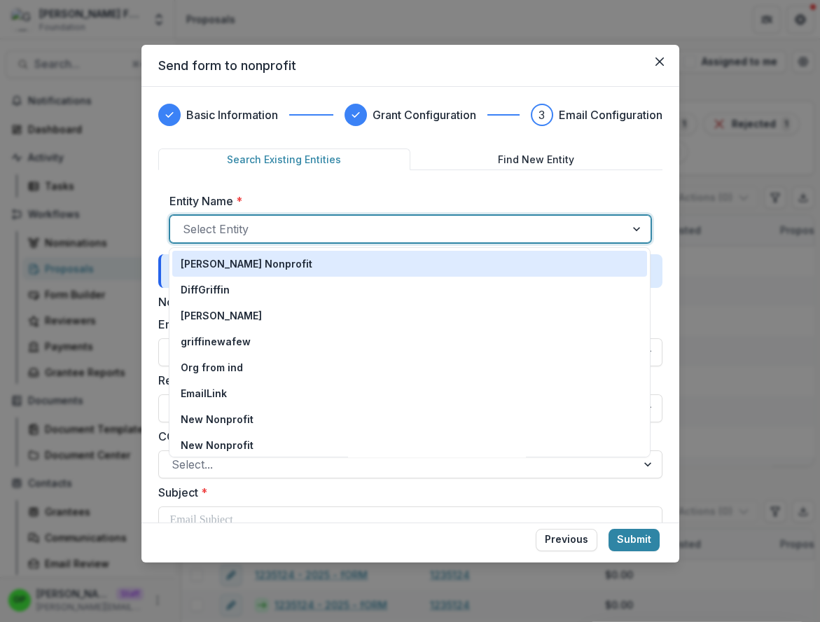
click at [374, 219] on div at bounding box center [398, 229] width 430 height 20
click at [289, 266] on div "[PERSON_NAME] Nonprofit" at bounding box center [410, 263] width 458 height 15
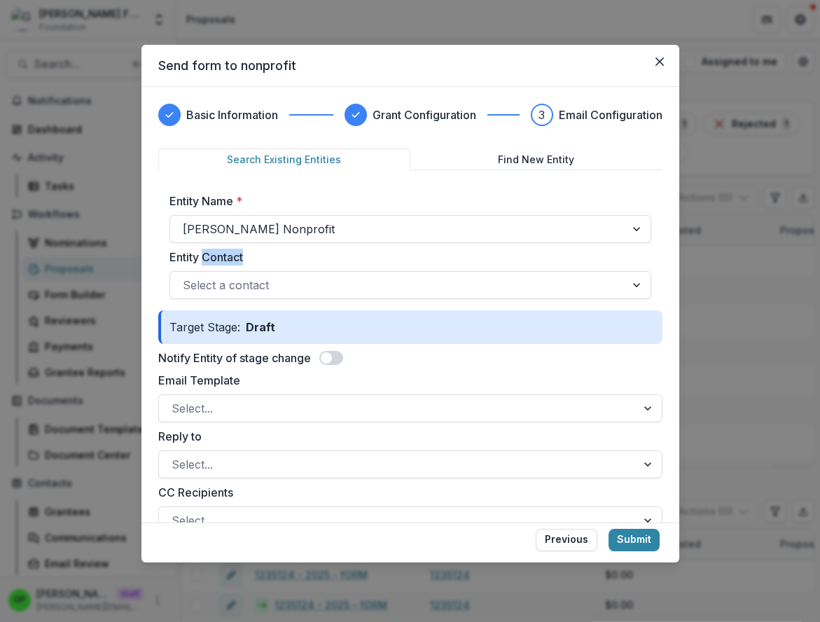
click at [289, 266] on div "Entity Contact Select a contact" at bounding box center [410, 273] width 482 height 50
click at [289, 276] on div at bounding box center [398, 285] width 430 height 20
click at [297, 258] on label "Entity Contact" at bounding box center [405, 256] width 473 height 17
click at [186, 276] on input "Entity Contact" at bounding box center [184, 284] width 3 height 17
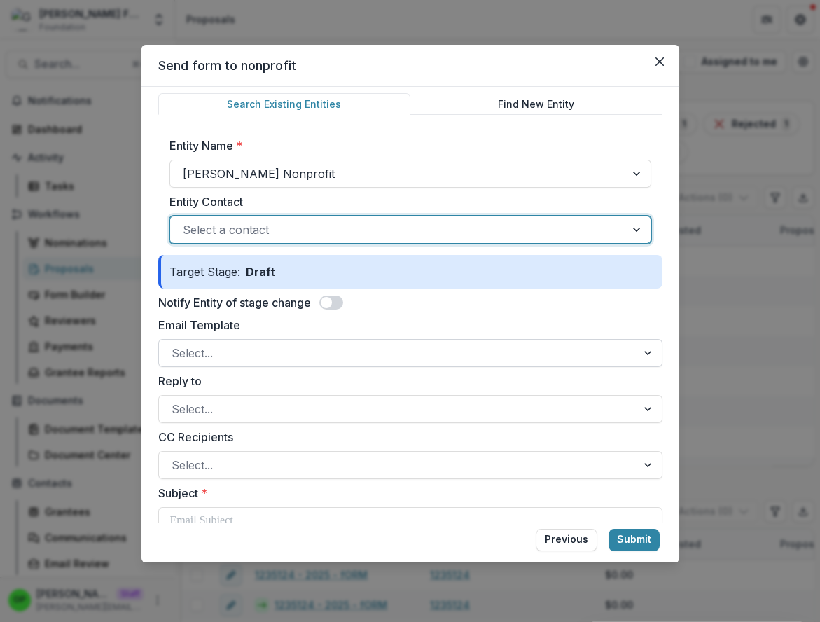
scroll to position [62, 0]
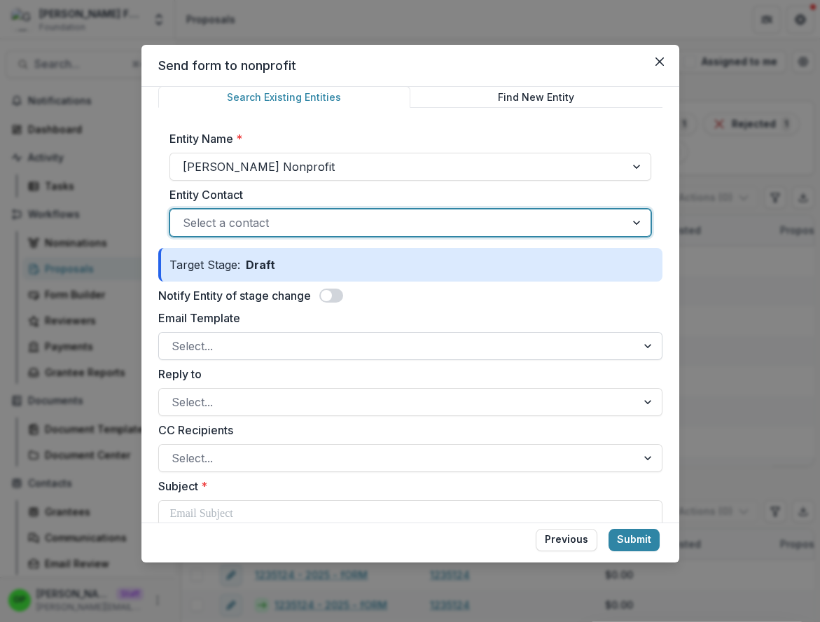
click at [279, 351] on div at bounding box center [397, 346] width 452 height 20
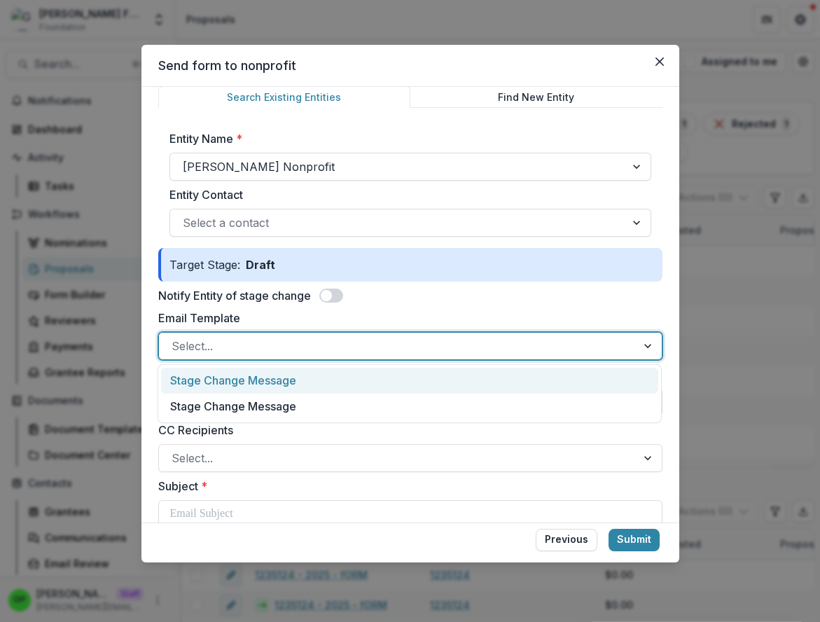
click at [279, 380] on div "Stage Change Message" at bounding box center [409, 380] width 497 height 26
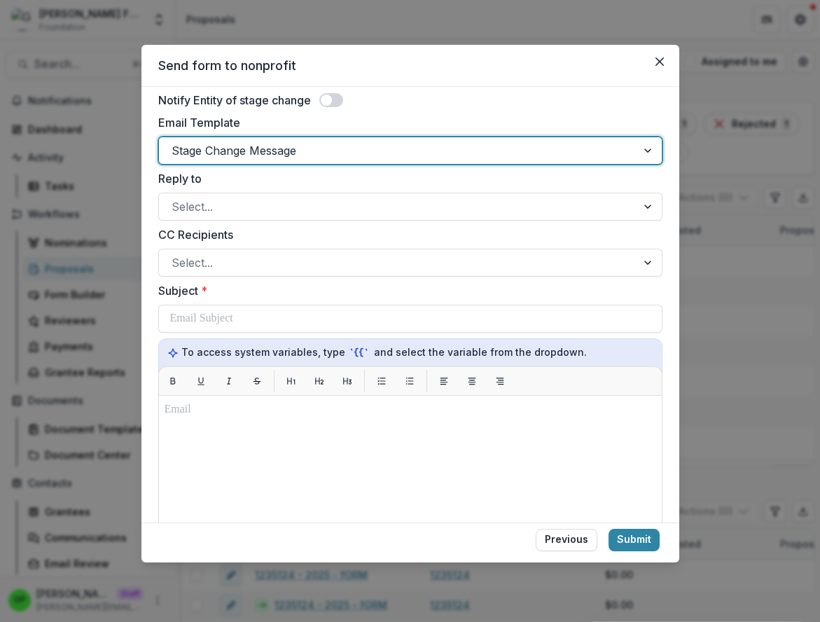
scroll to position [288, 0]
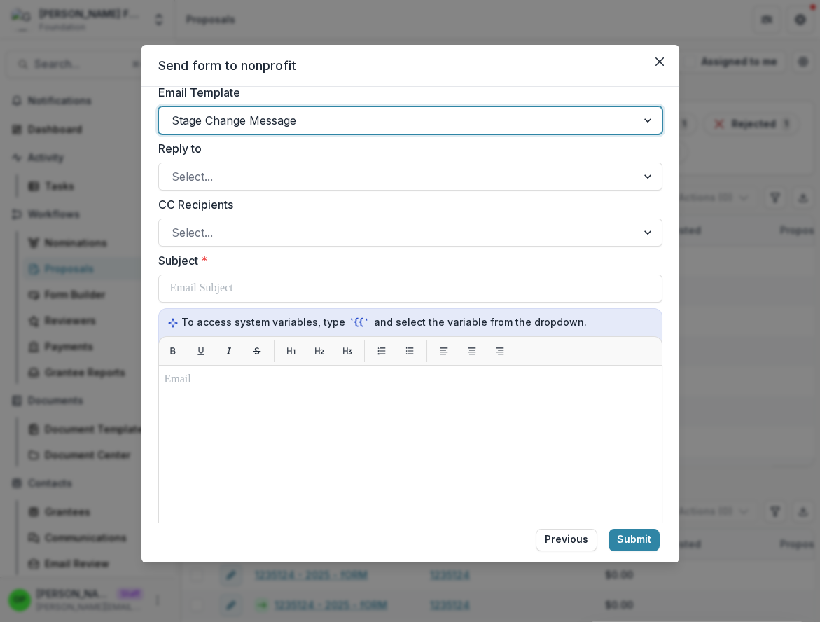
click at [229, 130] on div "Stage Change Message" at bounding box center [410, 120] width 504 height 28
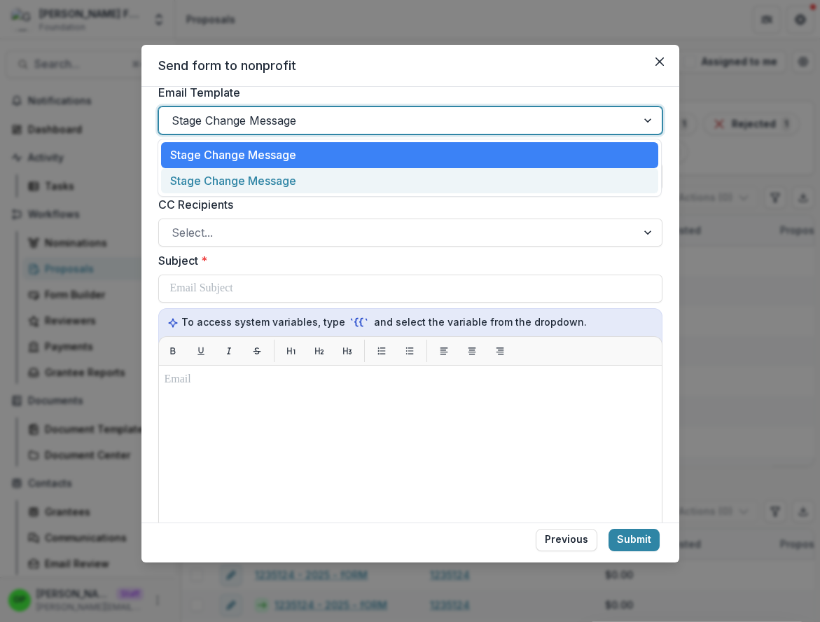
click at [226, 172] on div "Stage Change Message" at bounding box center [409, 181] width 497 height 26
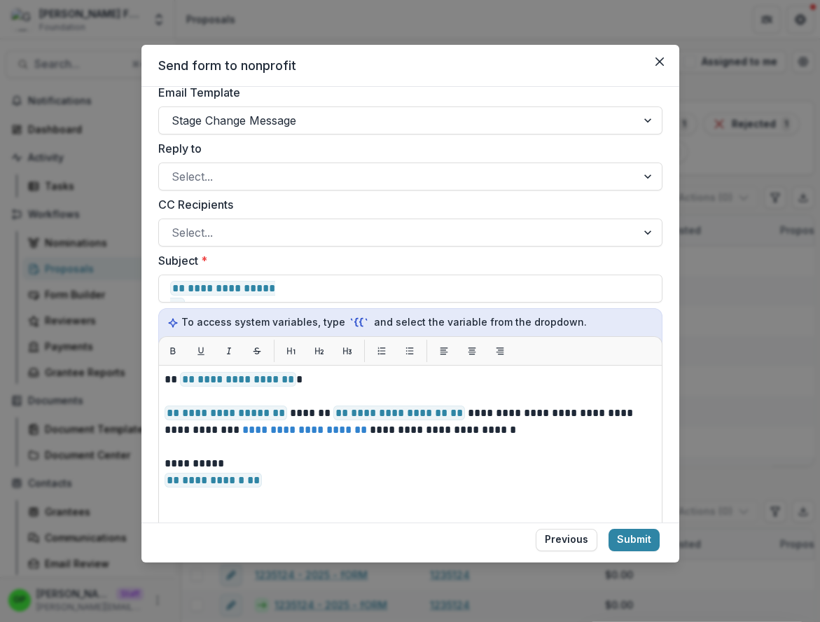
click at [234, 206] on label "CC Recipients" at bounding box center [406, 204] width 496 height 17
click at [175, 224] on input "CC Recipients" at bounding box center [172, 232] width 3 height 17
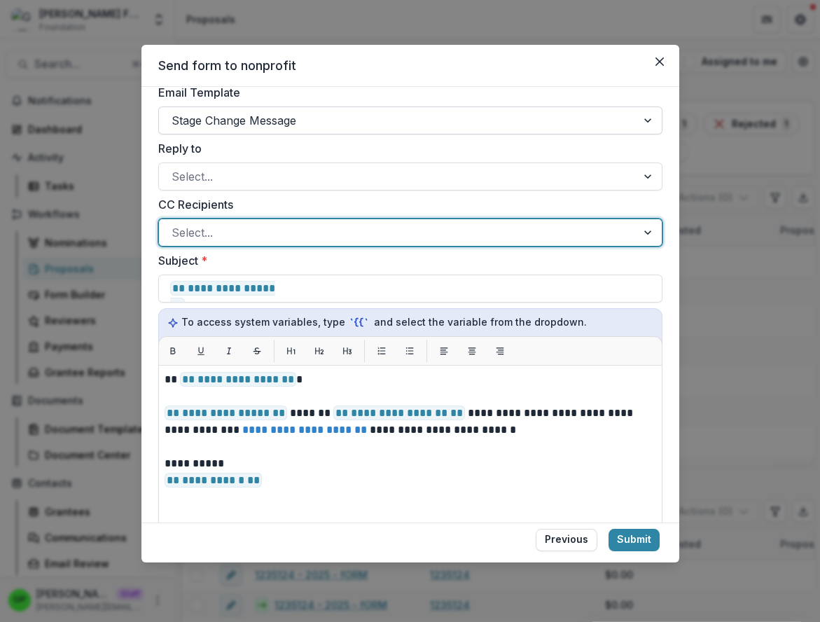
click at [234, 131] on div "Stage Change Message" at bounding box center [410, 120] width 504 height 28
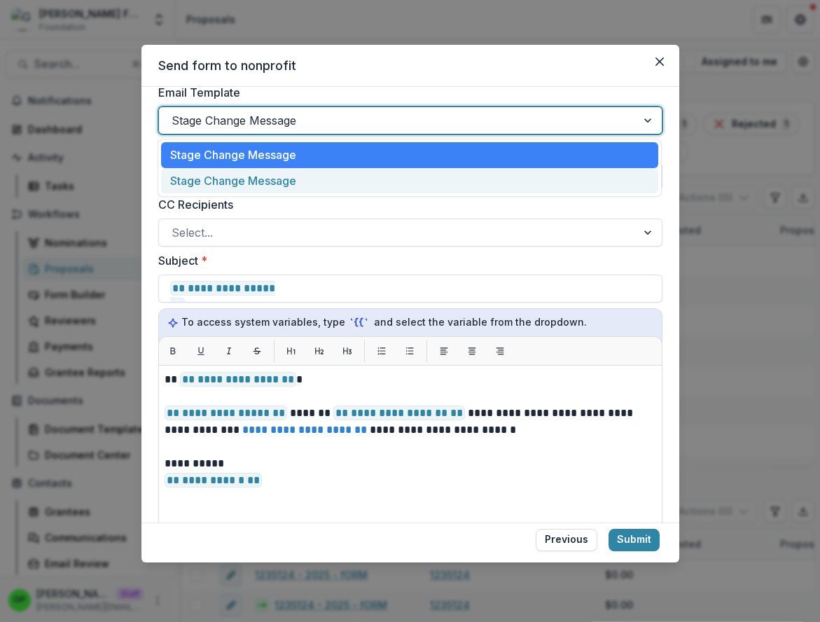
click at [151, 153] on div "**********" at bounding box center [410, 304] width 538 height 435
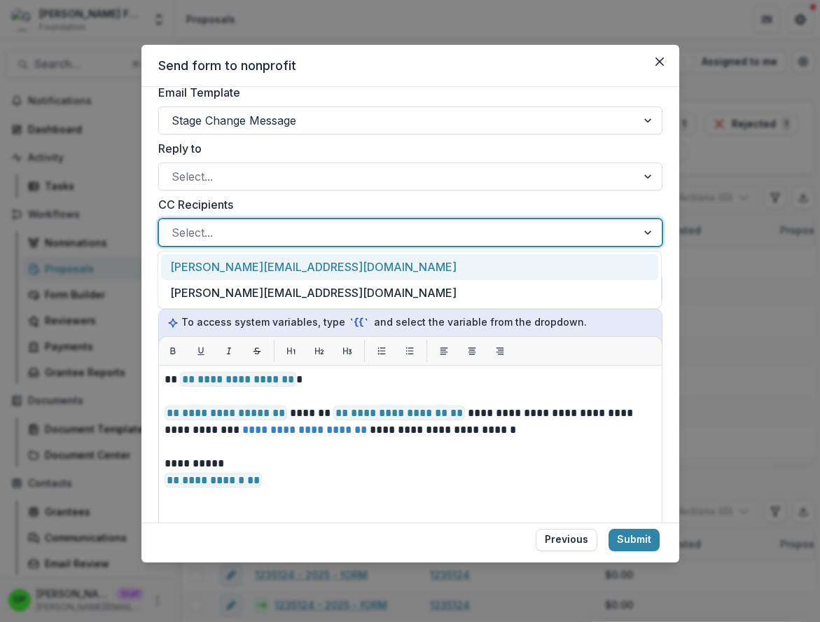
click at [226, 230] on div at bounding box center [397, 233] width 452 height 20
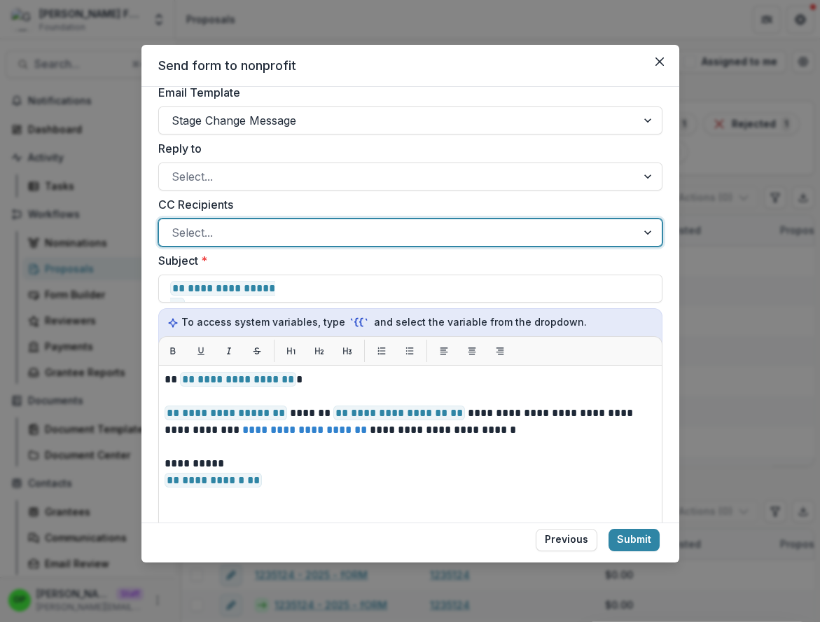
click at [227, 230] on div at bounding box center [397, 233] width 452 height 20
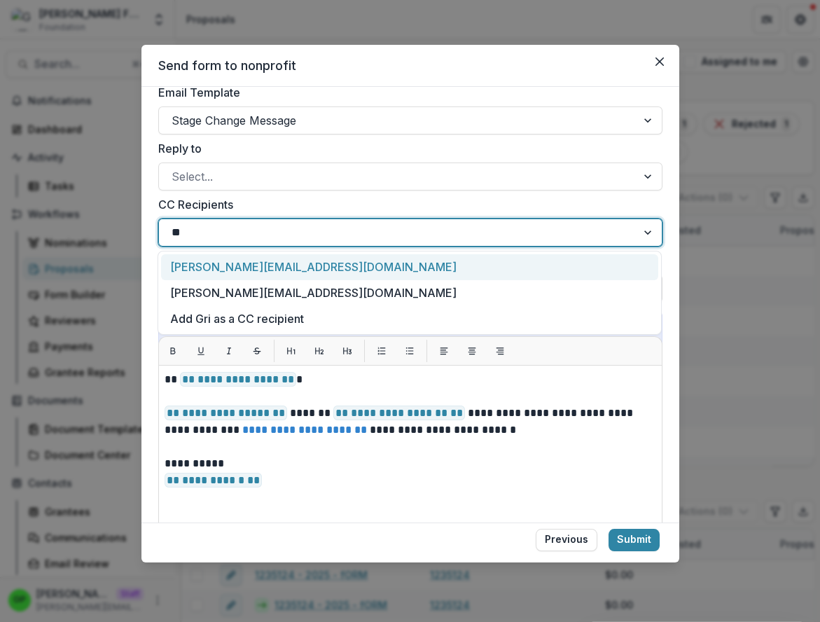
type input "*"
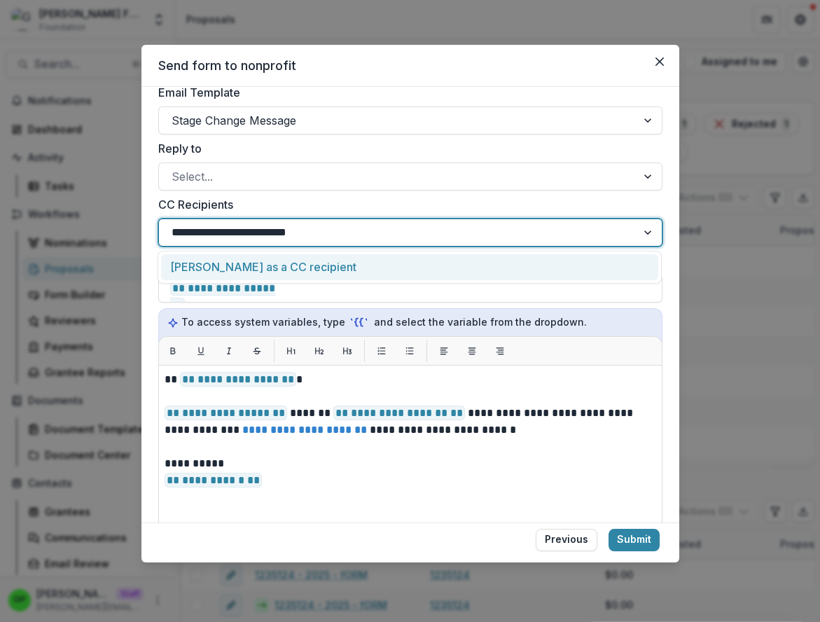
type input "**********"
click at [268, 266] on div "[PERSON_NAME] [PERSON_NAME][EMAIL_ADDRESS][DOMAIN_NAME] as a CC recipient" at bounding box center [409, 267] width 497 height 26
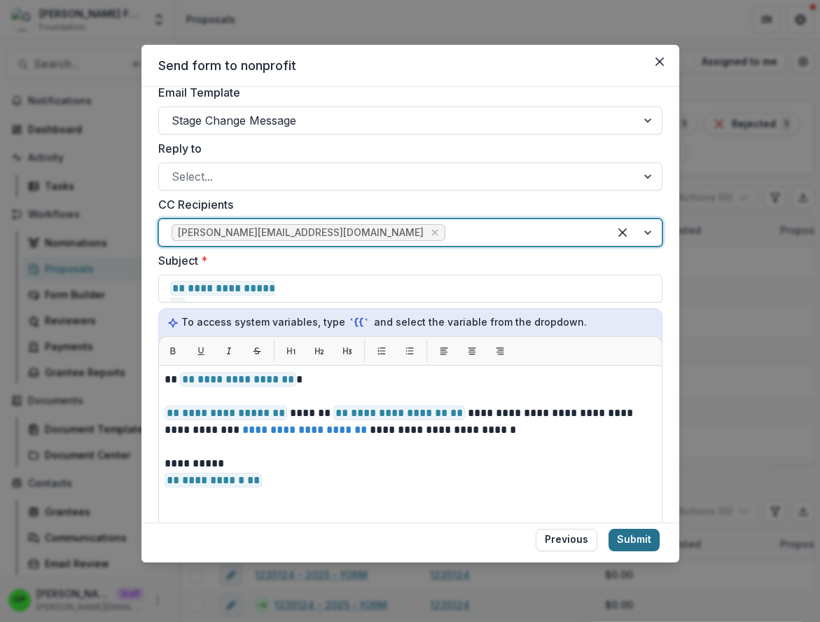
click at [633, 535] on button "Submit" at bounding box center [633, 539] width 51 height 22
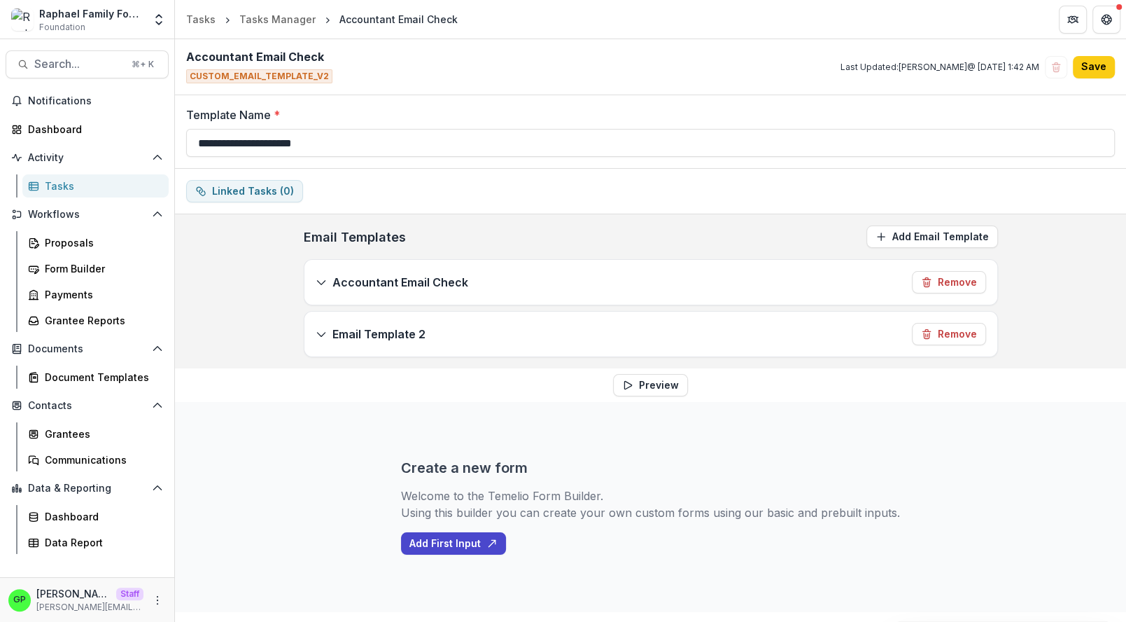
click at [521, 292] on div "Accountant Email Check Remove" at bounding box center [650, 282] width 693 height 45
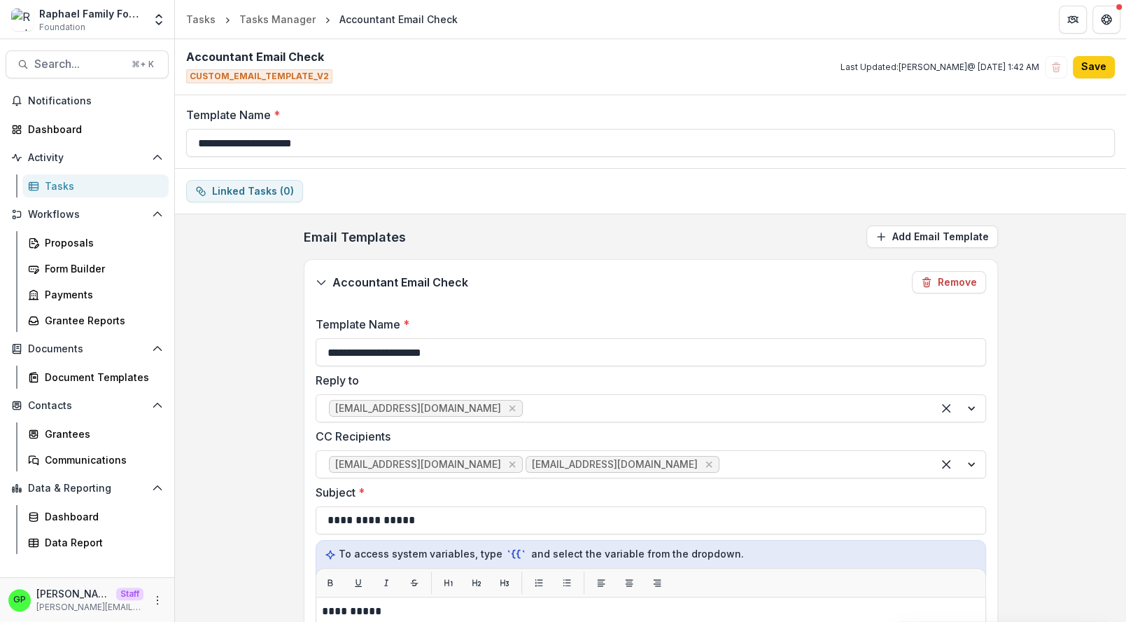
click at [512, 279] on div "Accountant Email Check Remove" at bounding box center [650, 282] width 693 height 45
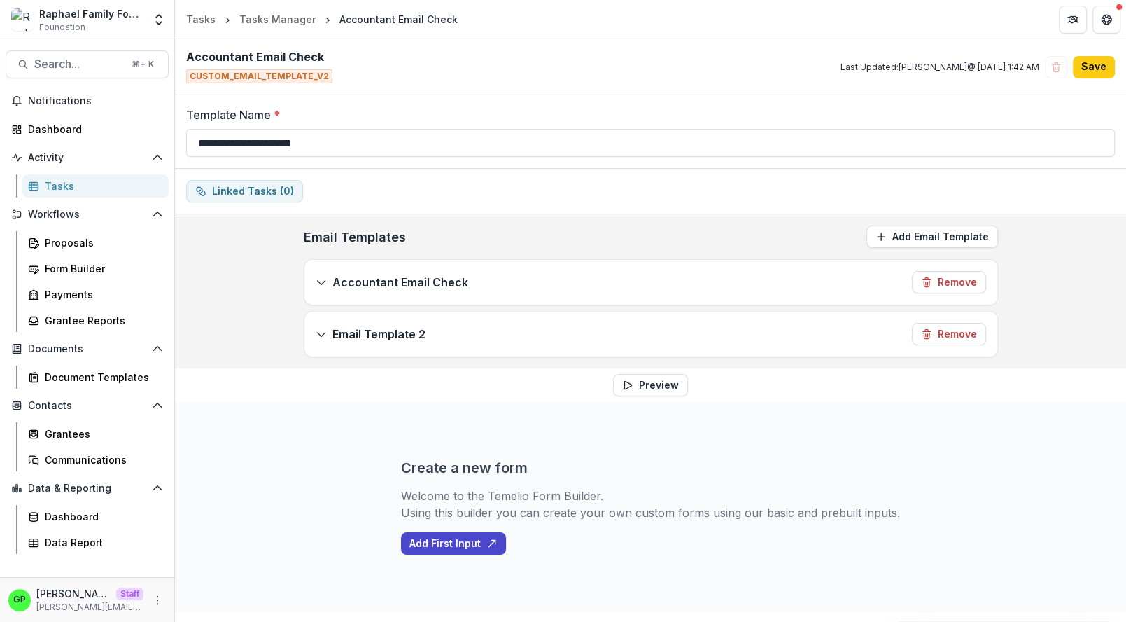
click at [433, 344] on div "Email Template 2 Remove" at bounding box center [650, 333] width 693 height 45
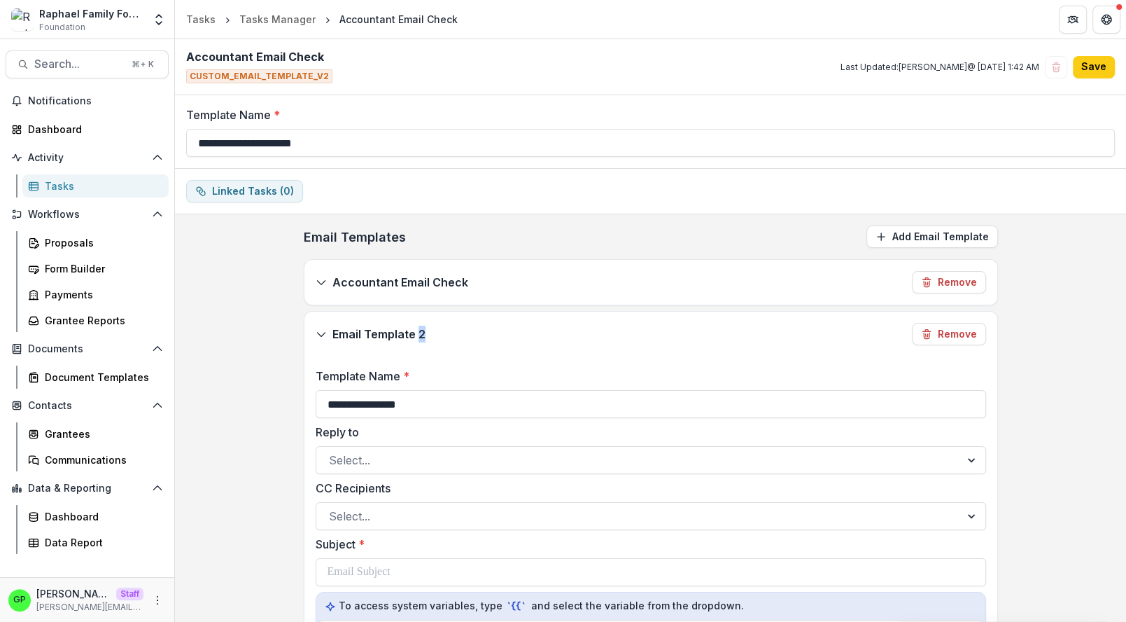
click at [433, 344] on div "Email Template 2 Remove" at bounding box center [650, 333] width 693 height 45
